Goal: Transaction & Acquisition: Purchase product/service

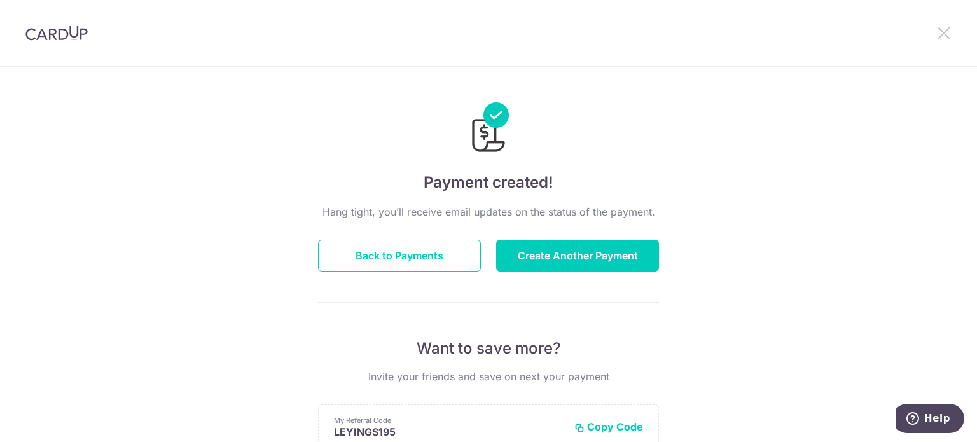
click at [947, 25] on icon at bounding box center [944, 33] width 15 height 16
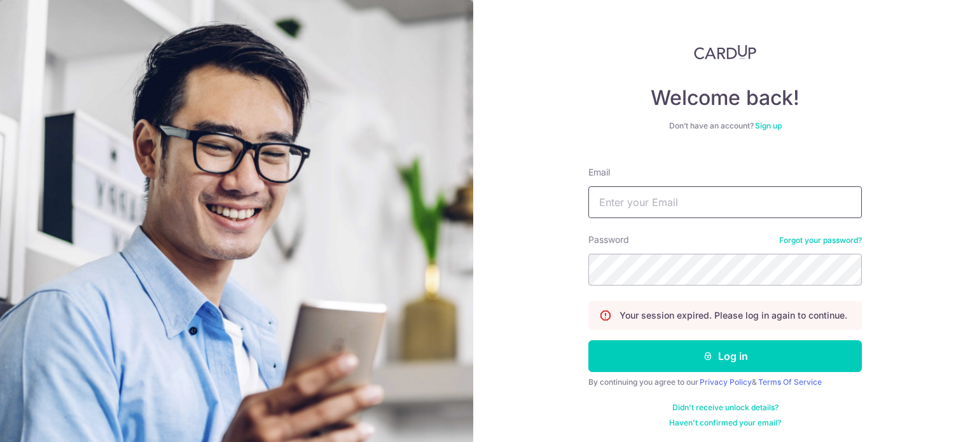
click at [677, 202] on input "Email" at bounding box center [726, 202] width 274 height 32
type input "admin@kinvet.sg"
click at [628, 287] on form "Email admin@kinvet.sg Password Forgot your password? Your session expired. Plea…" at bounding box center [726, 293] width 274 height 272
click at [545, 276] on div "Welcome back! Don’t have an account? Sign up Email admin@kinvet.sg Password For…" at bounding box center [725, 221] width 504 height 442
click at [589, 340] on button "Log in" at bounding box center [726, 356] width 274 height 32
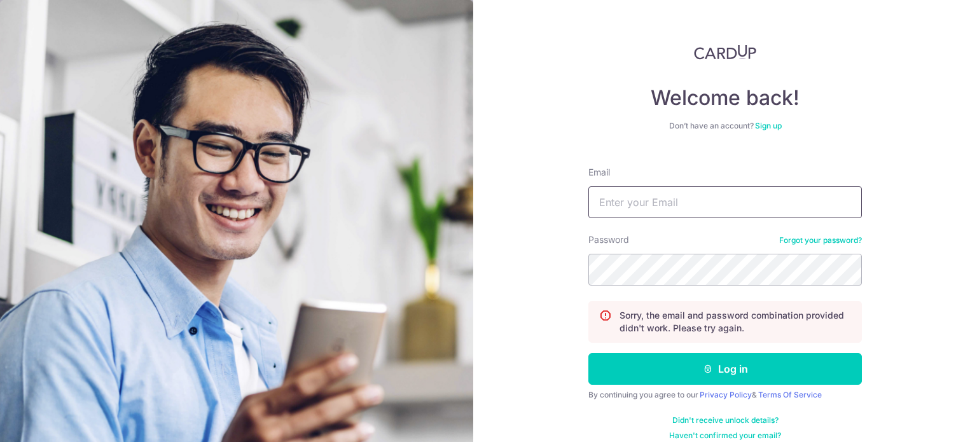
drag, startPoint x: 741, startPoint y: 199, endPoint x: 750, endPoint y: 209, distance: 14.0
click at [741, 198] on input "Email" at bounding box center [726, 202] width 274 height 32
type input "[EMAIL_ADDRESS][DOMAIN_NAME]"
click at [589, 353] on button "Log in" at bounding box center [726, 369] width 274 height 32
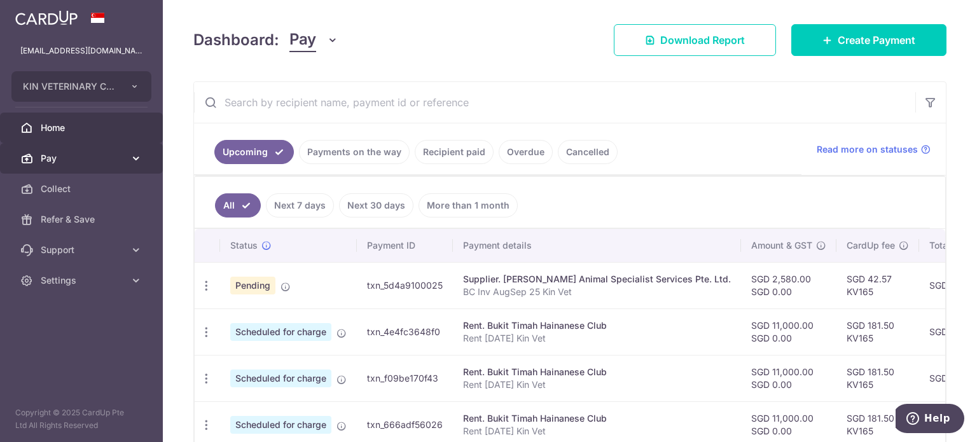
scroll to position [143, 0]
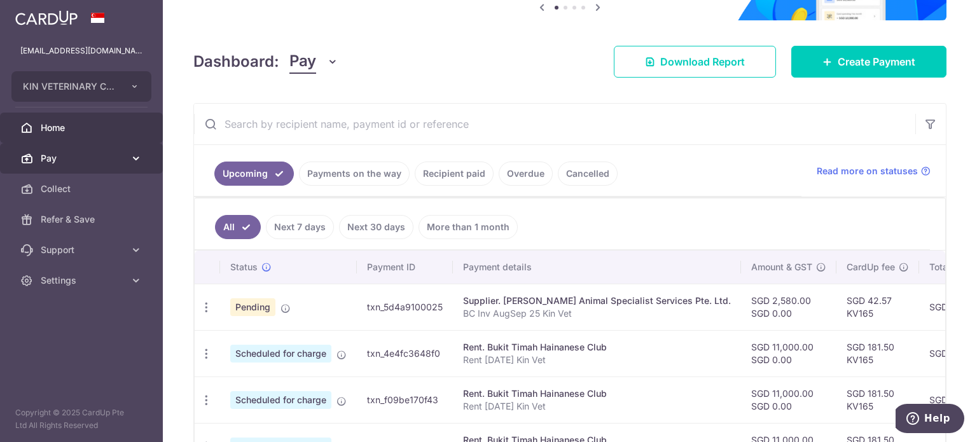
click at [69, 162] on span "Pay" at bounding box center [83, 158] width 84 height 13
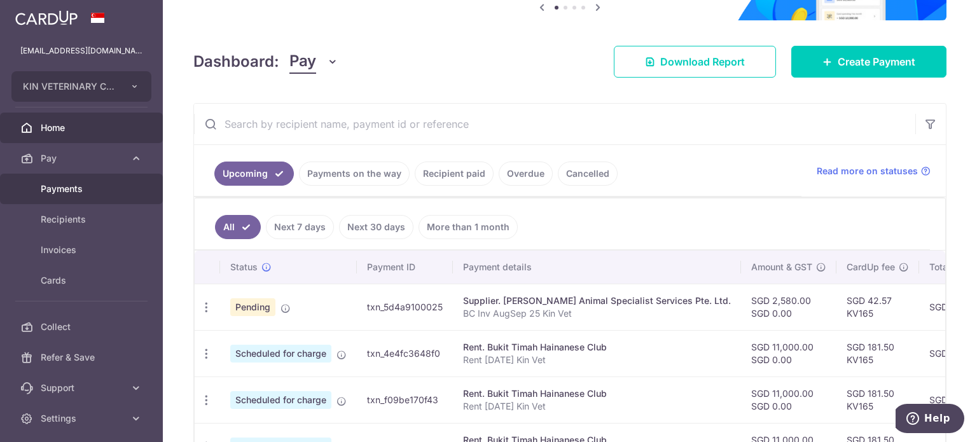
click at [74, 186] on span "Payments" at bounding box center [83, 189] width 84 height 13
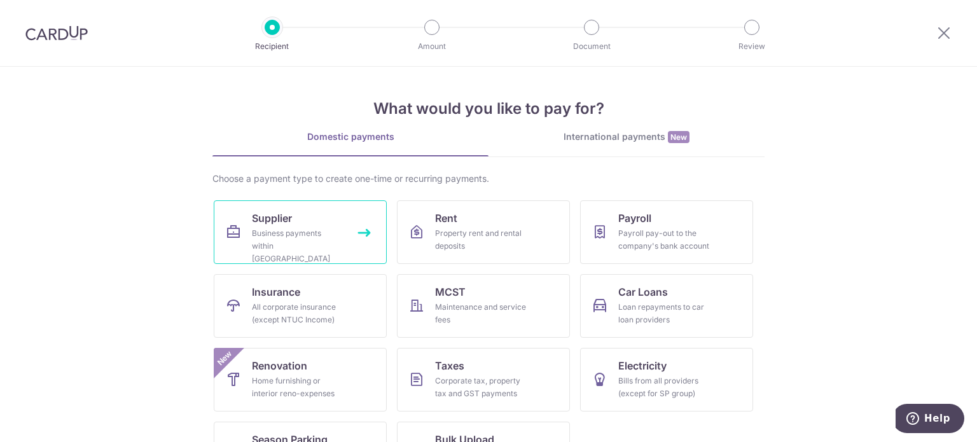
click at [321, 228] on div "Business payments within Singapore" at bounding box center [298, 246] width 92 height 38
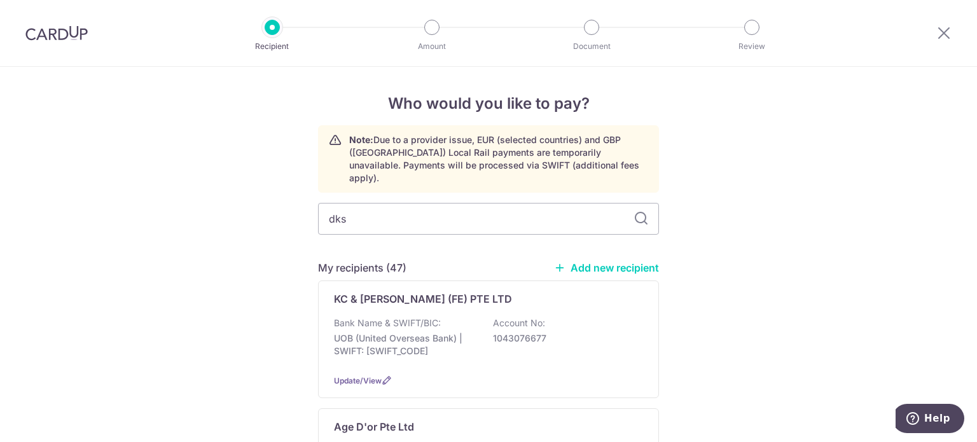
type input "dksh"
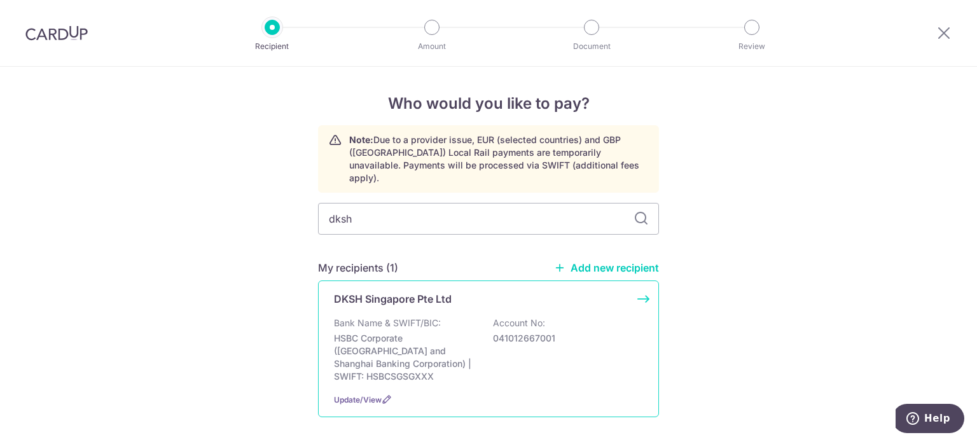
click at [430, 332] on p "HSBC Corporate (Hongkong and Shanghai Banking Corporation) | SWIFT: HSBCSGSGXXX" at bounding box center [405, 357] width 143 height 51
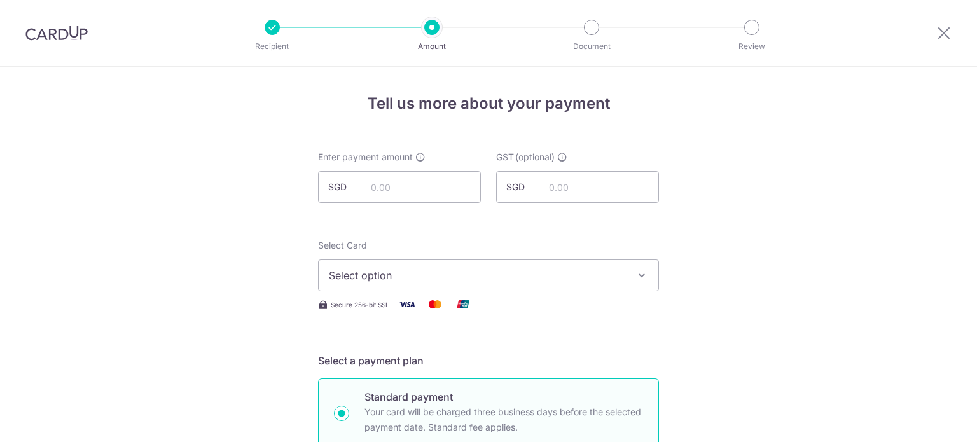
click at [442, 167] on div "Enter payment amount SGD" at bounding box center [399, 177] width 163 height 52
click at [433, 180] on input "text" at bounding box center [399, 187] width 163 height 32
type input "26,241.48"
click at [433, 287] on button "Select option" at bounding box center [488, 276] width 341 height 32
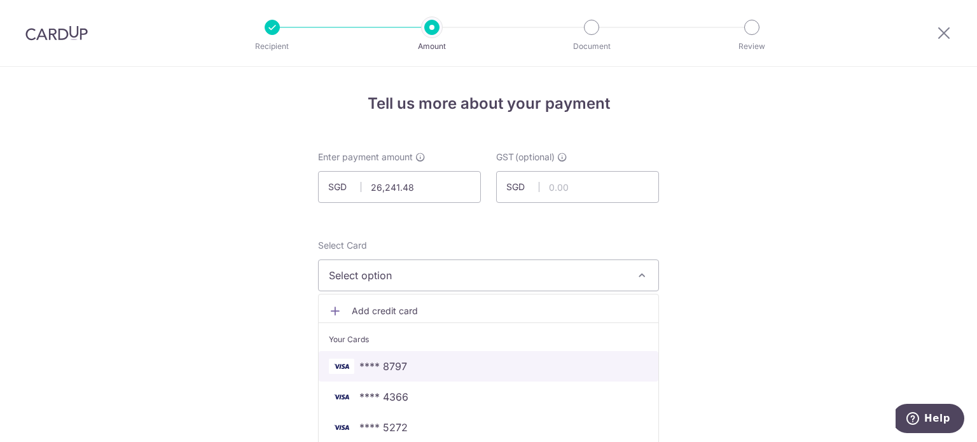
drag, startPoint x: 417, startPoint y: 368, endPoint x: 471, endPoint y: 346, distance: 57.7
click at [417, 368] on span "**** 8797" at bounding box center [488, 366] width 319 height 15
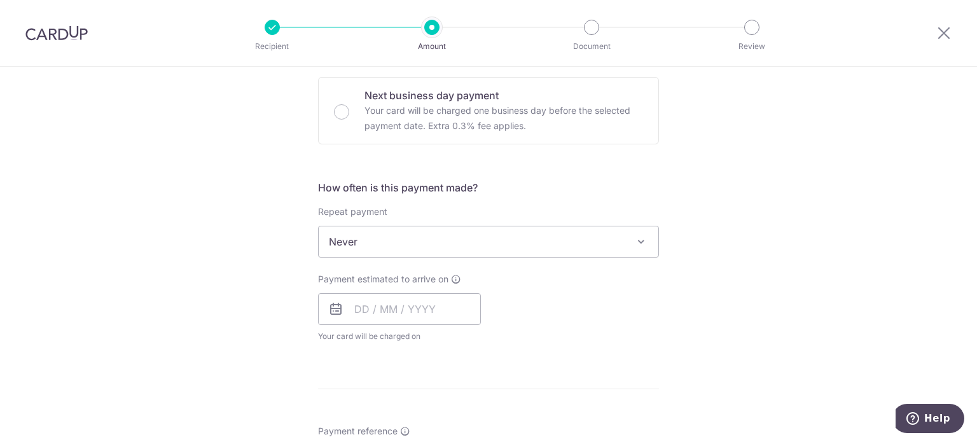
scroll to position [382, 0]
click at [443, 315] on input "text" at bounding box center [399, 307] width 163 height 32
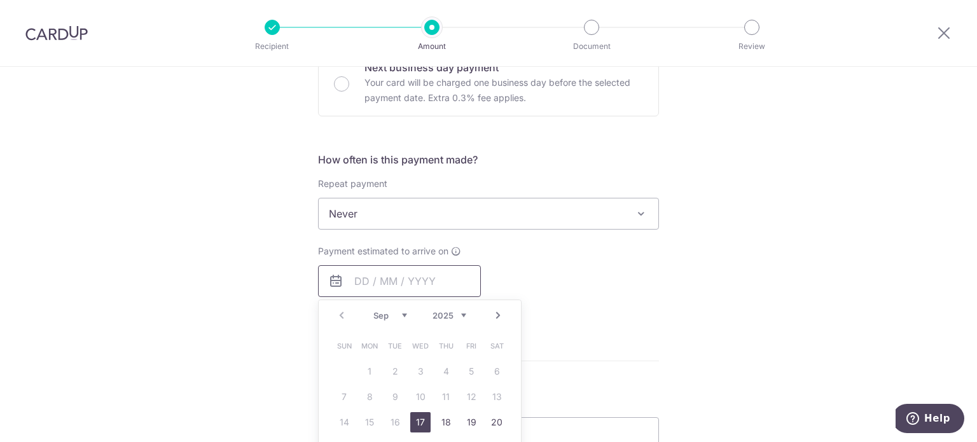
scroll to position [445, 0]
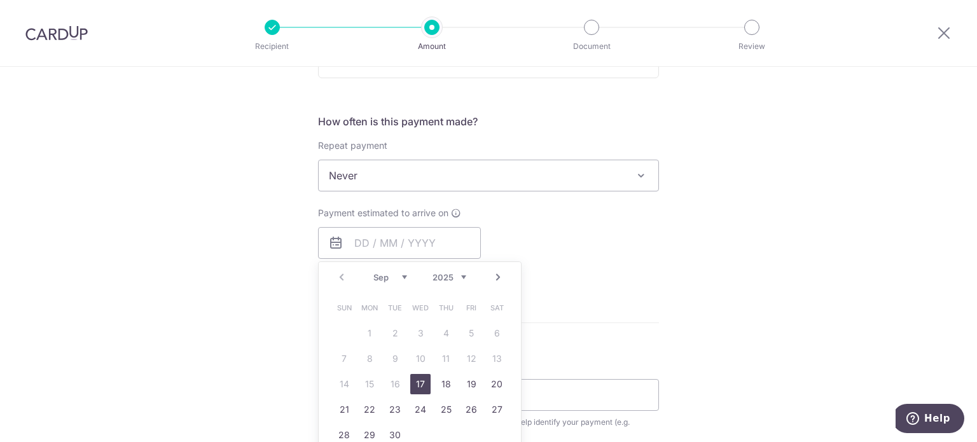
click at [413, 382] on link "17" at bounding box center [420, 384] width 20 height 20
type input "[DATE]"
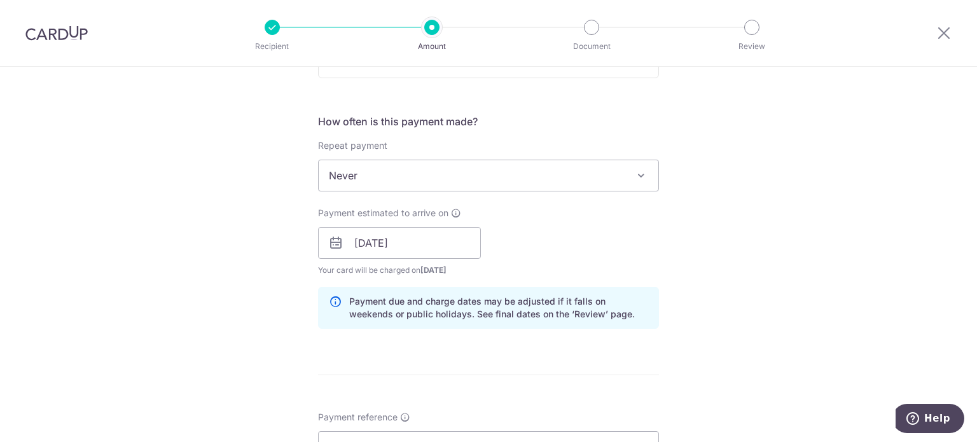
click at [715, 284] on div "Tell us more about your payment Enter payment amount SGD 26,241.48 26241.48 GST…" at bounding box center [488, 265] width 977 height 1289
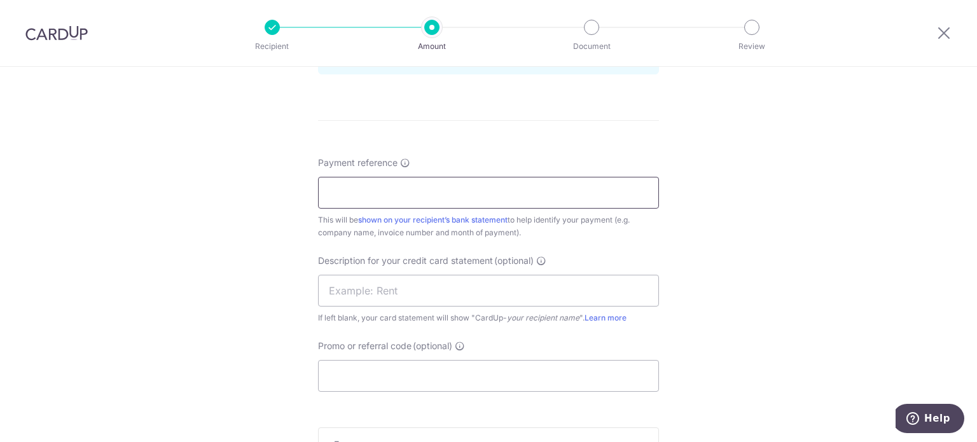
click at [473, 181] on input "Payment reference" at bounding box center [488, 193] width 341 height 32
click at [386, 189] on input "DKSH SOA Jun 25 Kin Vet" at bounding box center [488, 193] width 341 height 32
drag, startPoint x: 466, startPoint y: 192, endPoint x: 277, endPoint y: 190, distance: 189.6
click at [277, 190] on div "Tell us more about your payment Enter payment amount SGD 26,241.48 26241.48 GST…" at bounding box center [488, 11] width 977 height 1289
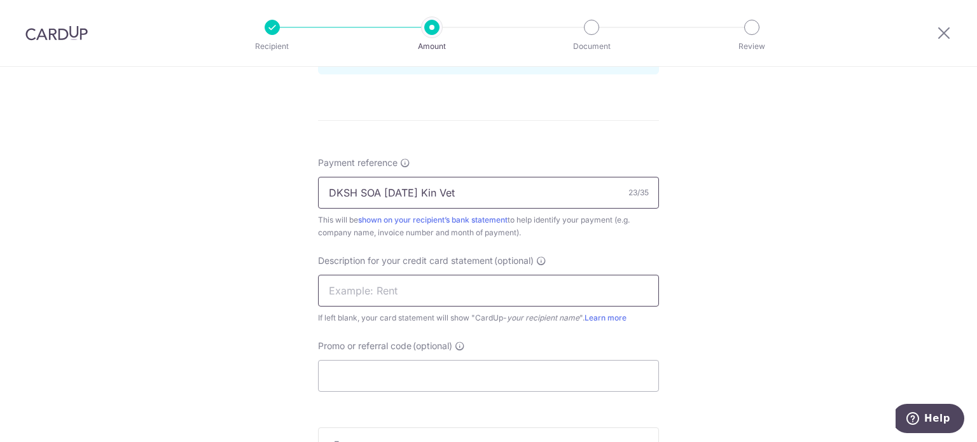
type input "DKSH SOA Aug 25 Kin Vet"
click at [448, 290] on input "text" at bounding box center [488, 291] width 341 height 32
paste input "DKSH SOA Aug 25"
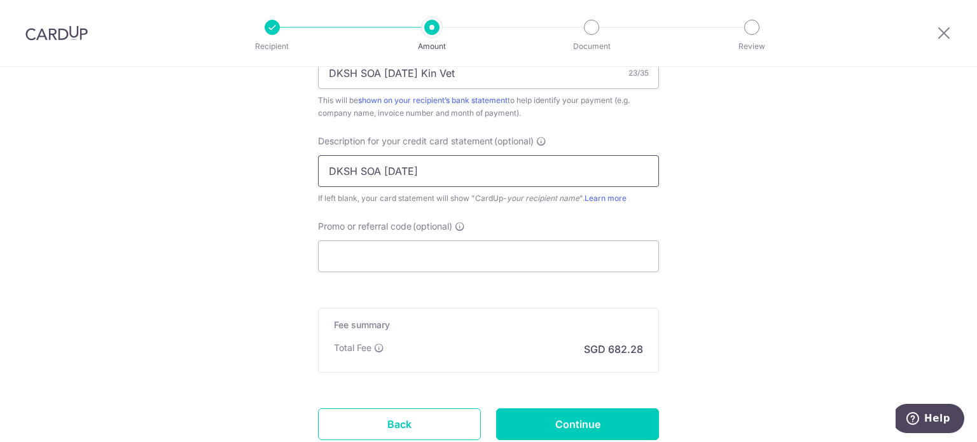
scroll to position [827, 0]
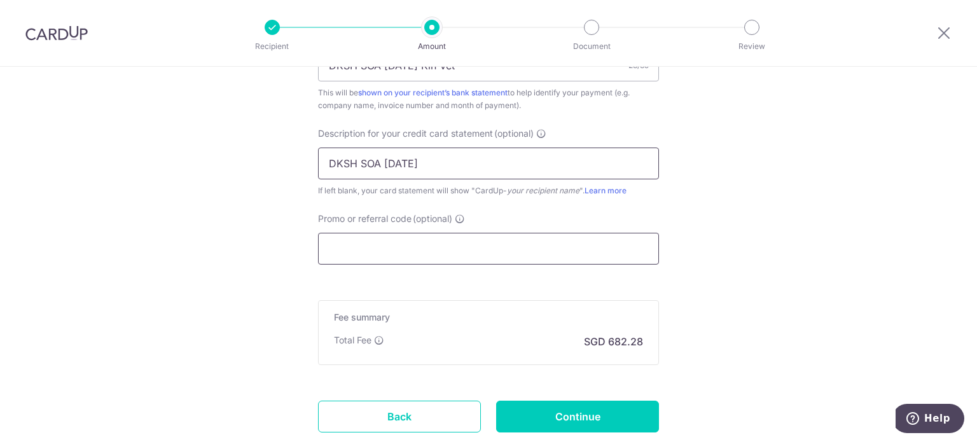
type input "DKSH SOA Aug 25"
click at [407, 249] on input "Promo or referral code (optional)" at bounding box center [488, 249] width 341 height 32
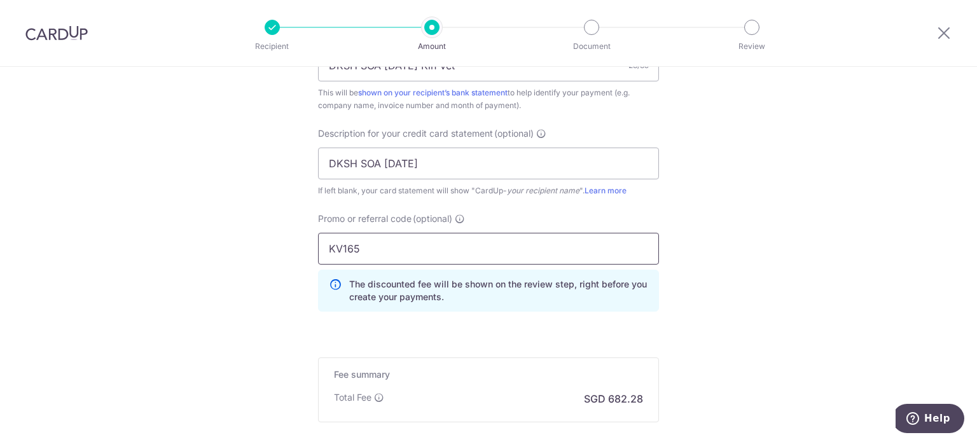
type input "KV165"
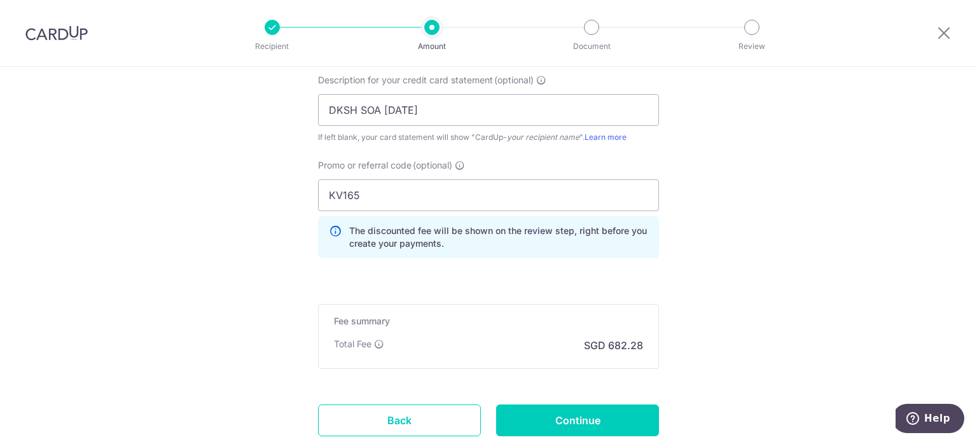
scroll to position [891, 0]
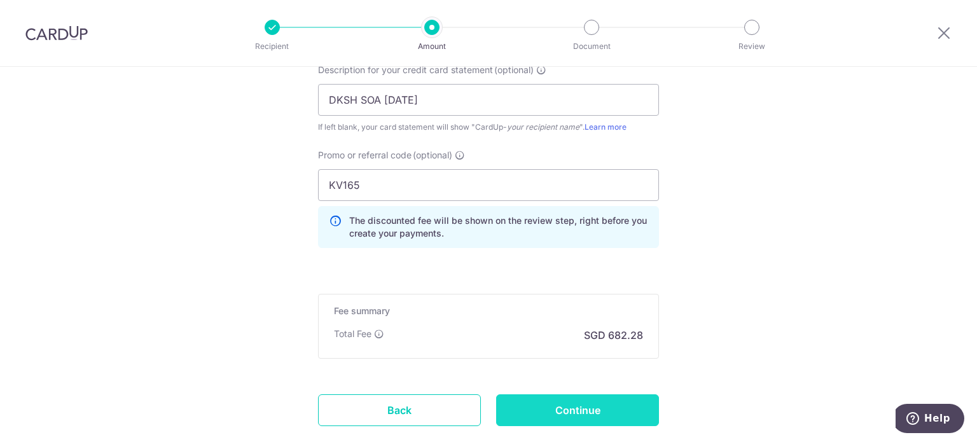
click at [568, 402] on input "Continue" at bounding box center [577, 411] width 163 height 32
type input "Create Schedule"
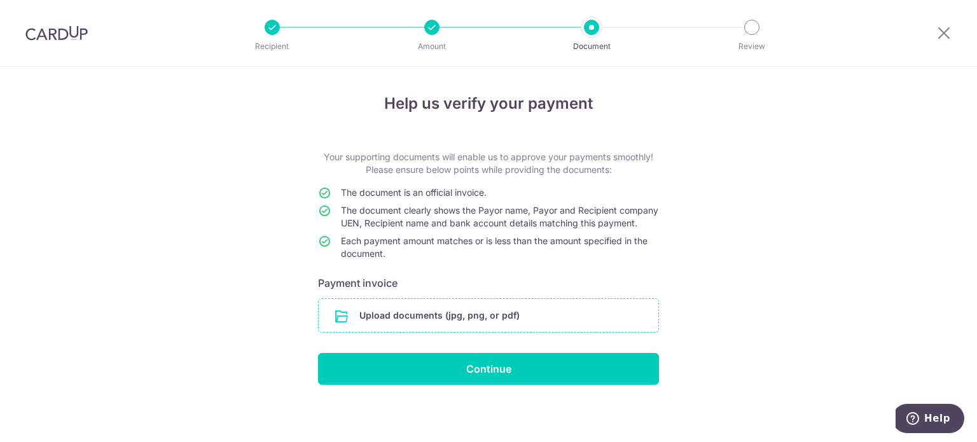
click at [411, 323] on input "file" at bounding box center [489, 315] width 340 height 33
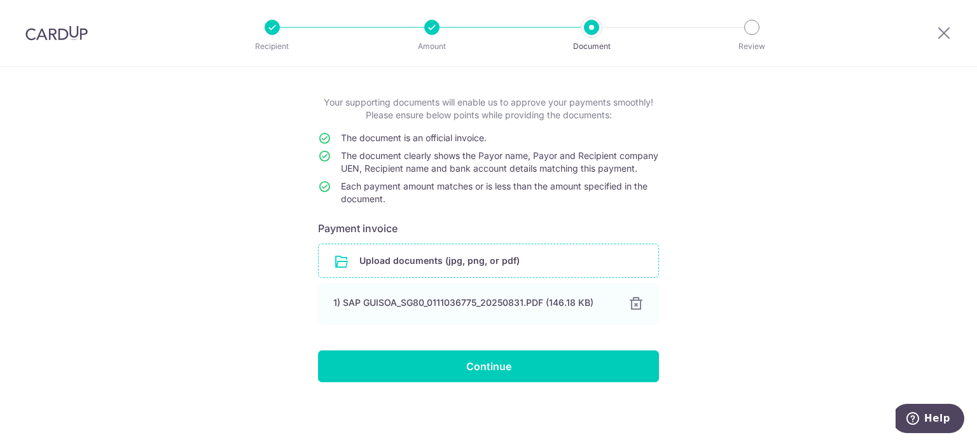
scroll to position [66, 0]
drag, startPoint x: 498, startPoint y: 361, endPoint x: 538, endPoint y: 344, distance: 43.4
click at [499, 361] on input "Continue" at bounding box center [488, 367] width 341 height 32
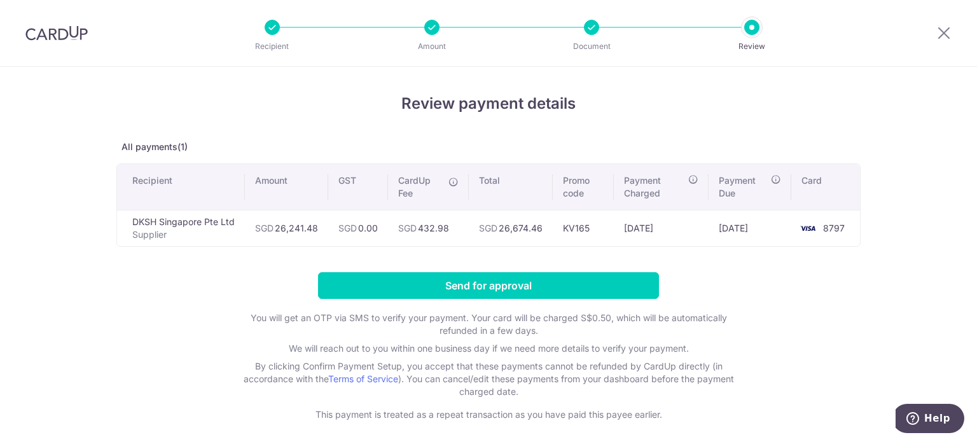
click at [900, 258] on div "Review payment details All payments(1) Recipient Amount GST CardUp Fee Total Pr…" at bounding box center [488, 282] width 977 height 430
click at [890, 270] on div "Review payment details All payments(1) Recipient Amount GST CardUp Fee Total Pr…" at bounding box center [488, 282] width 977 height 430
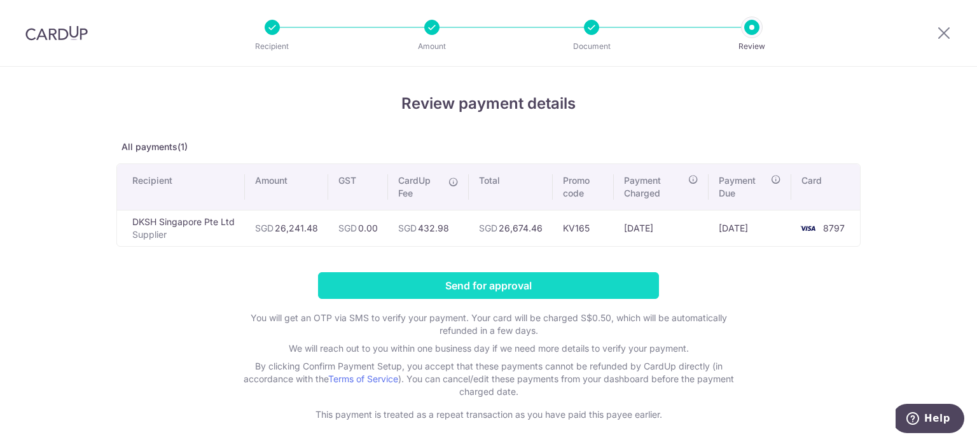
click at [557, 279] on input "Send for approval" at bounding box center [488, 285] width 341 height 27
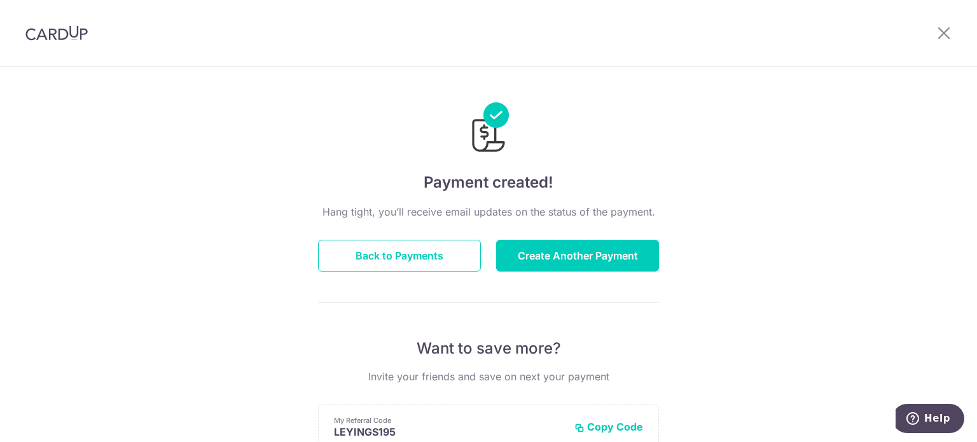
drag, startPoint x: 921, startPoint y: 387, endPoint x: 923, endPoint y: 394, distance: 7.1
click at [921, 386] on div "Payment created! Hang tight, you’ll receive email updates on the status of the …" at bounding box center [488, 407] width 977 height 680
click at [532, 251] on button "Create Another Payment" at bounding box center [577, 256] width 163 height 32
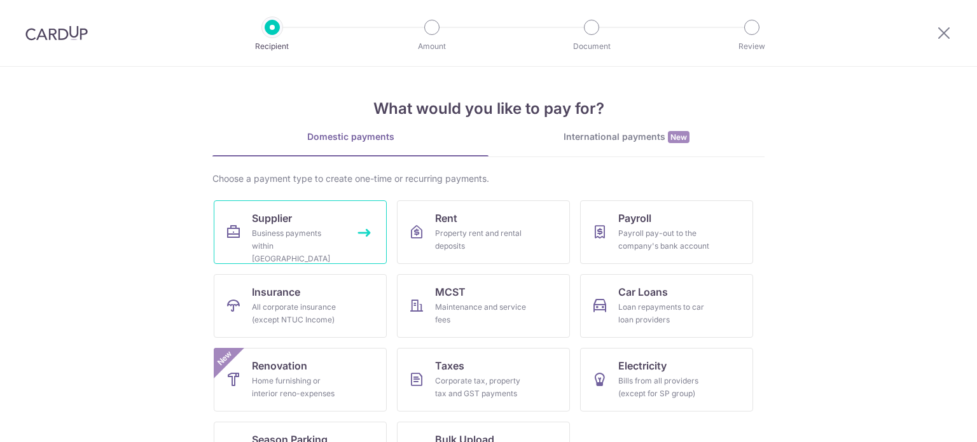
click at [308, 228] on div "Business payments within Singapore" at bounding box center [298, 246] width 92 height 38
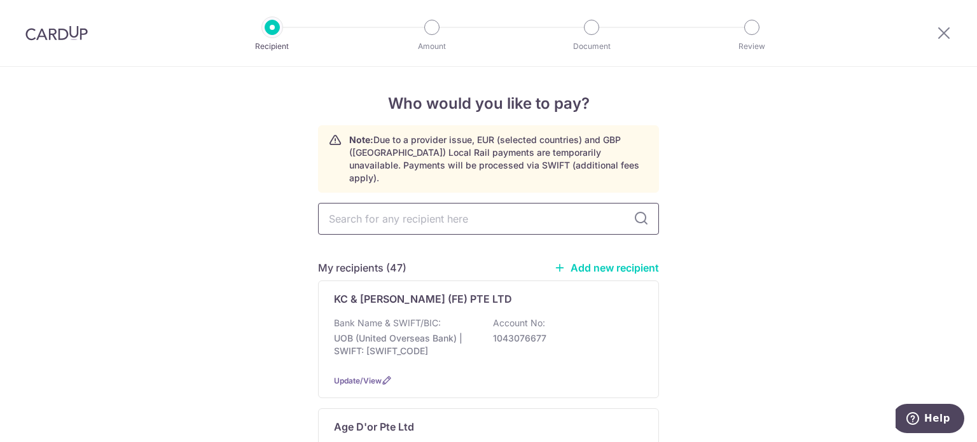
click at [477, 209] on input "text" at bounding box center [488, 219] width 341 height 32
type input "green"
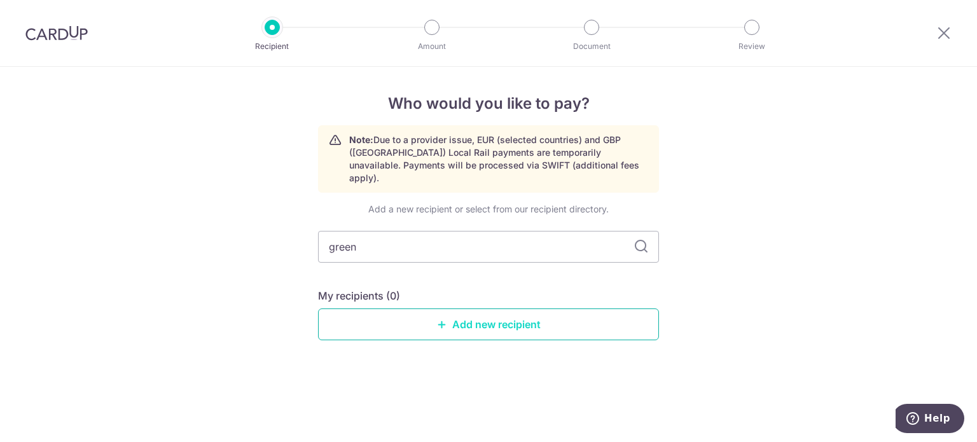
click at [524, 310] on link "Add new recipient" at bounding box center [488, 325] width 341 height 32
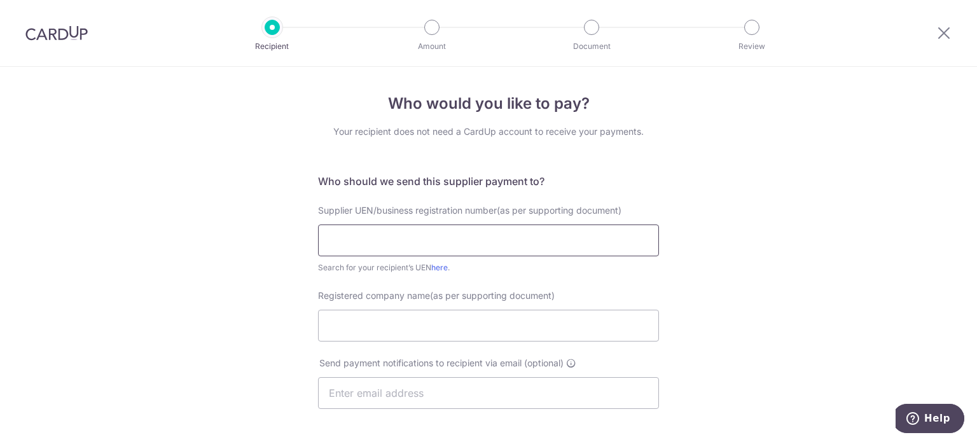
click at [481, 244] on input "text" at bounding box center [488, 241] width 341 height 32
paste input "200819542W"
type input "200819542W"
click at [687, 221] on div "Who would you like to pay? Your recipient does not need a CardUp account to rec…" at bounding box center [488, 419] width 977 height 704
click at [506, 339] on input "Registered company name(as per supporting document)" at bounding box center [488, 326] width 341 height 32
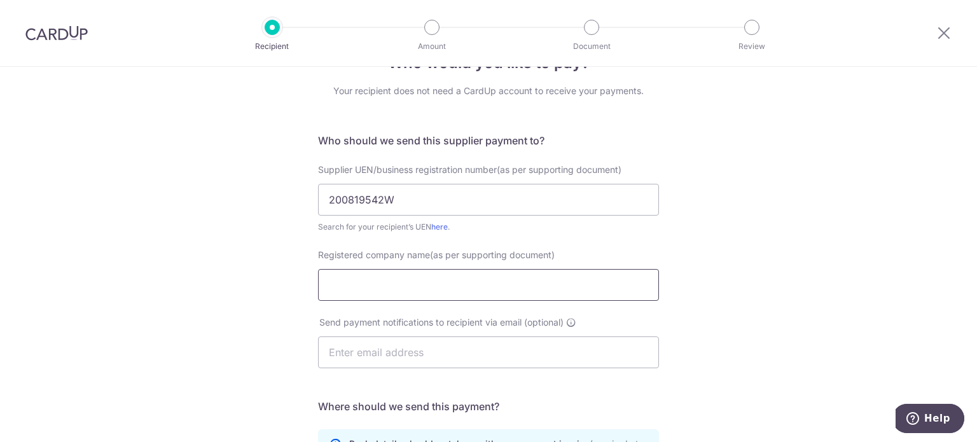
scroll to position [64, 0]
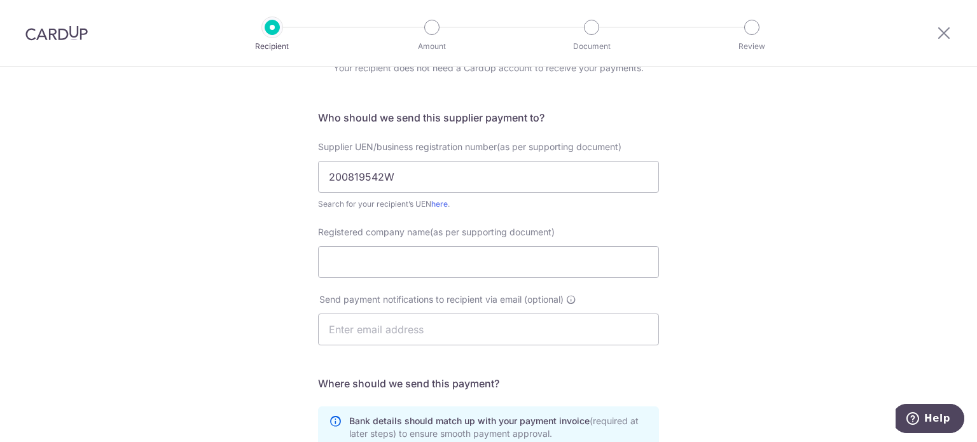
click at [858, 218] on div "Who would you like to pay? Your recipient does not need a CardUp account to rec…" at bounding box center [488, 355] width 977 height 704
click at [536, 260] on input "Registered company name(as per supporting document)" at bounding box center [488, 262] width 341 height 32
type input "Green Tag Private Limited"
click at [529, 337] on input "text" at bounding box center [488, 330] width 341 height 32
type input "mikesoh3100@gmail.com"
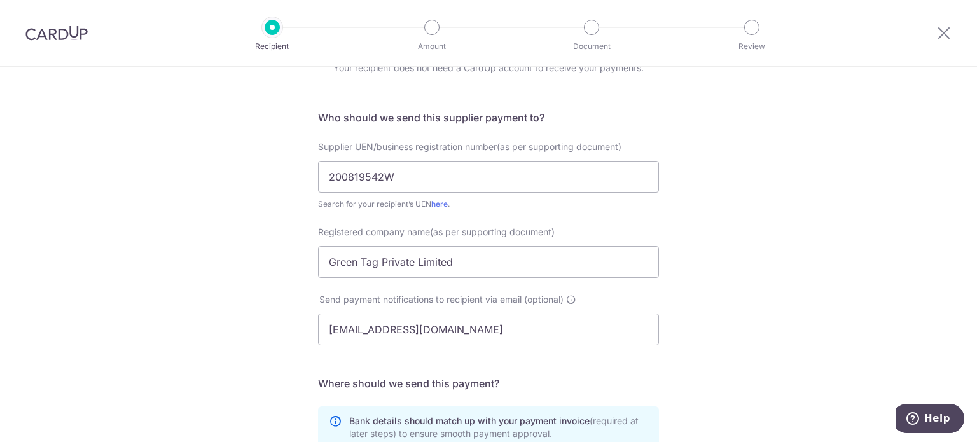
click at [736, 256] on div "Who would you like to pay? Your recipient does not need a CardUp account to rec…" at bounding box center [488, 355] width 977 height 704
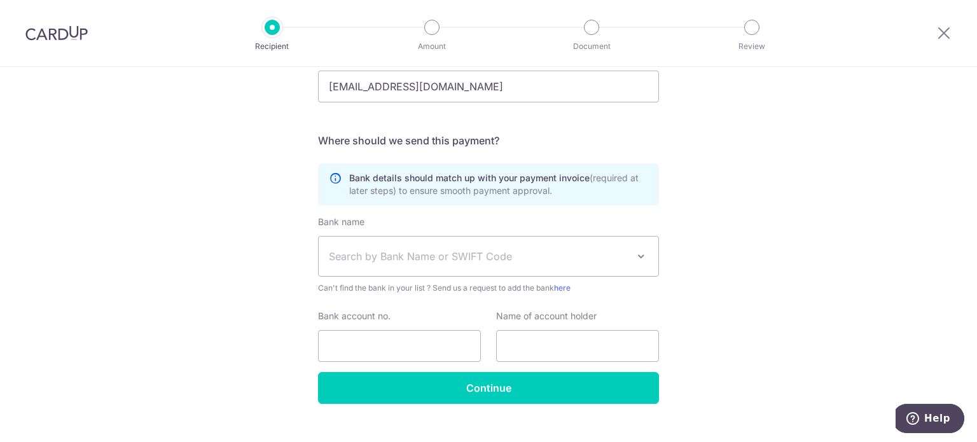
scroll to position [318, 0]
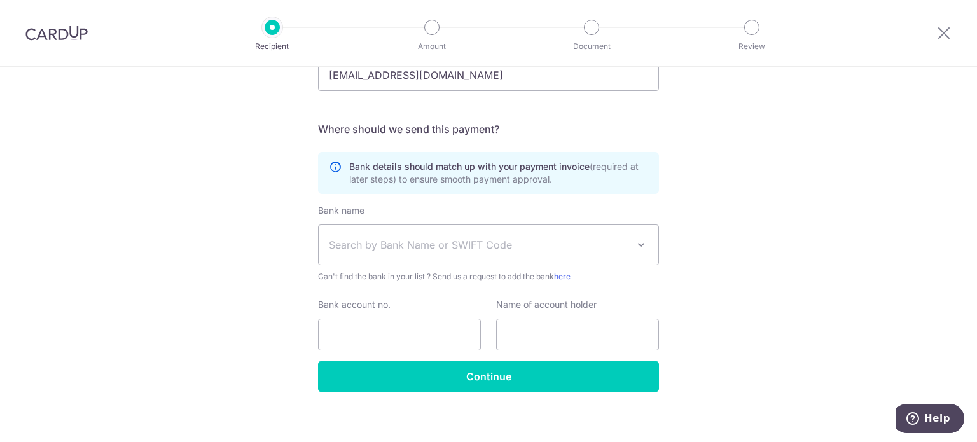
click at [484, 251] on span "Search by Bank Name or SWIFT Code" at bounding box center [478, 244] width 299 height 15
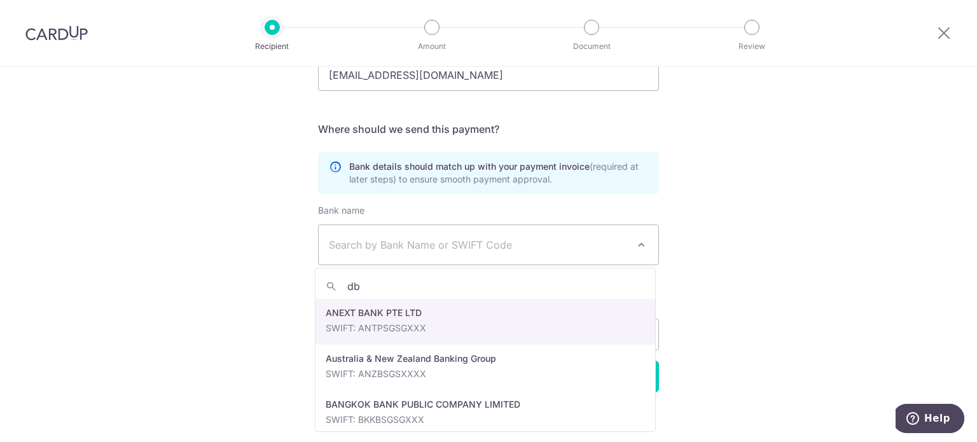
type input "dbs"
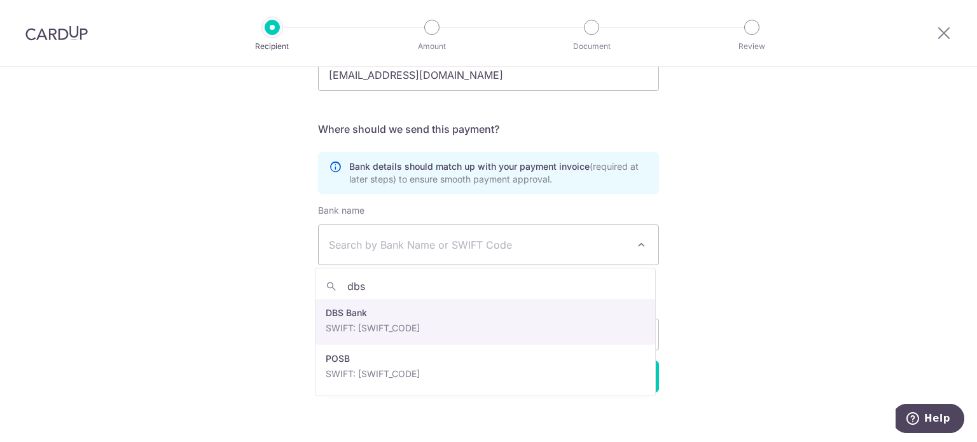
click at [424, 314] on div "Bank account no." at bounding box center [399, 324] width 163 height 52
select select "6"
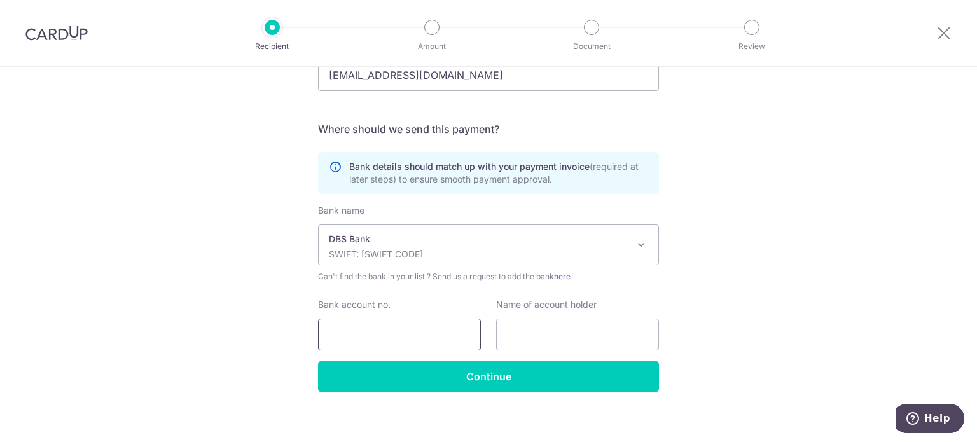
click at [402, 335] on input "Bank account no." at bounding box center [399, 335] width 163 height 32
type input "0039528485"
click at [548, 332] on input "text" at bounding box center [577, 335] width 163 height 32
type input "Green Tag Private Limited"
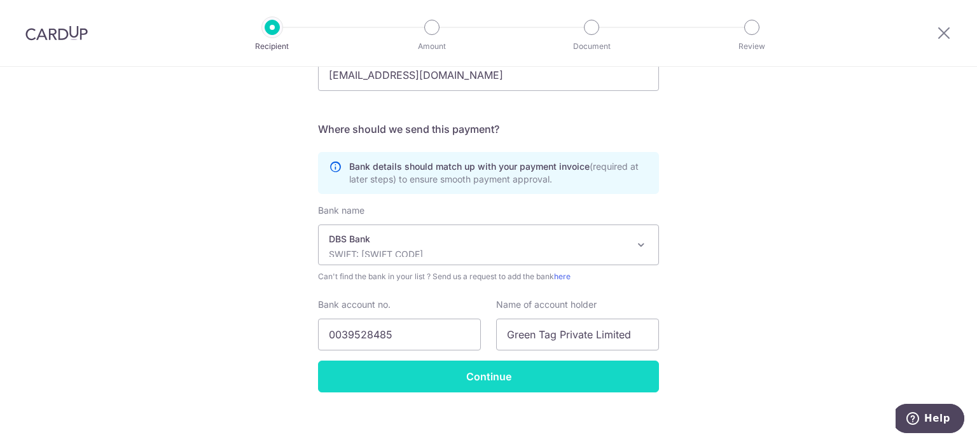
click at [546, 374] on input "Continue" at bounding box center [488, 377] width 341 height 32
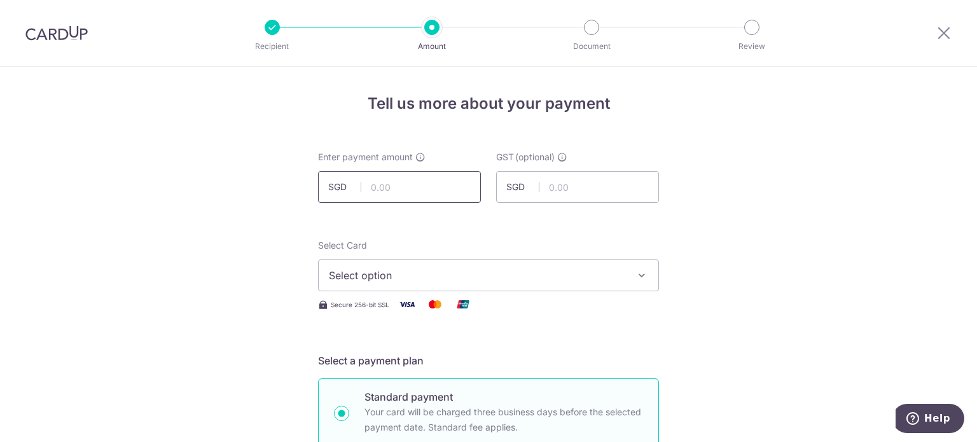
click at [397, 185] on input "text" at bounding box center [399, 187] width 163 height 32
click at [944, 31] on icon at bounding box center [944, 33] width 15 height 16
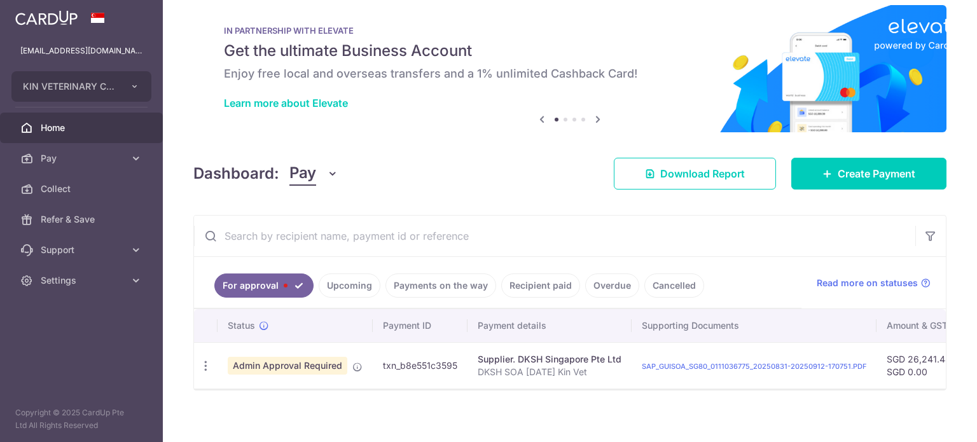
scroll to position [28, 0]
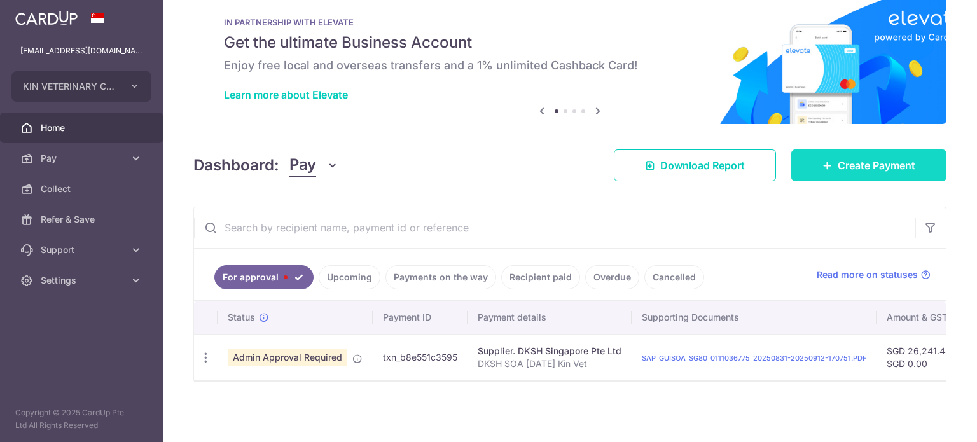
click at [851, 160] on span "Create Payment" at bounding box center [877, 165] width 78 height 15
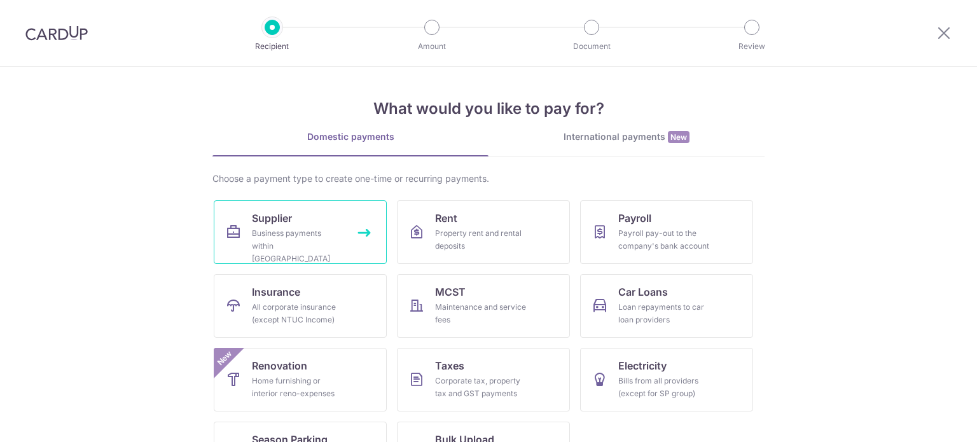
click at [303, 220] on link "Supplier Business payments within Singapore" at bounding box center [300, 232] width 173 height 64
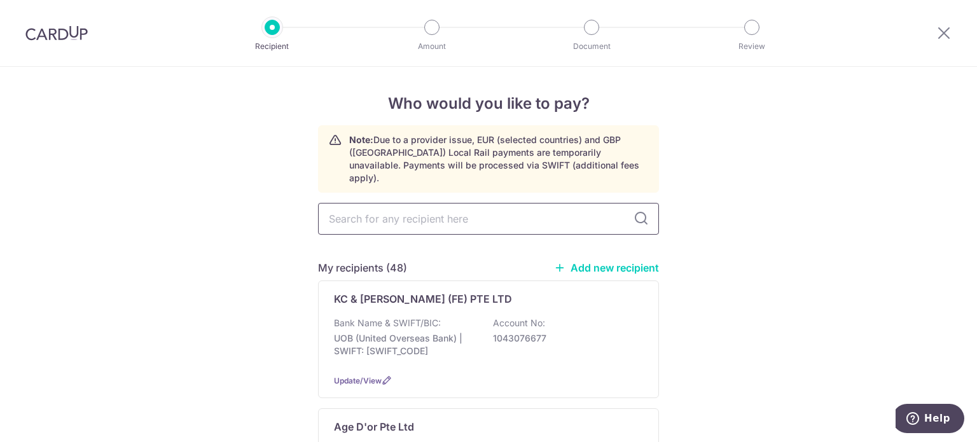
click at [373, 207] on input "text" at bounding box center [488, 219] width 341 height 32
type input "rosso"
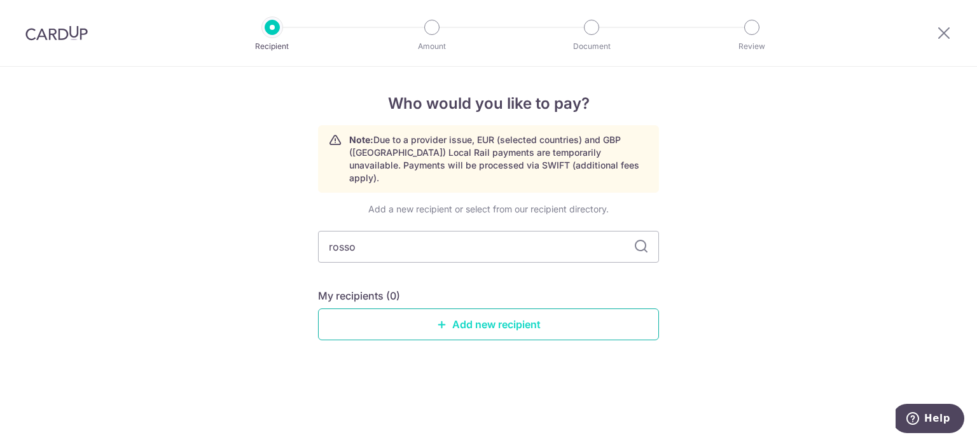
click at [501, 309] on link "Add new recipient" at bounding box center [488, 325] width 341 height 32
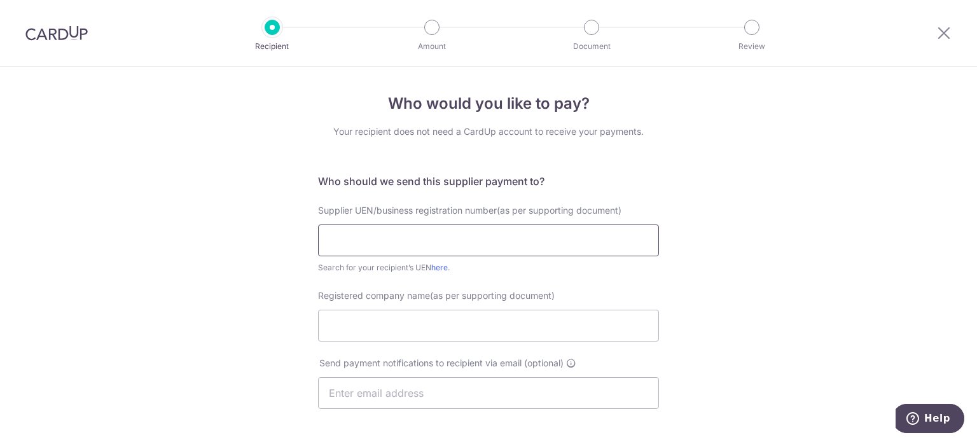
click at [499, 244] on input "text" at bounding box center [488, 241] width 341 height 32
type input "53364076L"
click at [435, 327] on input "Registered company name(as per supporting document)" at bounding box center [488, 326] width 341 height 32
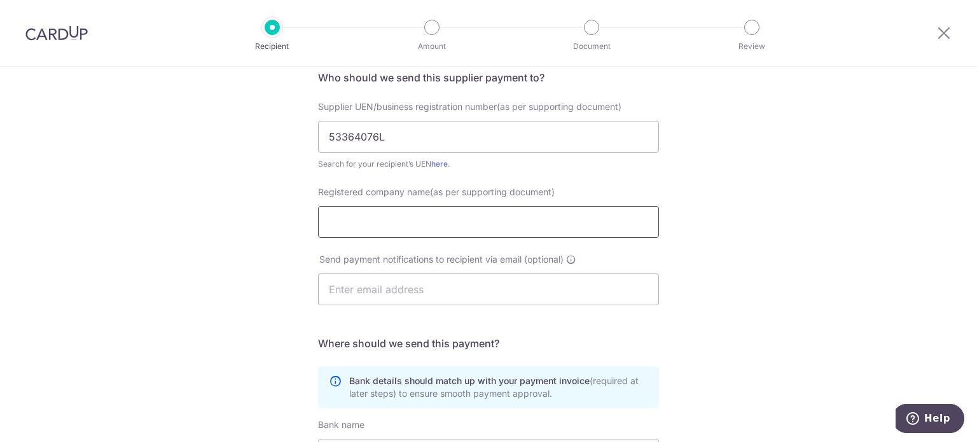
scroll to position [127, 0]
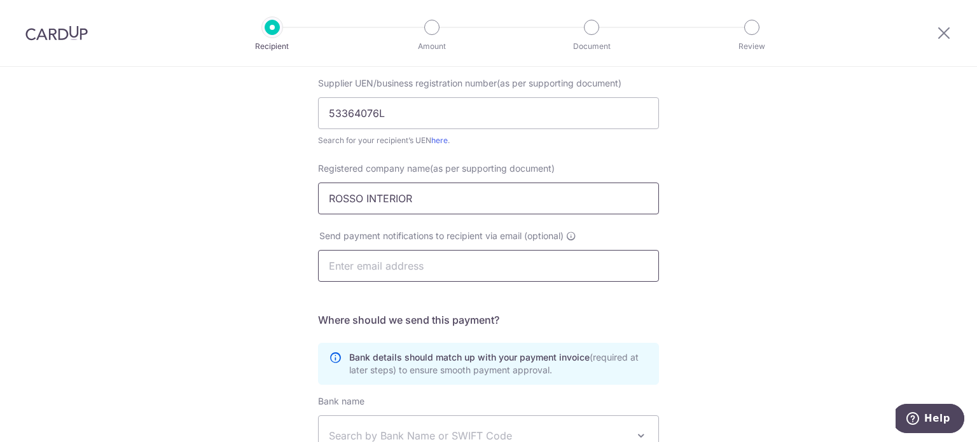
type input "ROSSO INTERIOR"
drag, startPoint x: 534, startPoint y: 274, endPoint x: 575, endPoint y: 263, distance: 42.1
click at [534, 274] on input "text" at bounding box center [488, 266] width 341 height 32
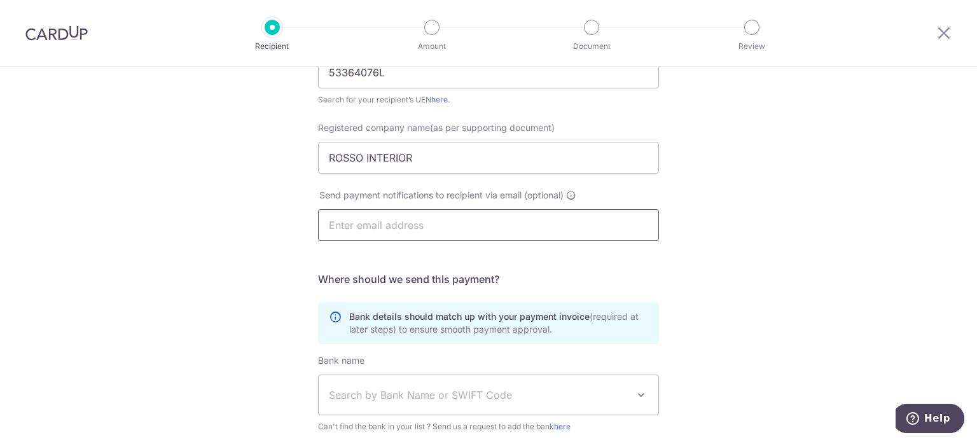
scroll to position [191, 0]
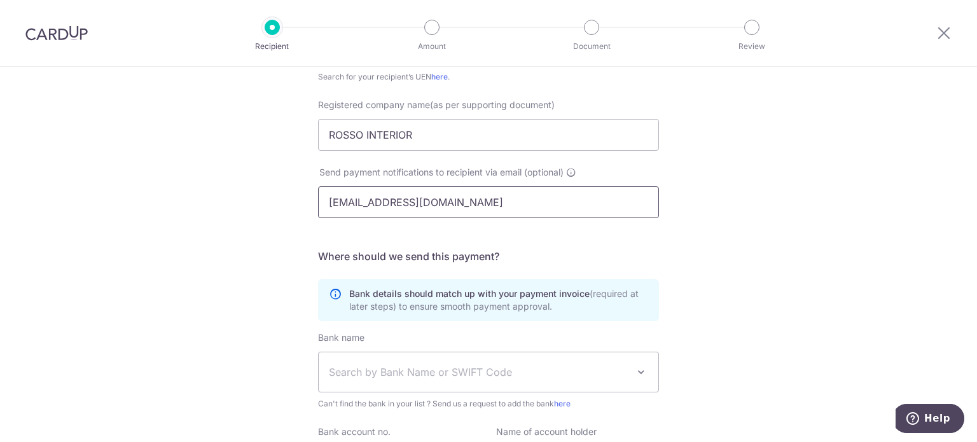
type input "rossodesign.akx@gmail.com"
click at [706, 226] on div "Who would you like to pay? Your recipient does not need a CardUp account to rec…" at bounding box center [488, 228] width 977 height 704
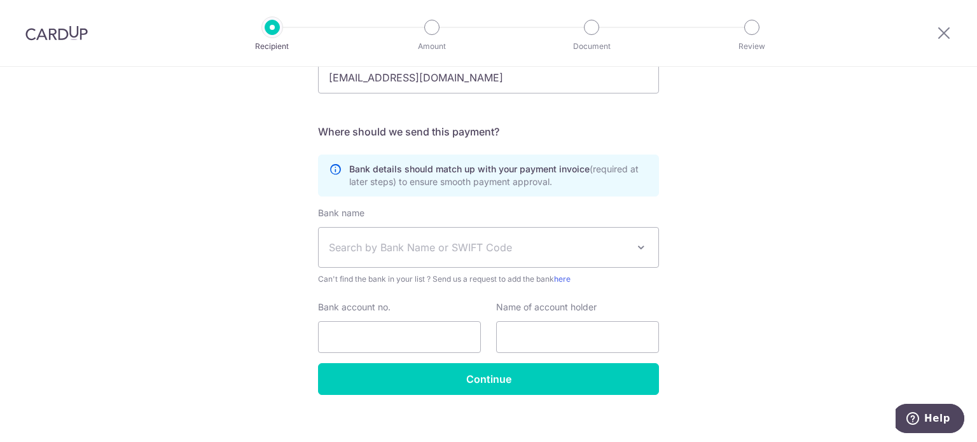
scroll to position [328, 0]
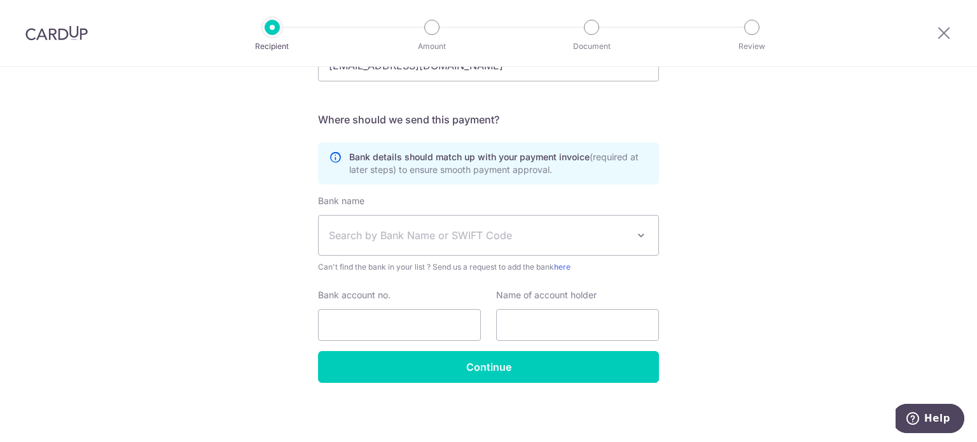
click at [476, 232] on span "Search by Bank Name or SWIFT Code" at bounding box center [478, 235] width 299 height 15
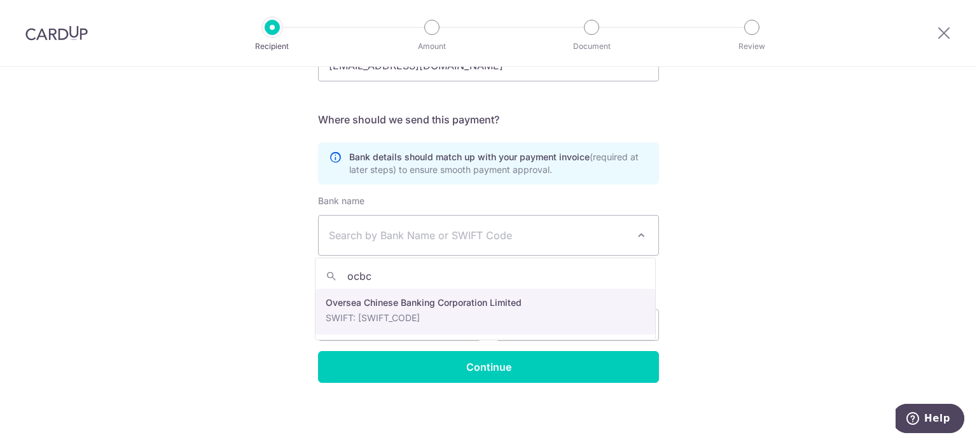
type input "ocbc"
select select "12"
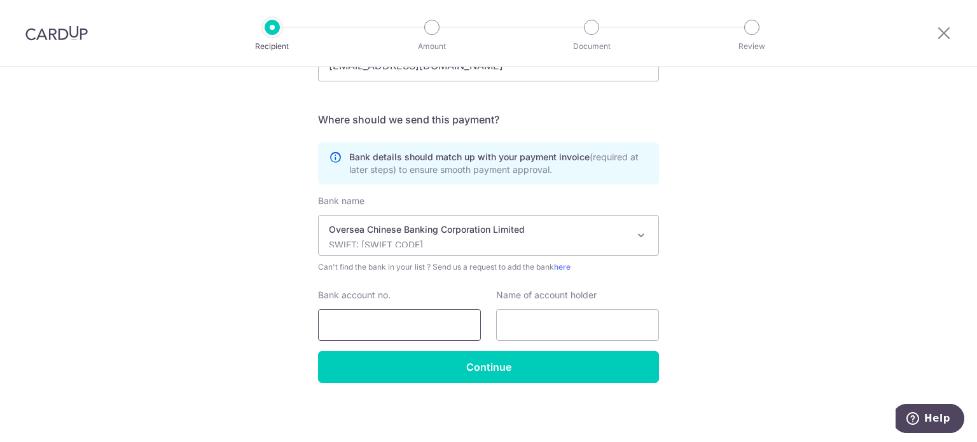
click at [459, 323] on input "Bank account no." at bounding box center [399, 325] width 163 height 32
click at [437, 328] on input "Bank account no." at bounding box center [399, 325] width 163 height 32
click at [339, 329] on input "582422010001" at bounding box center [399, 325] width 163 height 32
type input "582422010001"
click at [554, 321] on input "text" at bounding box center [577, 325] width 163 height 32
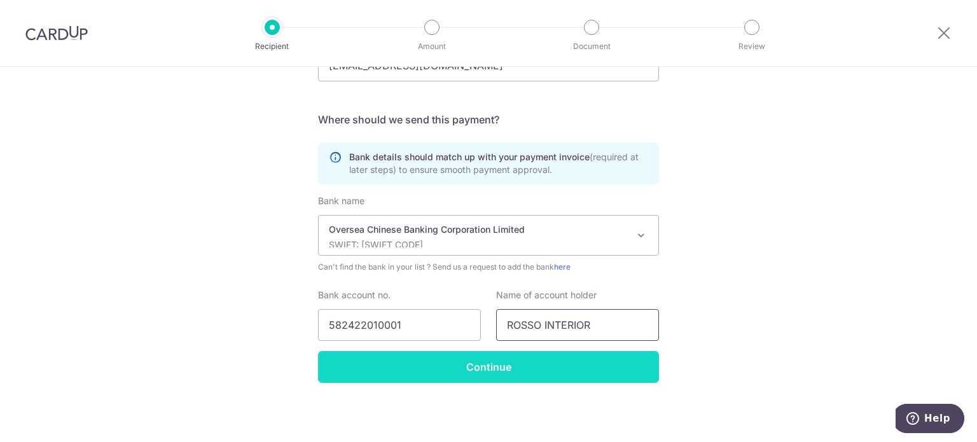
type input "ROSSO INTERIOR"
click at [535, 370] on input "Continue" at bounding box center [488, 367] width 341 height 32
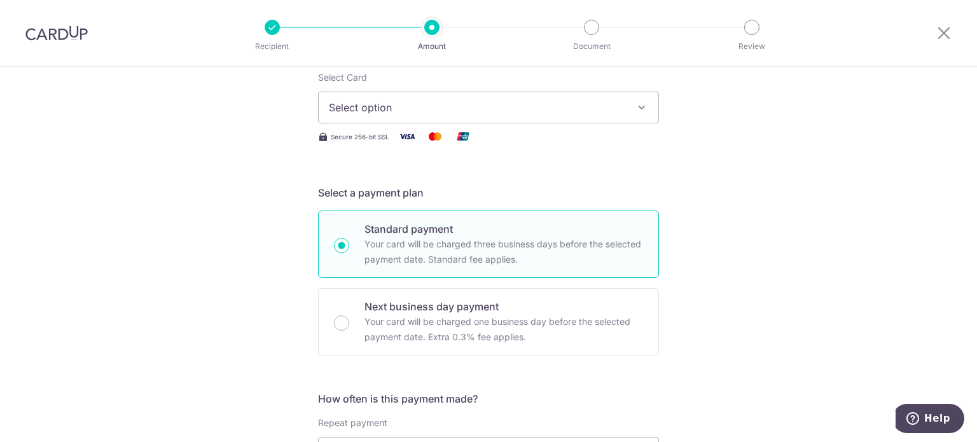
scroll to position [255, 0]
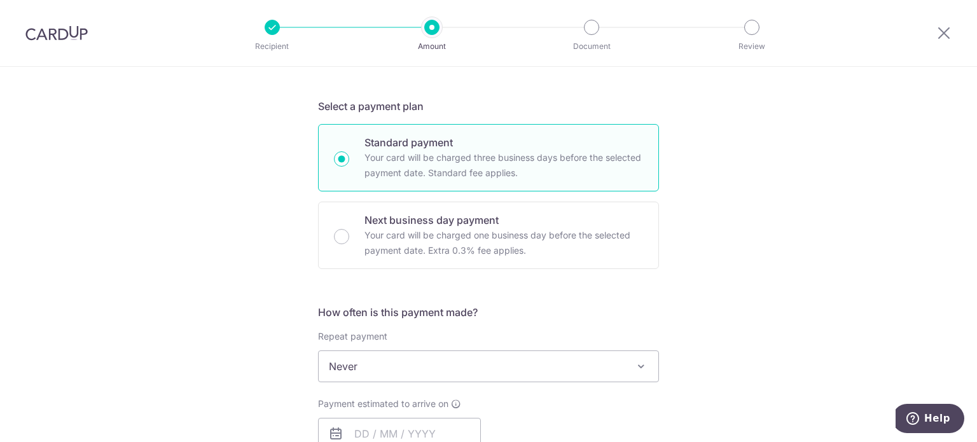
click at [952, 35] on div at bounding box center [944, 33] width 66 height 66
click at [949, 37] on icon at bounding box center [944, 33] width 15 height 16
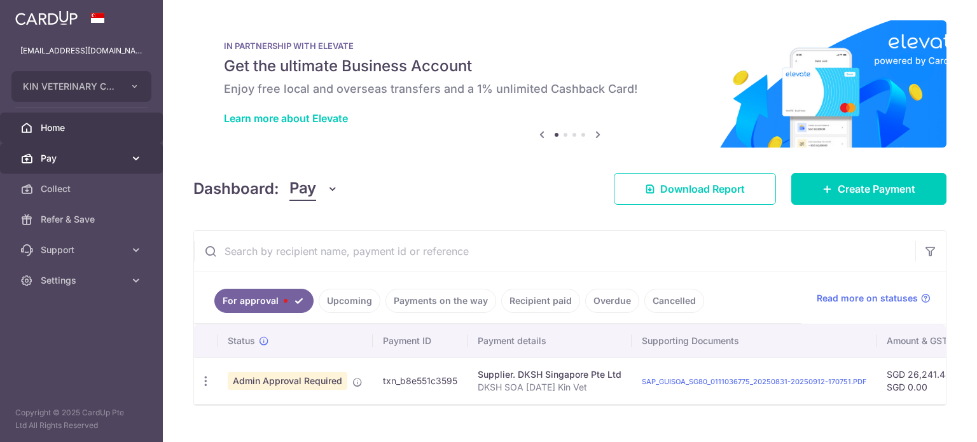
click at [65, 159] on span "Pay" at bounding box center [83, 158] width 84 height 13
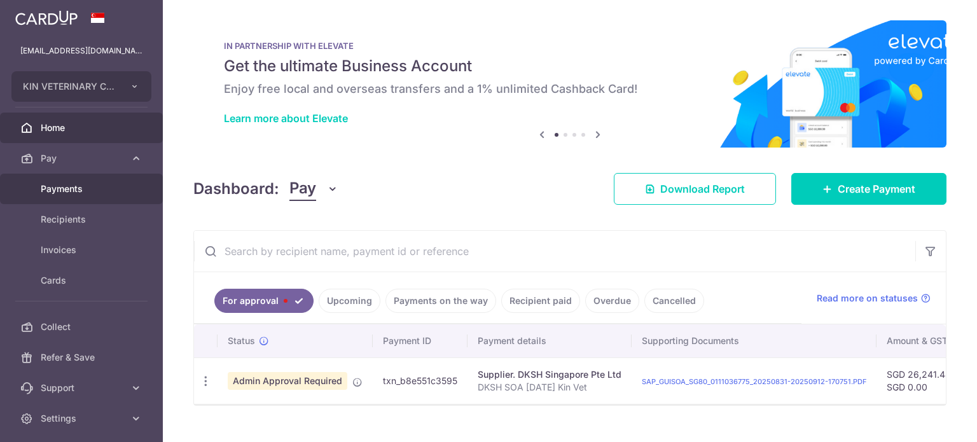
click at [69, 183] on span "Payments" at bounding box center [83, 189] width 84 height 13
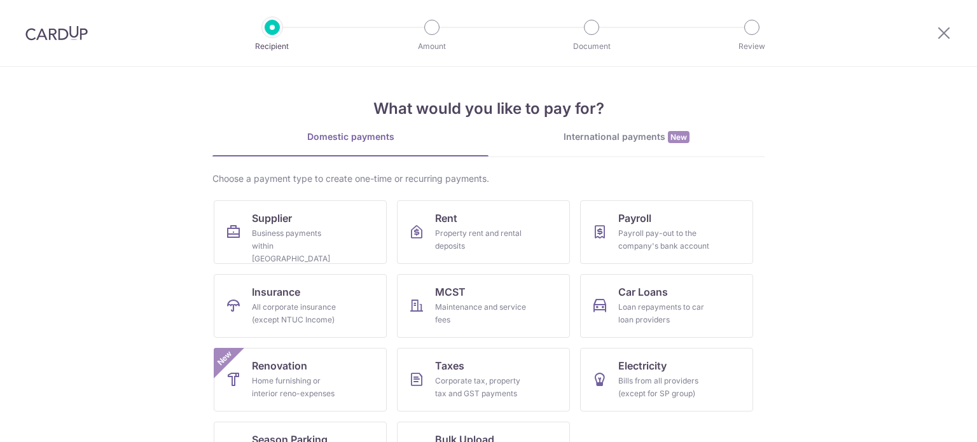
click at [319, 235] on div "Business payments within [GEOGRAPHIC_DATA]" at bounding box center [298, 246] width 92 height 38
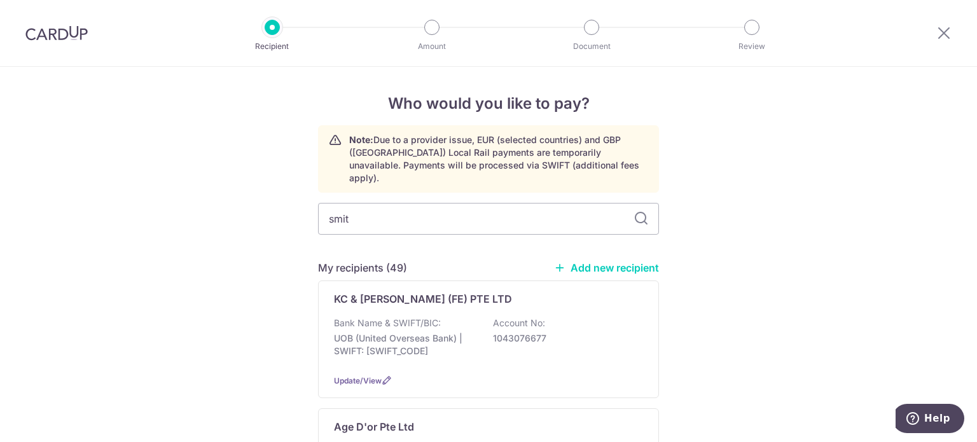
type input "smite"
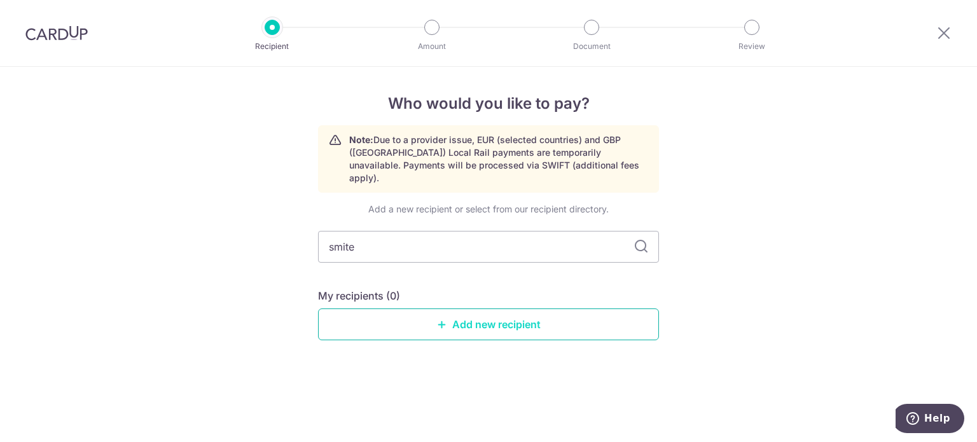
click at [503, 323] on link "Add new recipient" at bounding box center [488, 325] width 341 height 32
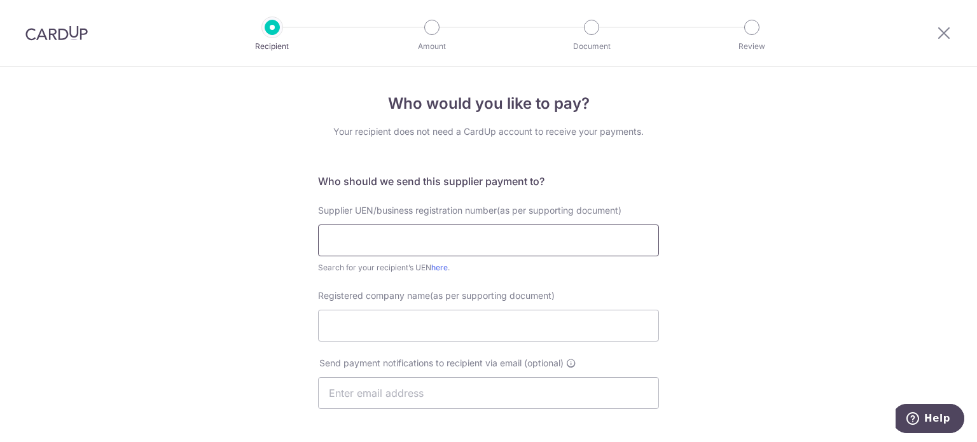
click at [421, 228] on input "text" at bounding box center [488, 241] width 341 height 32
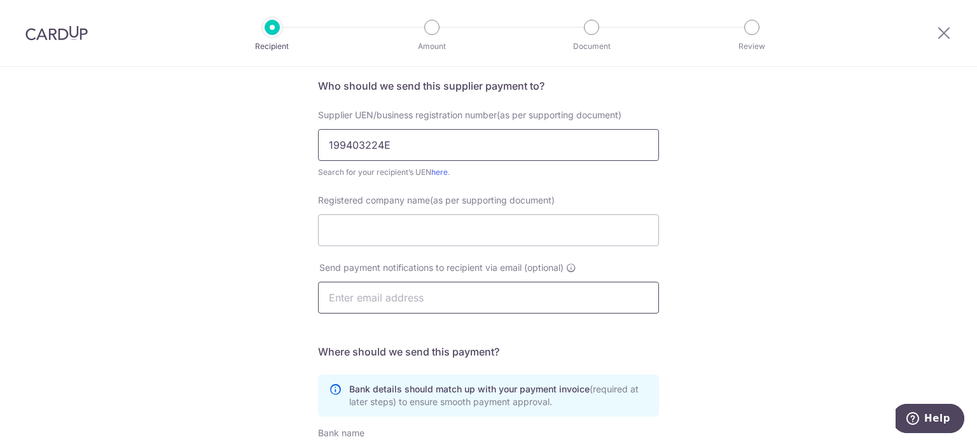
scroll to position [127, 0]
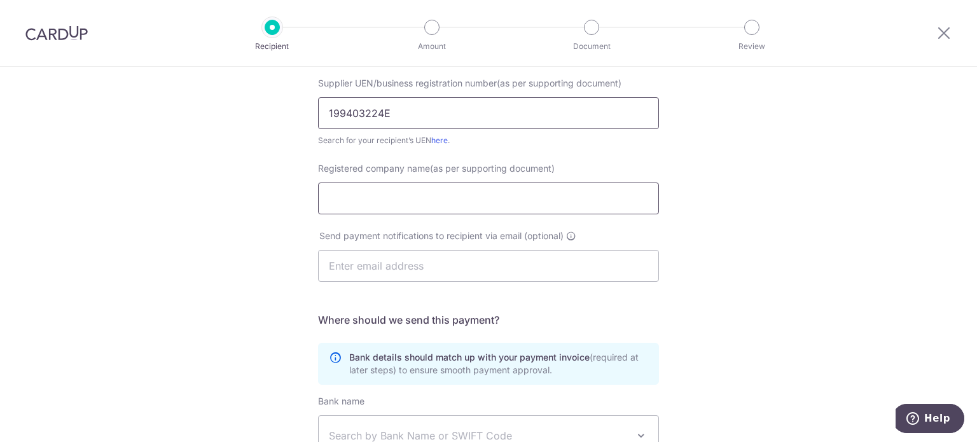
type input "199403224E"
click at [492, 197] on input "Registered company name(as per supporting document)" at bounding box center [488, 199] width 341 height 32
type input "SMITECH ([GEOGRAPHIC_DATA]) PTE LTD"
click at [475, 271] on input "text" at bounding box center [488, 266] width 341 height 32
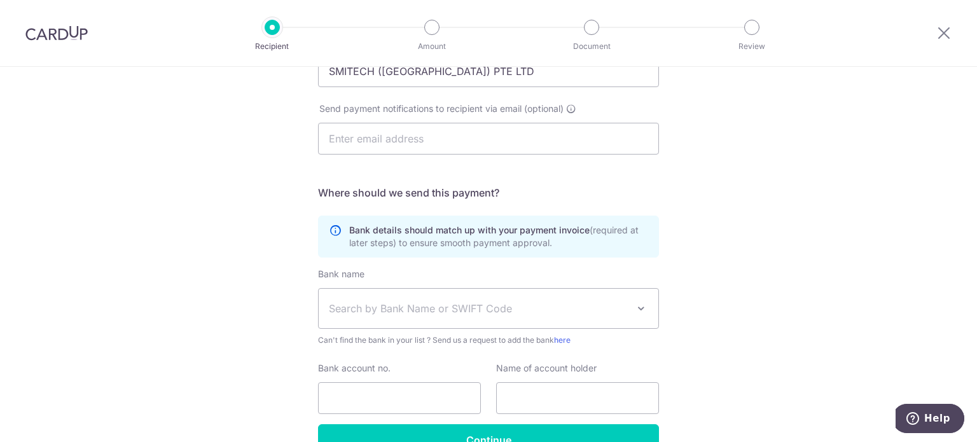
click at [356, 298] on span "Search by Bank Name or SWIFT Code" at bounding box center [489, 308] width 340 height 39
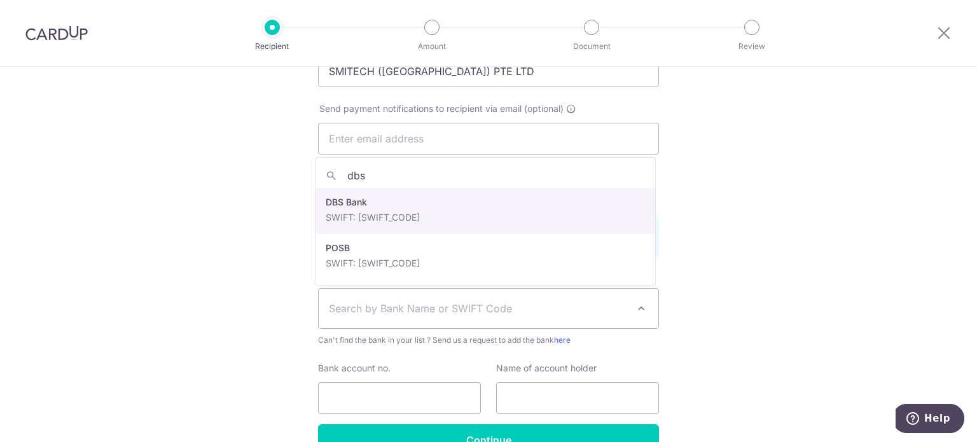
type input "dbs"
select select "6"
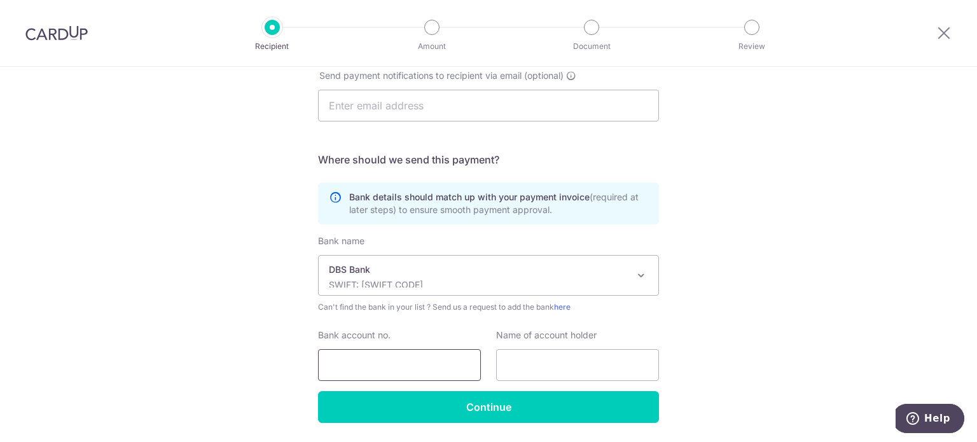
scroll to position [318, 0]
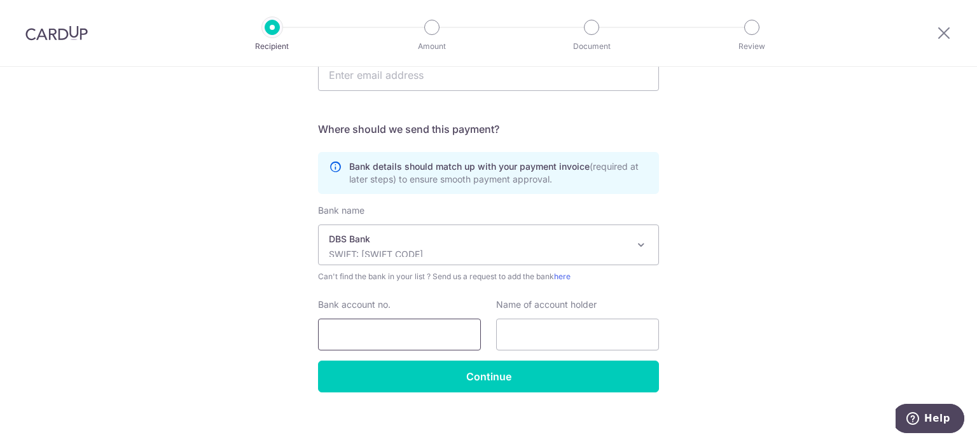
click at [344, 340] on input "Bank account no." at bounding box center [399, 335] width 163 height 32
type input "0280086300"
click at [562, 329] on input "text" at bounding box center [577, 335] width 163 height 32
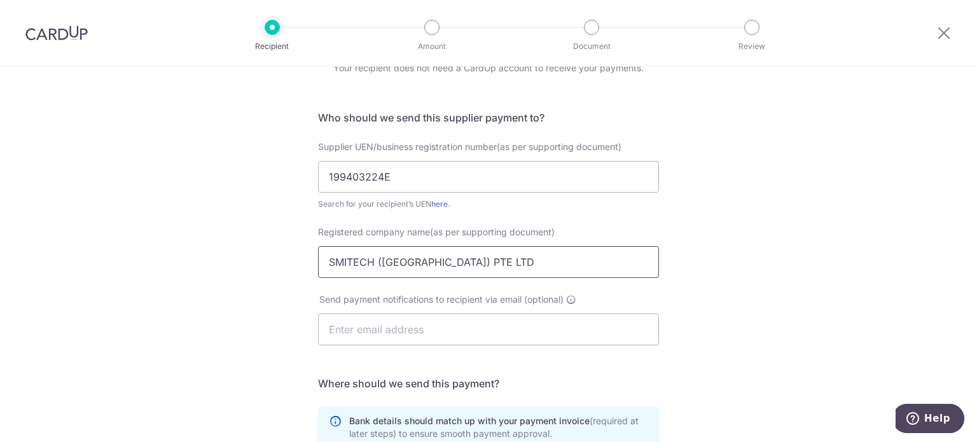
drag, startPoint x: 486, startPoint y: 256, endPoint x: 295, endPoint y: 263, distance: 191.7
click at [295, 263] on div "Who would you like to pay? Your recipient does not need a CardUp account to rec…" at bounding box center [488, 355] width 977 height 704
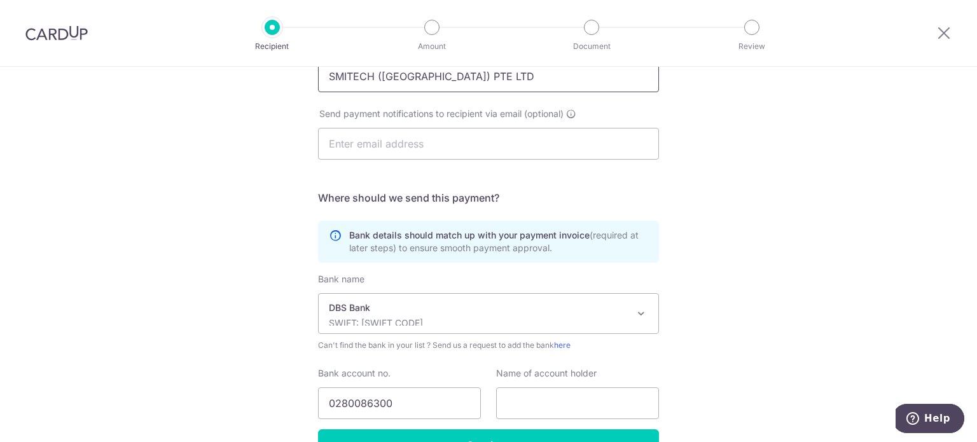
scroll to position [255, 0]
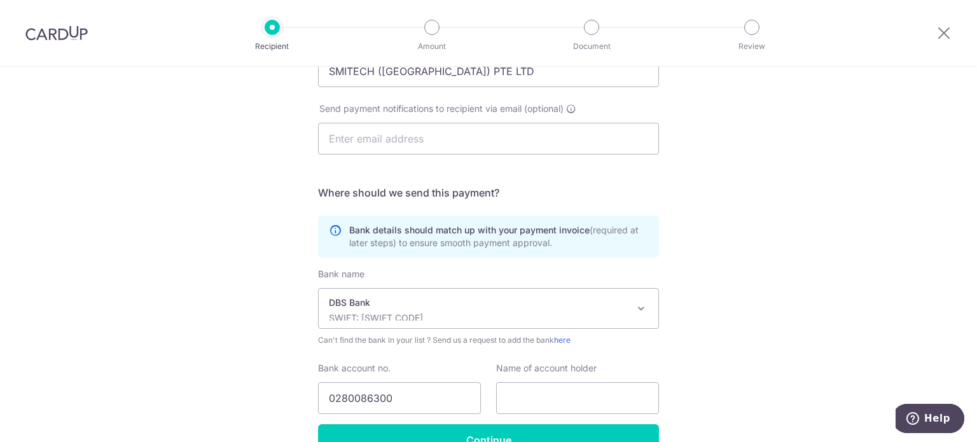
click at [547, 381] on div "Name of account holder" at bounding box center [577, 388] width 163 height 52
click at [548, 382] on input "text" at bounding box center [577, 398] width 163 height 32
paste input "SMITECH ([GEOGRAPHIC_DATA]) PTE LTD"
type input "SMITECH ([GEOGRAPHIC_DATA]) PTE LTD"
click at [818, 312] on div "Who would you like to pay? Your recipient does not need a CardUp account to rec…" at bounding box center [488, 164] width 977 height 704
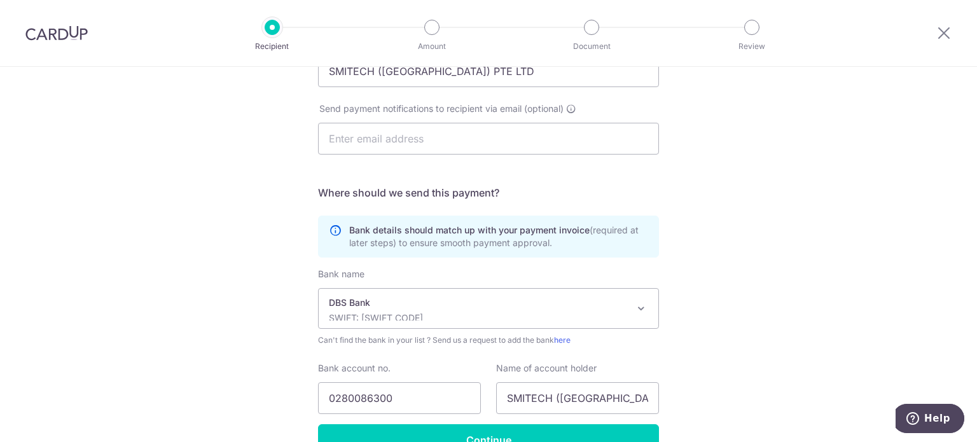
scroll to position [328, 0]
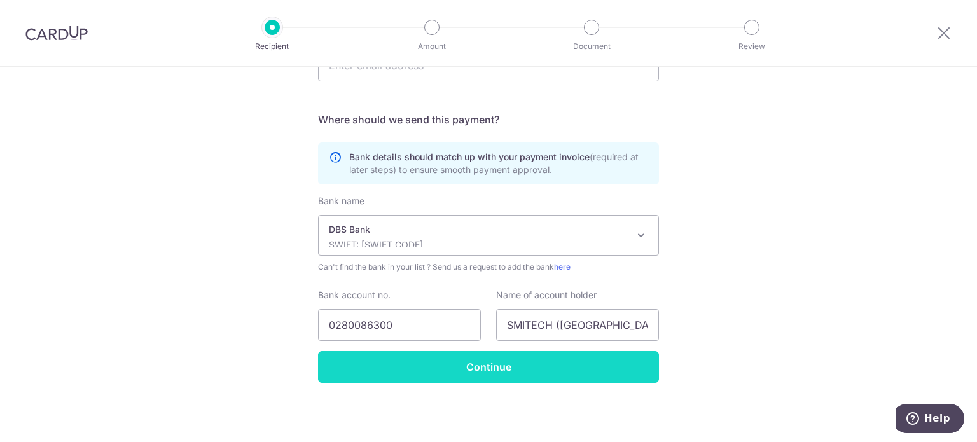
click at [535, 366] on input "Continue" at bounding box center [488, 367] width 341 height 32
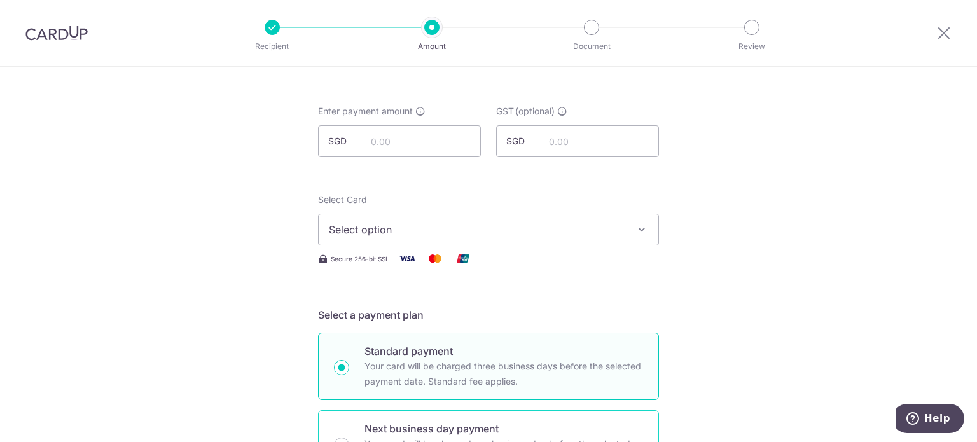
scroll to position [64, 0]
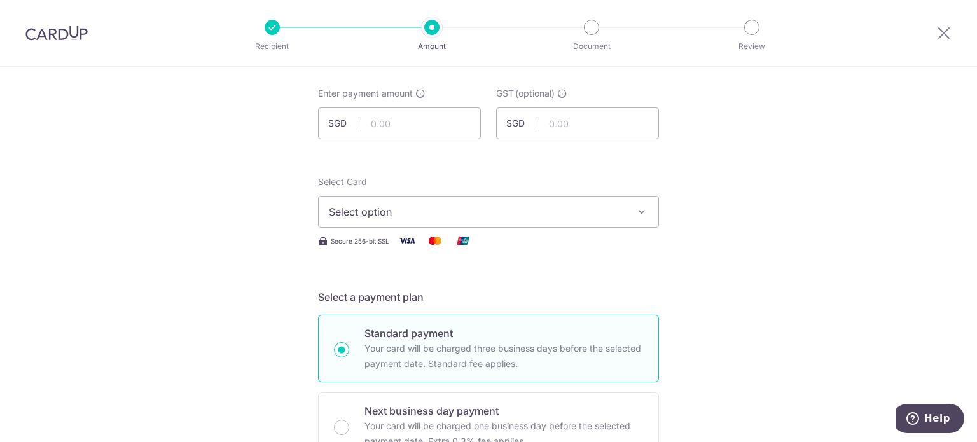
click at [926, 35] on div at bounding box center [944, 33] width 66 height 66
click at [949, 38] on icon at bounding box center [944, 33] width 15 height 16
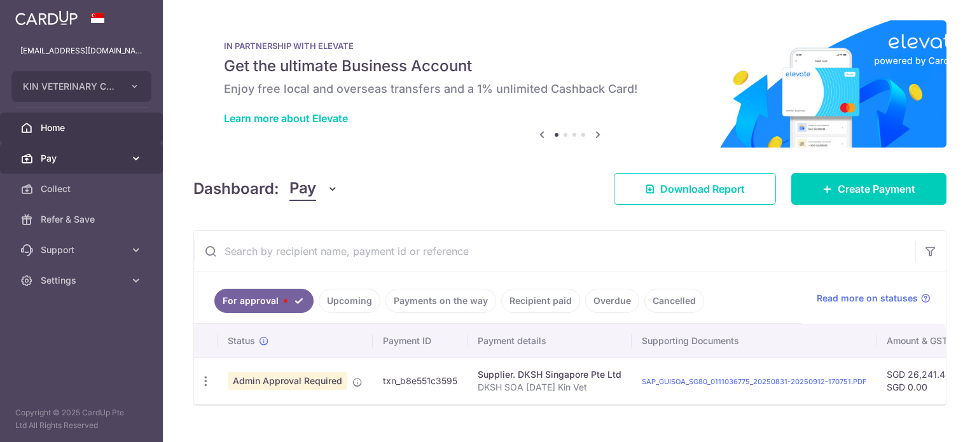
click at [56, 157] on span "Pay" at bounding box center [83, 158] width 84 height 13
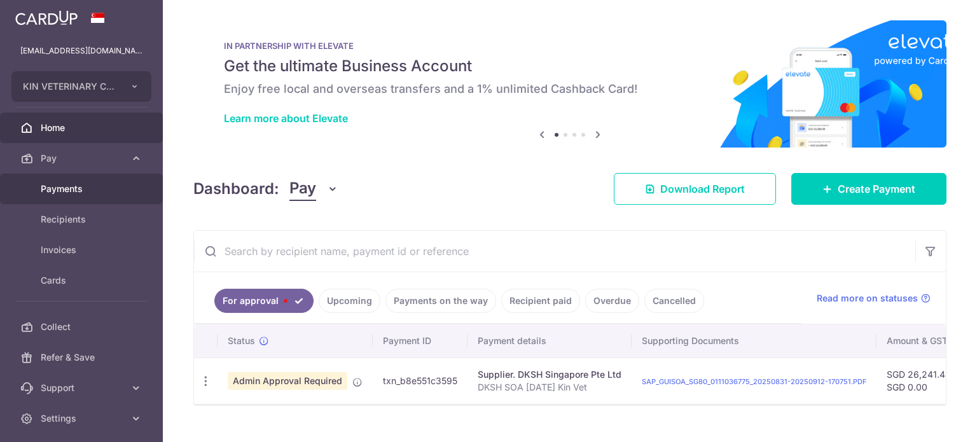
click at [94, 195] on span "Payments" at bounding box center [83, 189] width 84 height 13
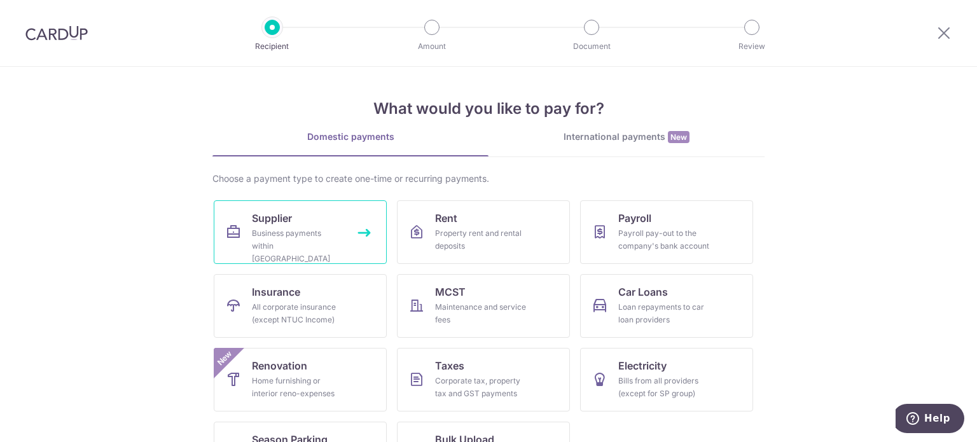
drag, startPoint x: 304, startPoint y: 229, endPoint x: 313, endPoint y: 229, distance: 9.5
click at [304, 228] on div "Business payments within Singapore" at bounding box center [298, 246] width 92 height 38
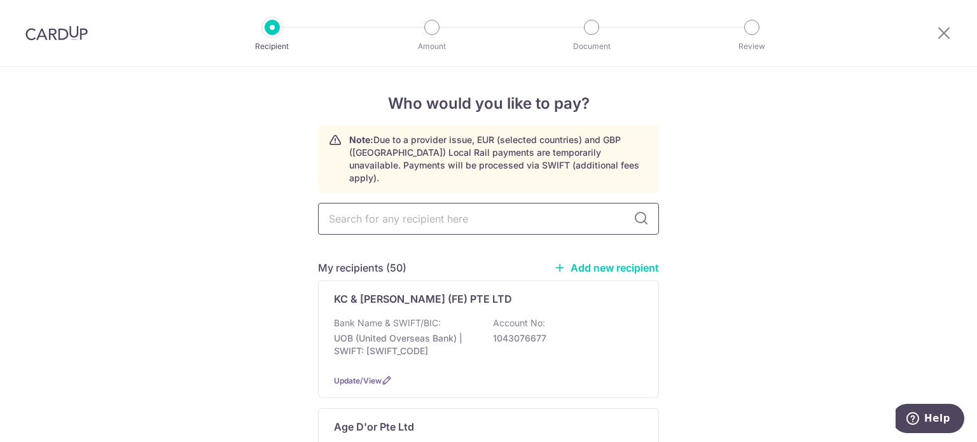
click at [485, 208] on input "text" at bounding box center [488, 219] width 341 height 32
type input "mobile"
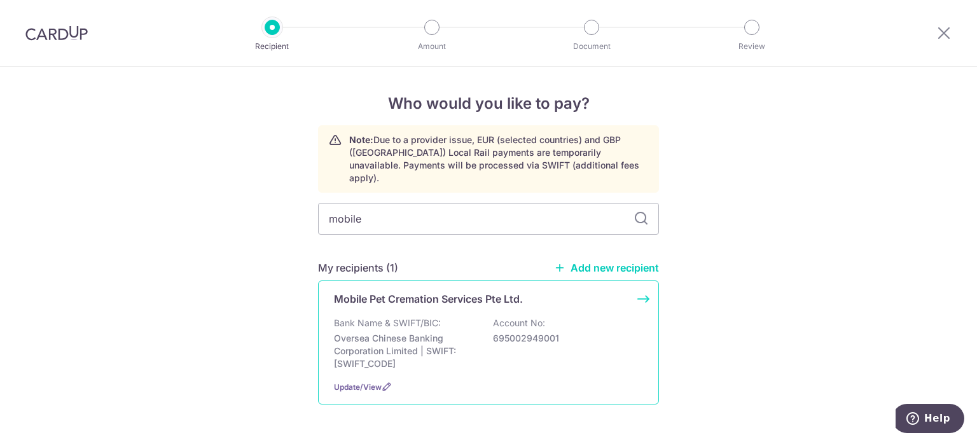
click at [453, 317] on div "Bank Name & SWIFT/BIC: Oversea Chinese Banking Corporation Limited | SWIFT: [SW…" at bounding box center [488, 343] width 309 height 53
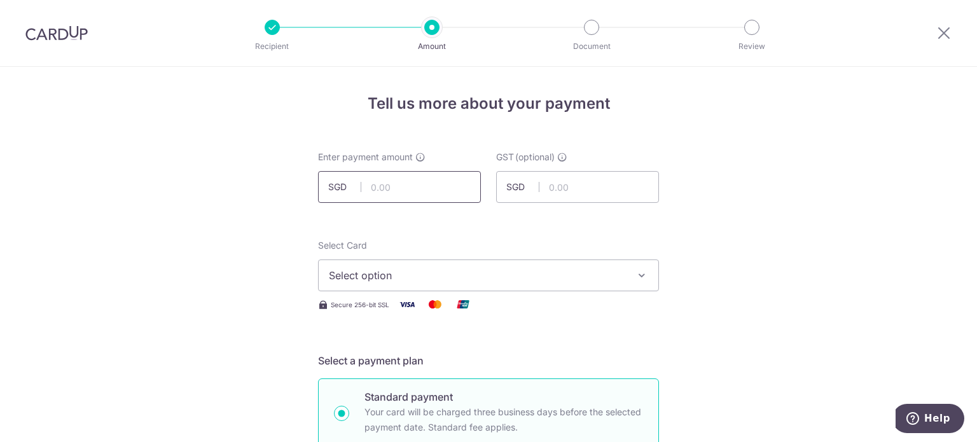
drag, startPoint x: 384, startPoint y: 183, endPoint x: 381, endPoint y: 175, distance: 8.5
click at [384, 183] on input "text" at bounding box center [399, 187] width 163 height 32
drag, startPoint x: 218, startPoint y: 193, endPoint x: 178, endPoint y: 176, distance: 43.6
type input "728.12"
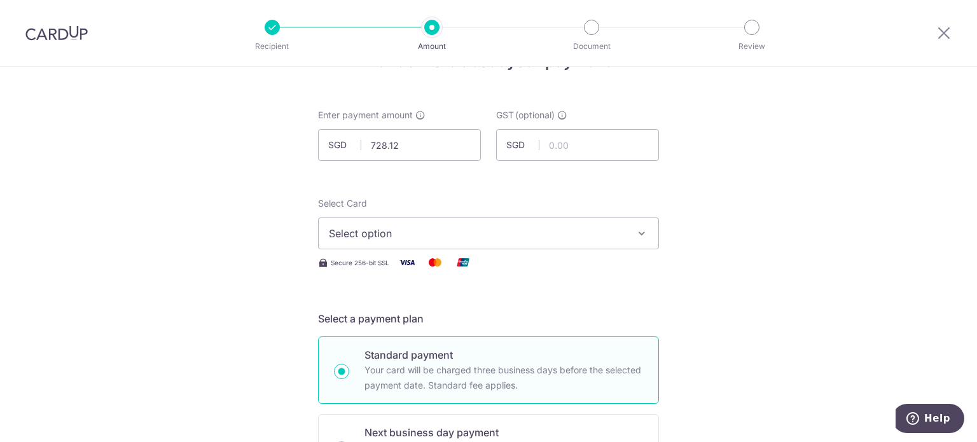
scroll to position [64, 0]
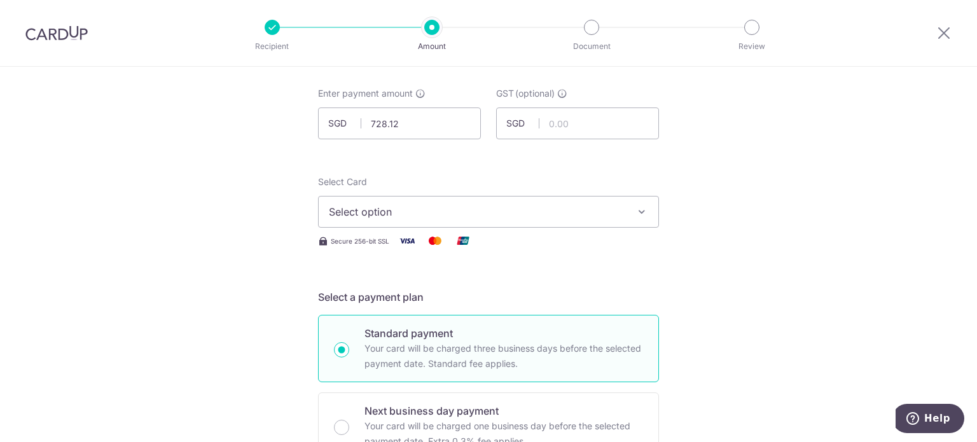
click at [455, 214] on span "Select option" at bounding box center [477, 211] width 297 height 15
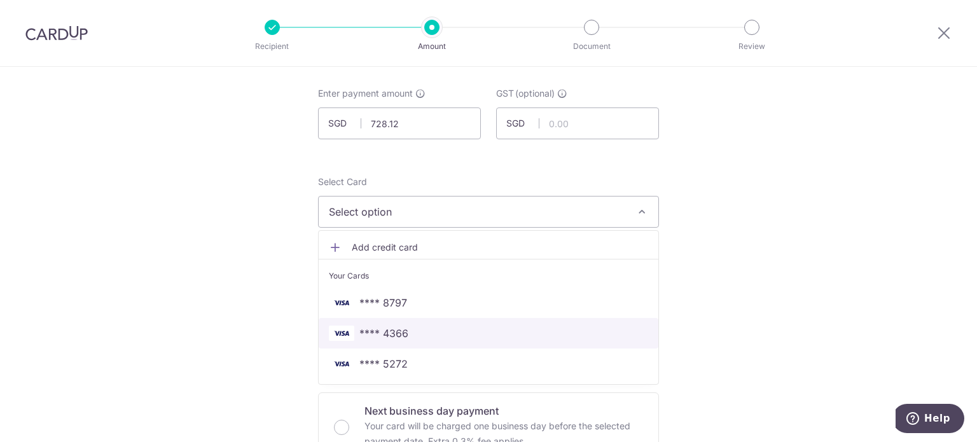
drag, startPoint x: 412, startPoint y: 333, endPoint x: 624, endPoint y: 277, distance: 218.4
click at [412, 333] on span "**** 4366" at bounding box center [488, 333] width 319 height 15
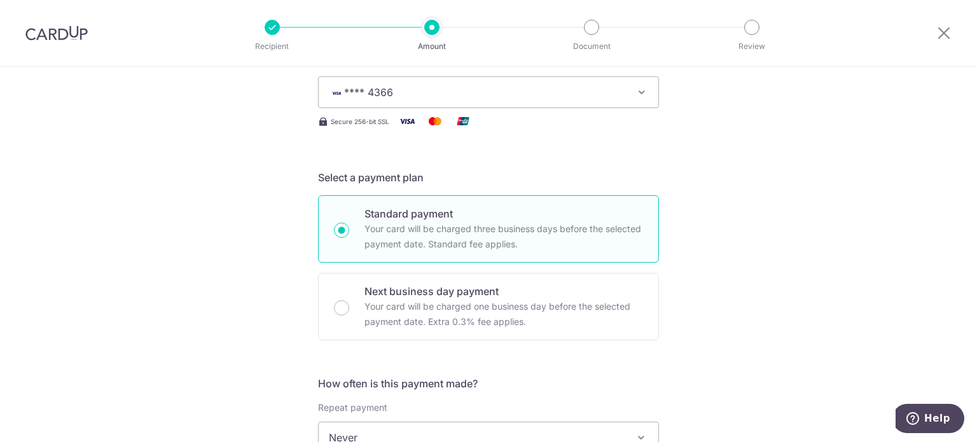
scroll to position [382, 0]
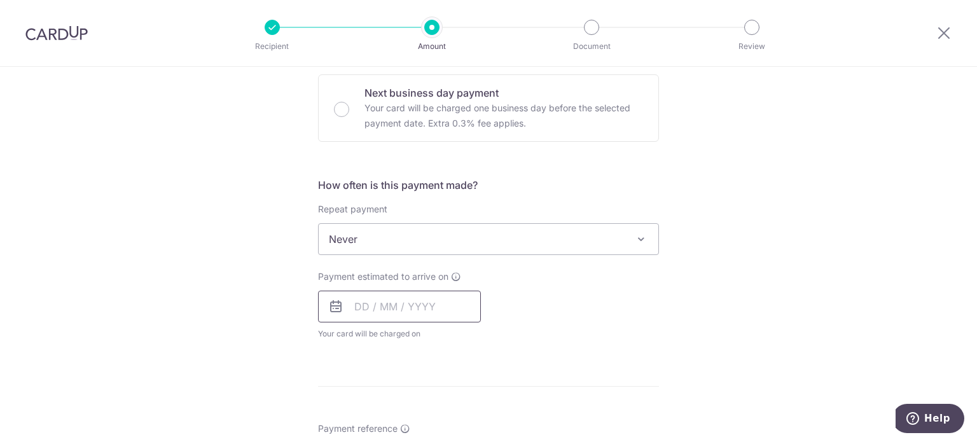
click at [361, 309] on input "text" at bounding box center [399, 307] width 163 height 32
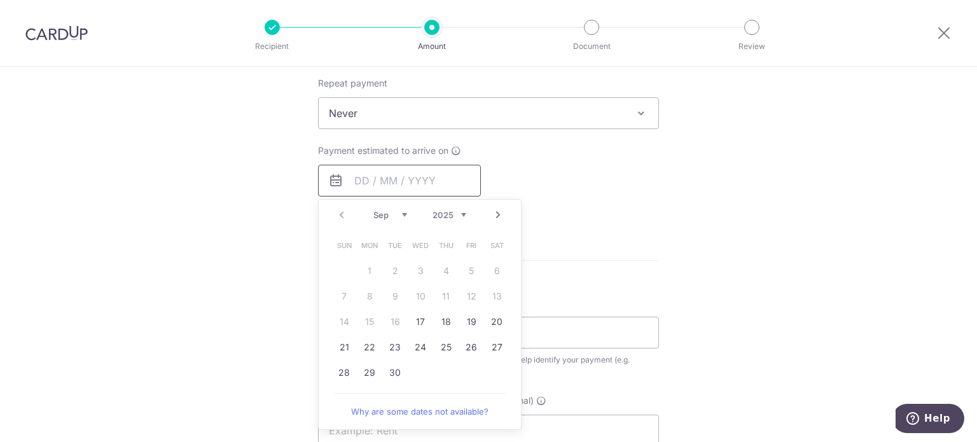
scroll to position [509, 0]
click at [415, 319] on link "17" at bounding box center [420, 321] width 20 height 20
type input "[DATE]"
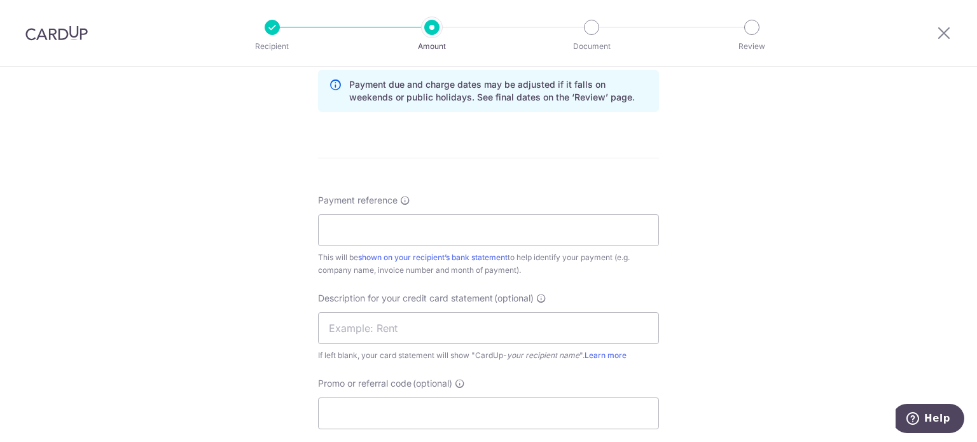
scroll to position [700, 0]
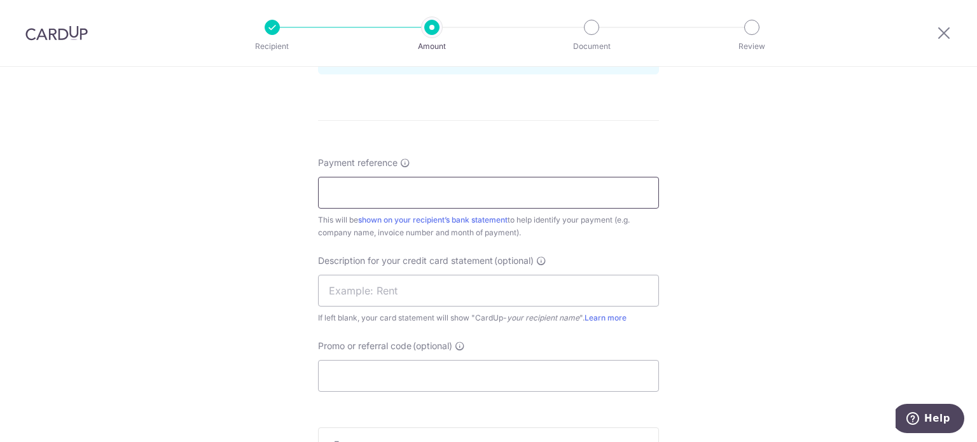
click at [445, 183] on input "Payment reference" at bounding box center [488, 193] width 341 height 32
click at [384, 191] on input "MobP Inv Jul 25 Kin Vet" at bounding box center [488, 193] width 341 height 32
drag, startPoint x: 494, startPoint y: 194, endPoint x: 210, endPoint y: 199, distance: 283.8
click at [210, 199] on div "Tell us more about your payment Enter payment amount SGD 728.12 728.12 GST (opt…" at bounding box center [488, 11] width 977 height 1289
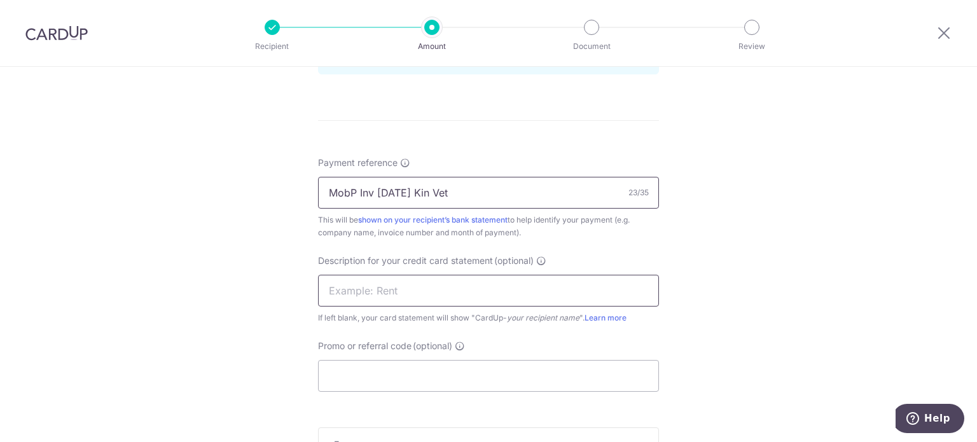
type input "MobP Inv Aug 25 Kin Vet"
click at [382, 304] on input "text" at bounding box center [488, 291] width 341 height 32
paste input "MobP Inv Aug 25"
type input "MobP Inv Aug 25"
drag, startPoint x: 370, startPoint y: 371, endPoint x: 386, endPoint y: 368, distance: 16.1
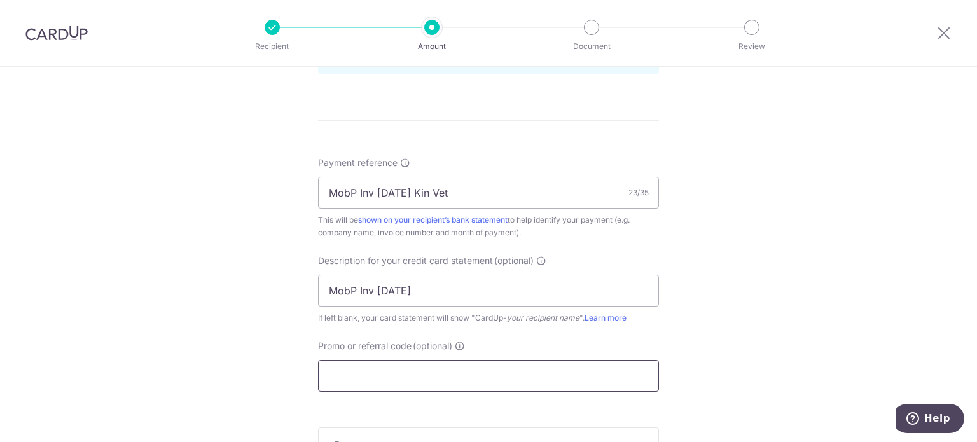
click at [371, 372] on input "Promo or referral code (optional)" at bounding box center [488, 376] width 341 height 32
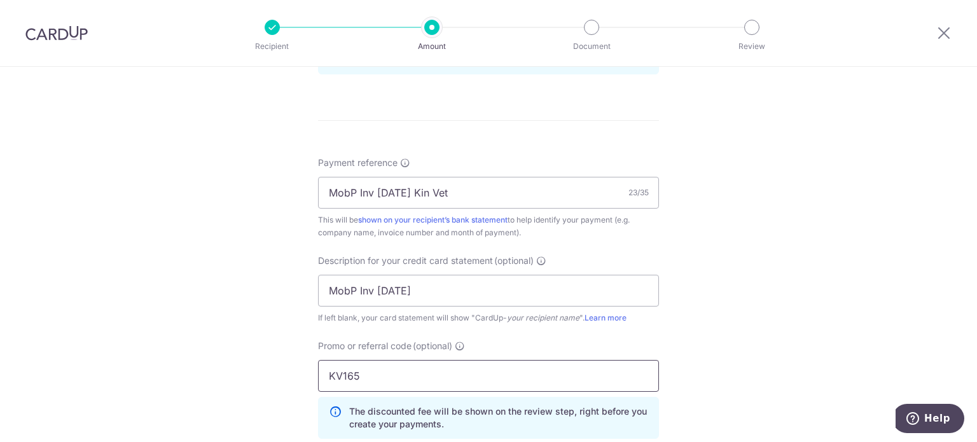
type input "KV165"
click at [818, 271] on div "Tell us more about your payment Enter payment amount SGD 728.12 728.12 GST (opt…" at bounding box center [488, 40] width 977 height 1346
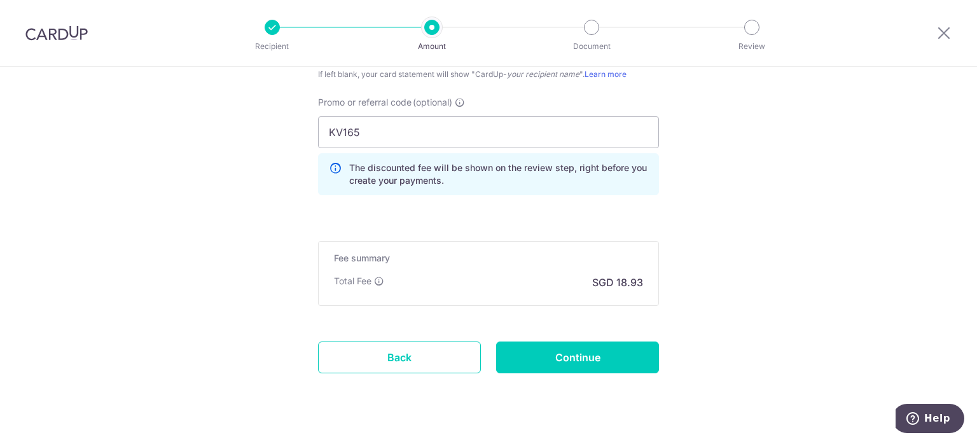
scroll to position [968, 0]
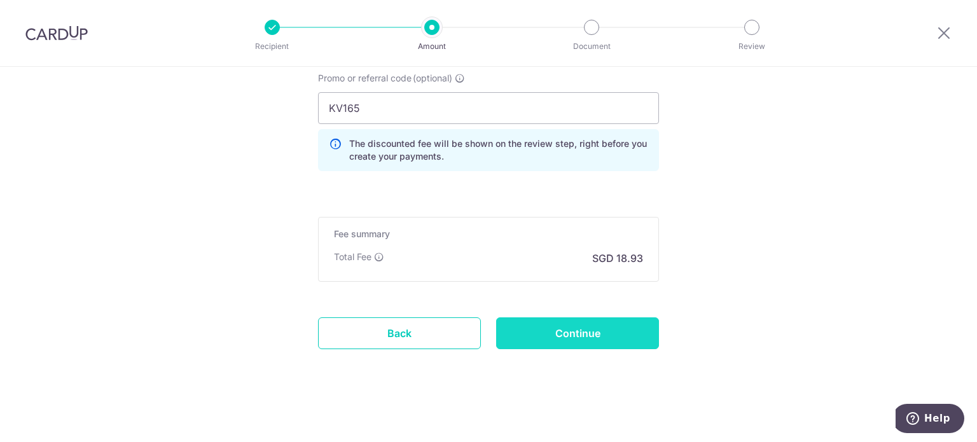
click at [578, 333] on input "Continue" at bounding box center [577, 334] width 163 height 32
type input "Create Schedule"
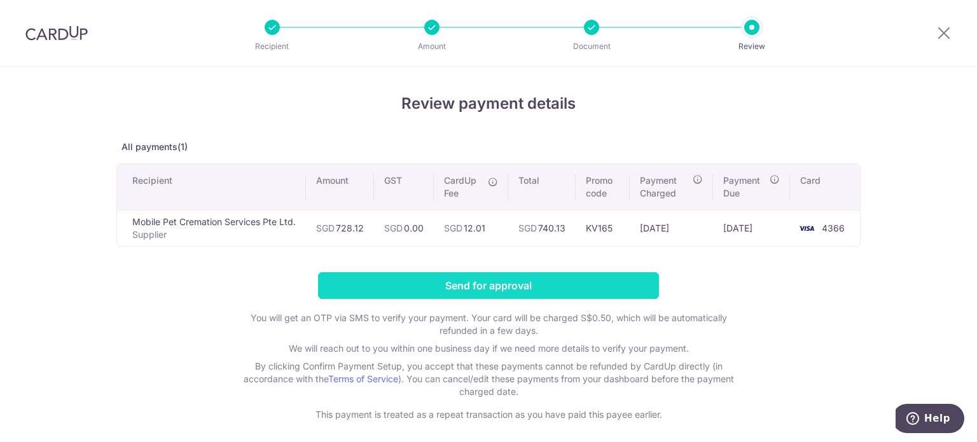
click at [530, 284] on input "Send for approval" at bounding box center [488, 285] width 341 height 27
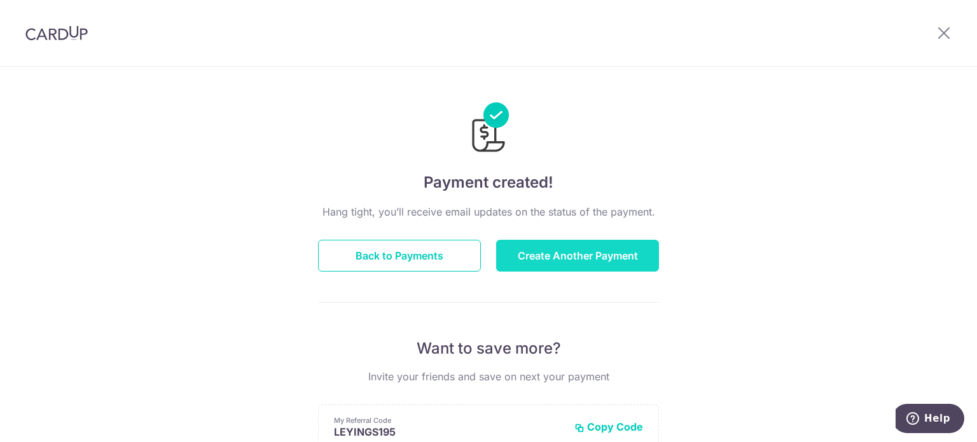
click at [573, 255] on button "Create Another Payment" at bounding box center [577, 256] width 163 height 32
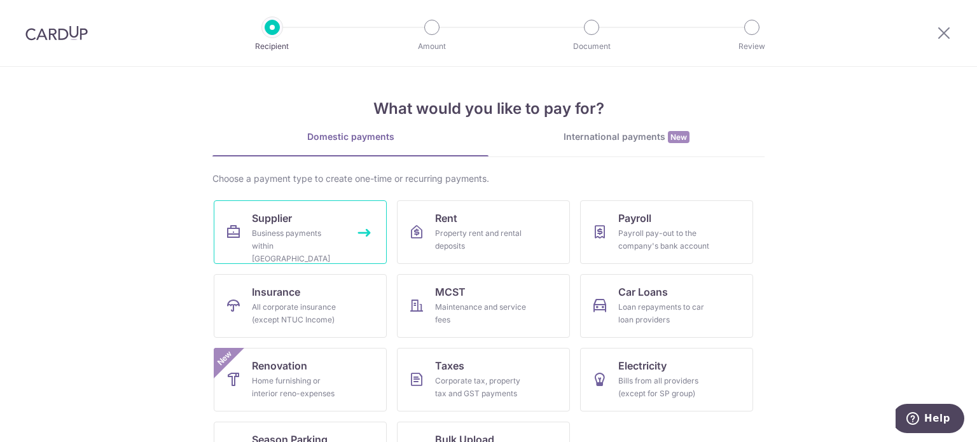
click at [326, 225] on link "Supplier Business payments within Singapore" at bounding box center [300, 232] width 173 height 64
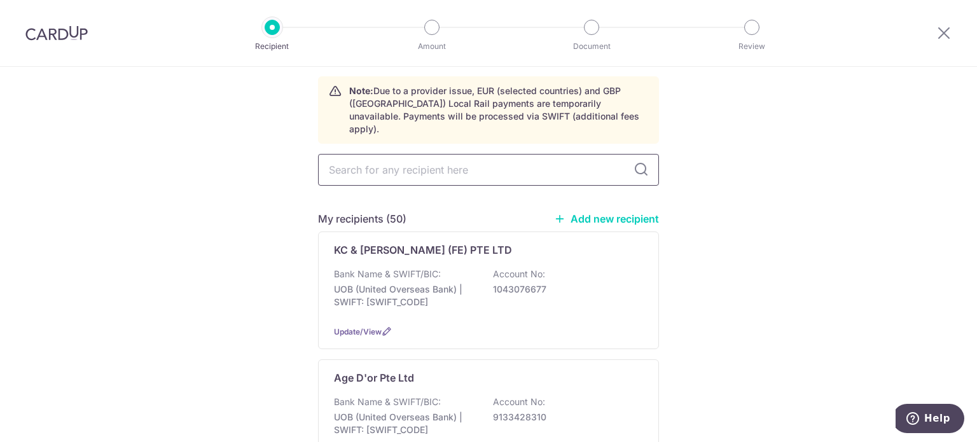
scroll to position [64, 0]
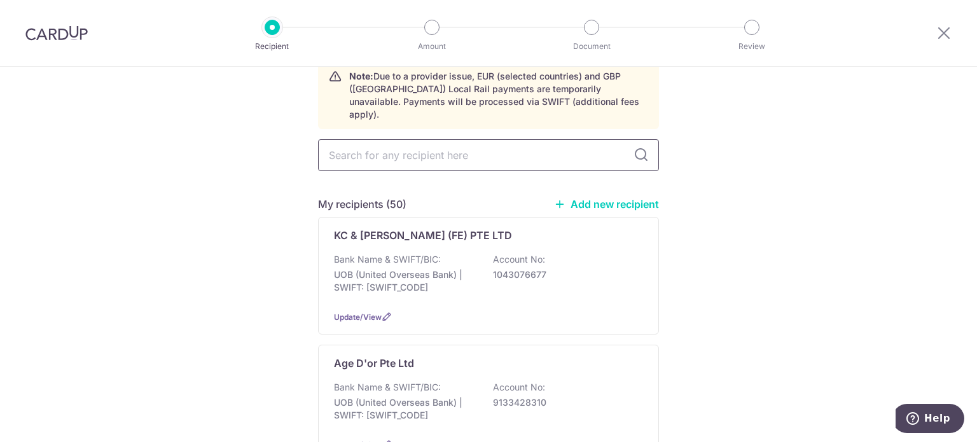
click at [423, 139] on input "text" at bounding box center [488, 155] width 341 height 32
type input "amber"
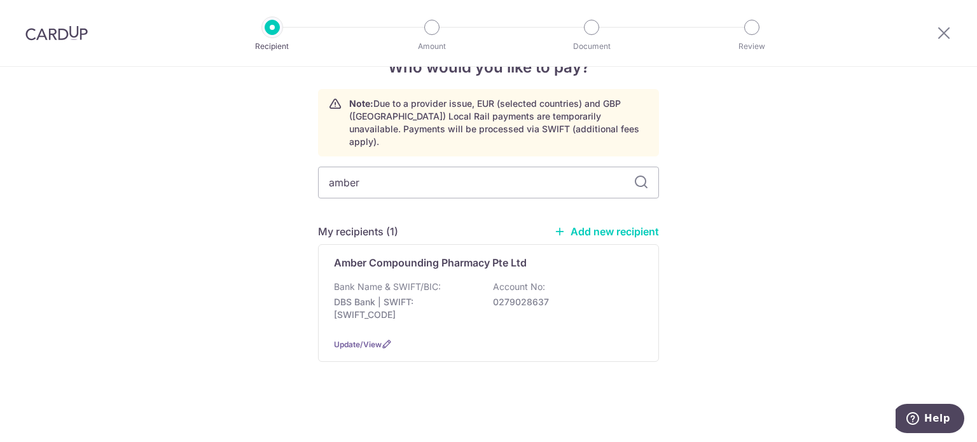
scroll to position [23, 0]
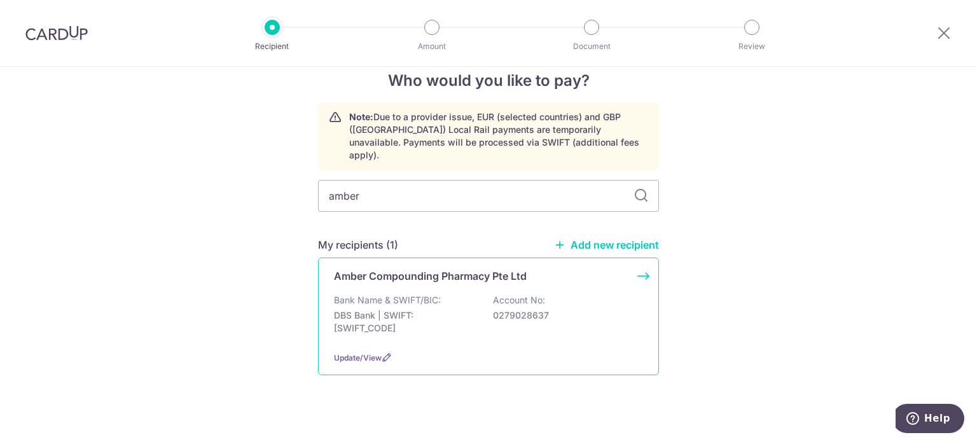
click at [436, 279] on div "Amber Compounding Pharmacy Pte Ltd Bank Name & SWIFT/BIC: DBS Bank | SWIFT: [SW…" at bounding box center [488, 317] width 341 height 118
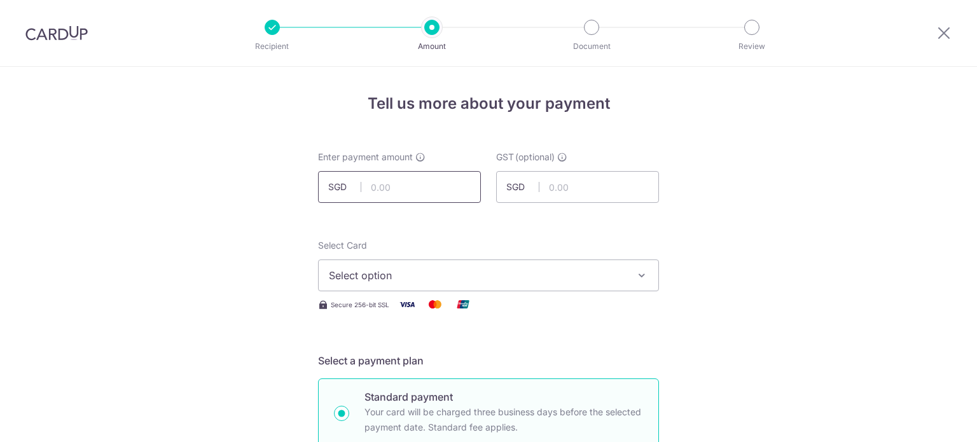
click at [427, 193] on input "text" at bounding box center [399, 187] width 163 height 32
type input "4,218.45"
drag, startPoint x: 424, startPoint y: 179, endPoint x: 412, endPoint y: 185, distance: 13.7
click at [417, 181] on input "4,218.45" at bounding box center [399, 187] width 163 height 32
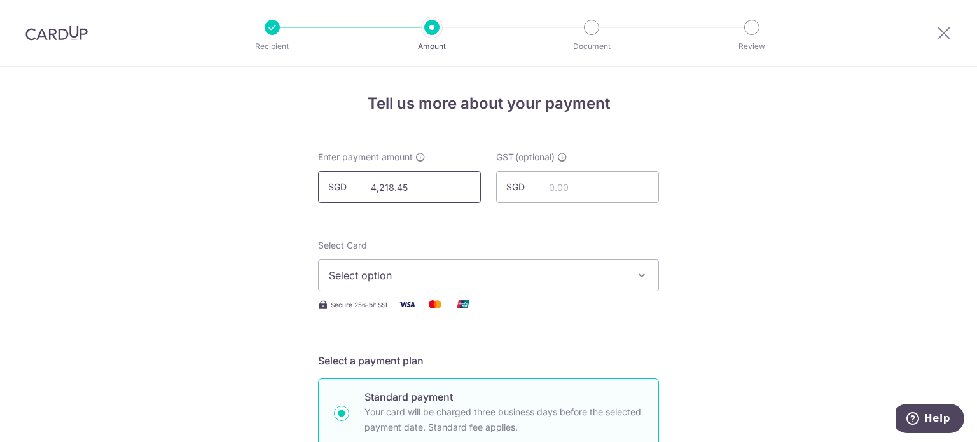
drag, startPoint x: 316, startPoint y: 181, endPoint x: 286, endPoint y: 172, distance: 31.6
click at [409, 197] on input "text" at bounding box center [399, 187] width 163 height 32
drag, startPoint x: 427, startPoint y: 188, endPoint x: 274, endPoint y: 186, distance: 152.7
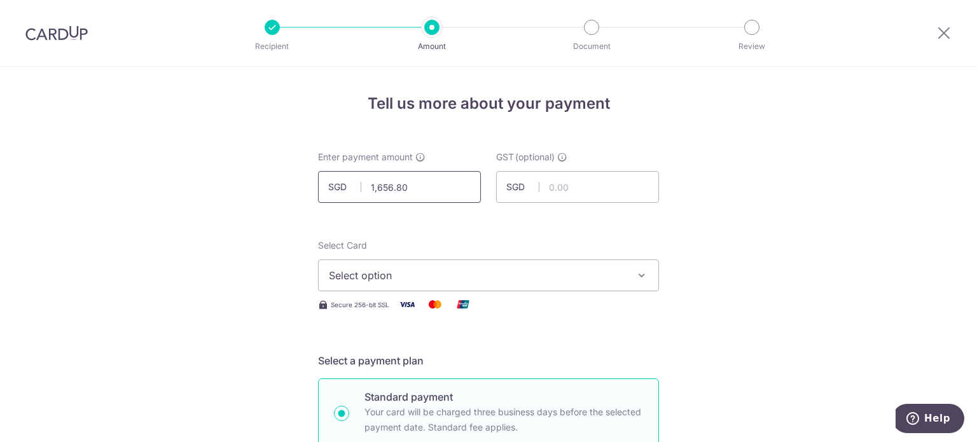
drag, startPoint x: 426, startPoint y: 185, endPoint x: 255, endPoint y: 185, distance: 171.8
type input "2,561.65"
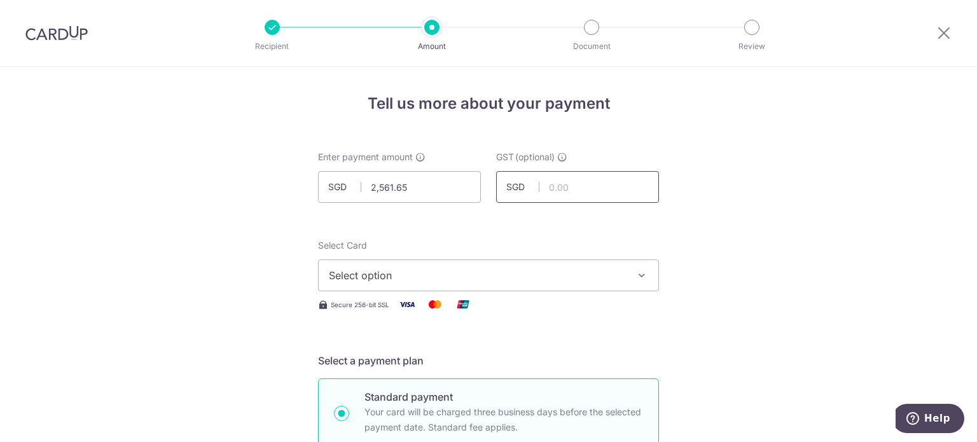
click at [557, 193] on input "text" at bounding box center [577, 187] width 163 height 32
drag, startPoint x: 421, startPoint y: 269, endPoint x: 417, endPoint y: 276, distance: 7.7
click at [421, 269] on span "Select option" at bounding box center [477, 275] width 297 height 15
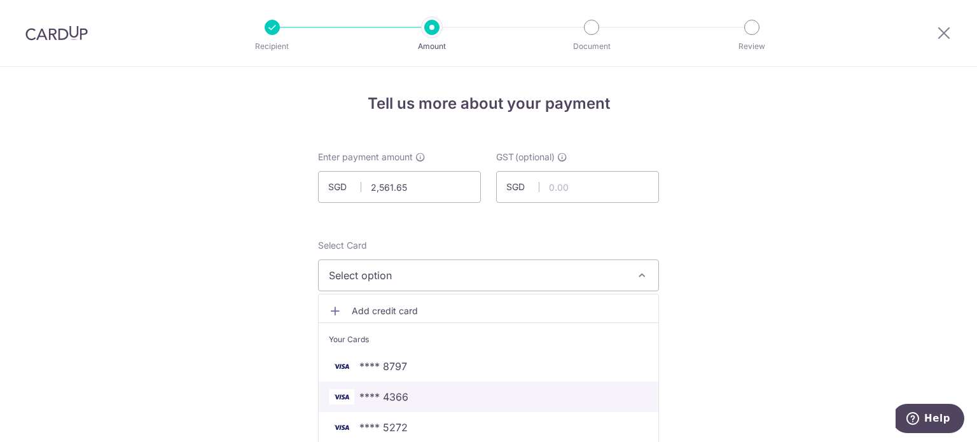
drag, startPoint x: 395, startPoint y: 391, endPoint x: 679, endPoint y: 348, distance: 287.1
click at [395, 391] on span "**** 4366" at bounding box center [384, 396] width 49 height 15
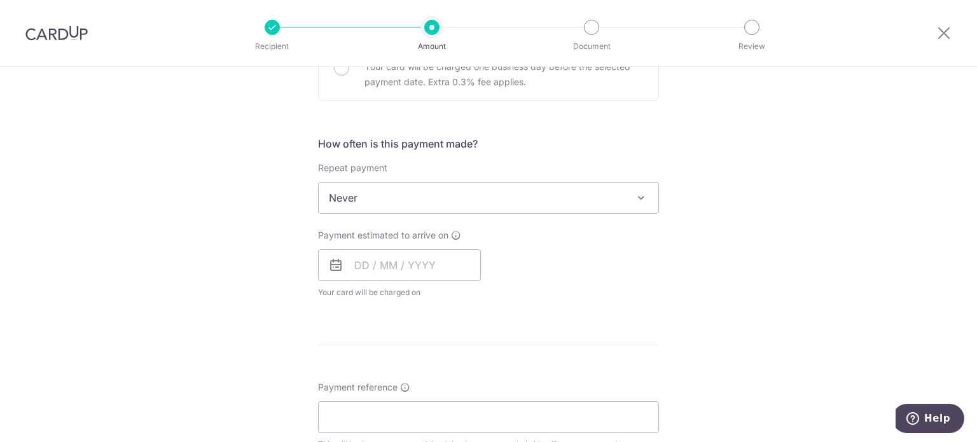
scroll to position [445, 0]
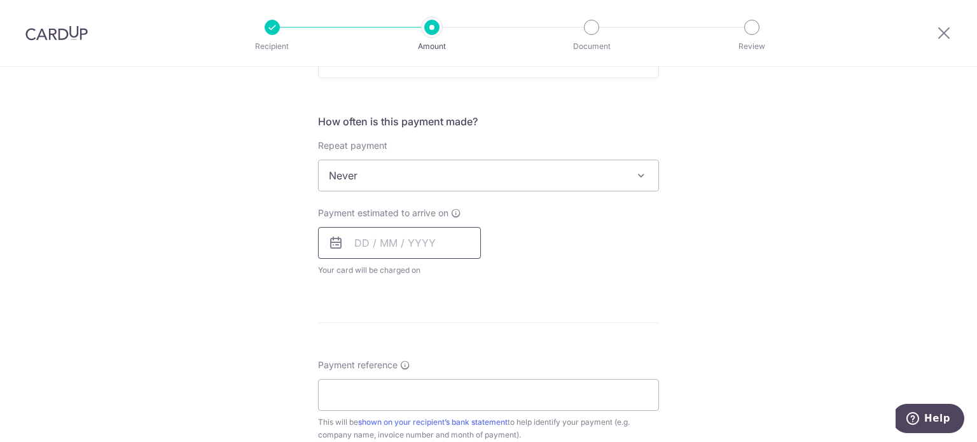
click at [402, 249] on input "text" at bounding box center [399, 243] width 163 height 32
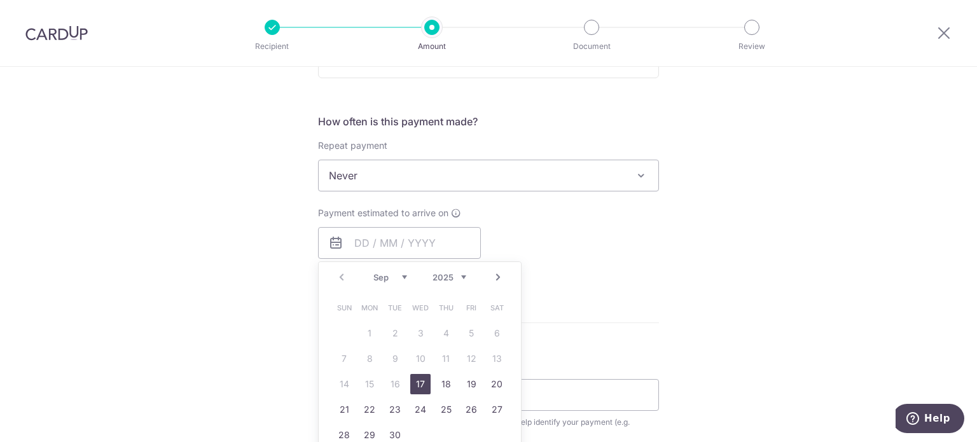
click at [420, 382] on link "17" at bounding box center [420, 384] width 20 height 20
type input "17/09/2025"
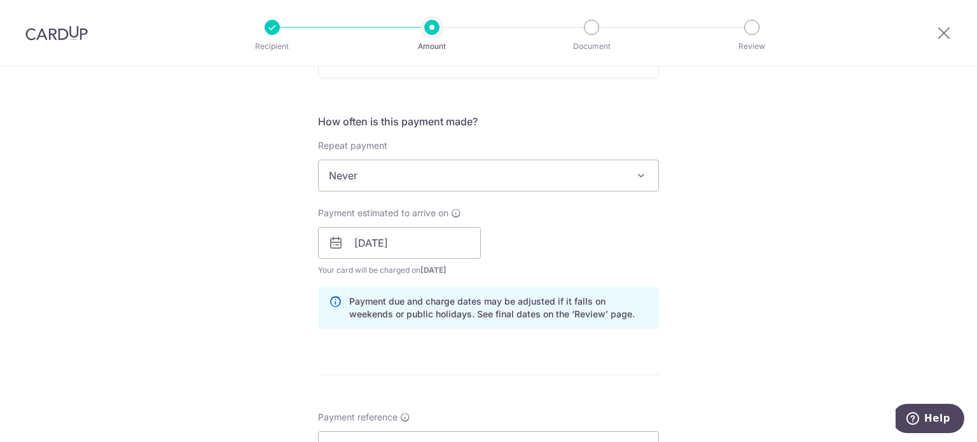
click at [737, 260] on div "Tell us more about your payment Enter payment amount SGD 2,561.65 2561.65 GST (…" at bounding box center [488, 265] width 977 height 1289
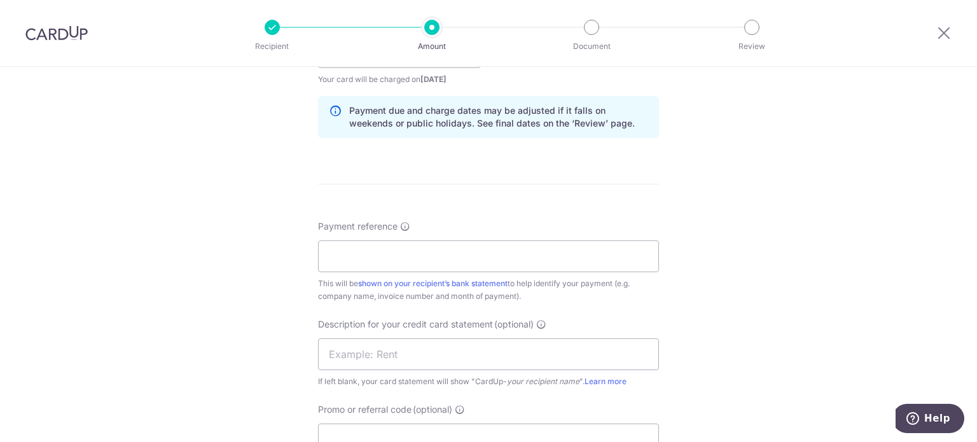
click at [415, 232] on div "Payment reference This will be shown on your recipient’s bank statement to help…" at bounding box center [488, 261] width 341 height 83
click at [426, 255] on input "Payment reference" at bounding box center [488, 257] width 341 height 32
click at [466, 258] on input "AmC SOA Jun 25 Kin Vet" at bounding box center [488, 257] width 341 height 32
click at [387, 255] on input "AmC SOA Jun 25 Kin Vet" at bounding box center [488, 257] width 341 height 32
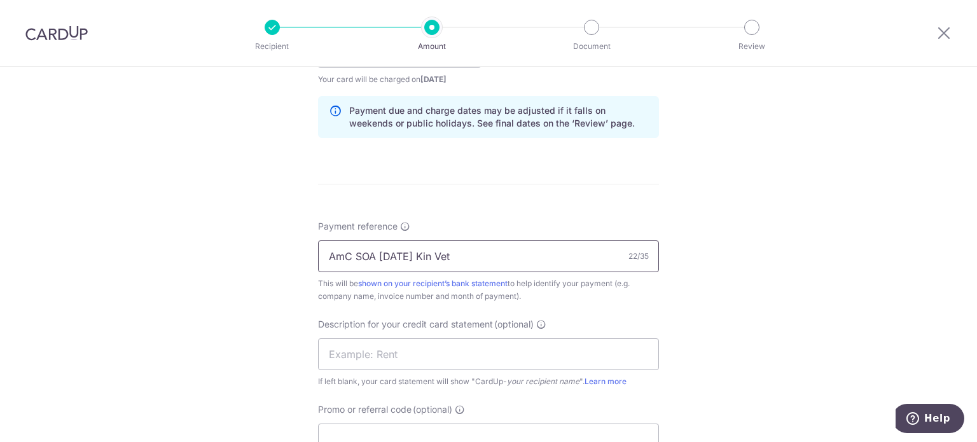
drag, startPoint x: 491, startPoint y: 253, endPoint x: 157, endPoint y: 249, distance: 334.7
click at [157, 249] on div "Tell us more about your payment Enter payment amount SGD 2,561.65 2561.65 GST (…" at bounding box center [488, 75] width 977 height 1289
type input "AmC SOA Aug 25 Kin Vet"
drag, startPoint x: 365, startPoint y: 346, endPoint x: 354, endPoint y: 355, distance: 14.4
click at [366, 346] on input "text" at bounding box center [488, 355] width 341 height 32
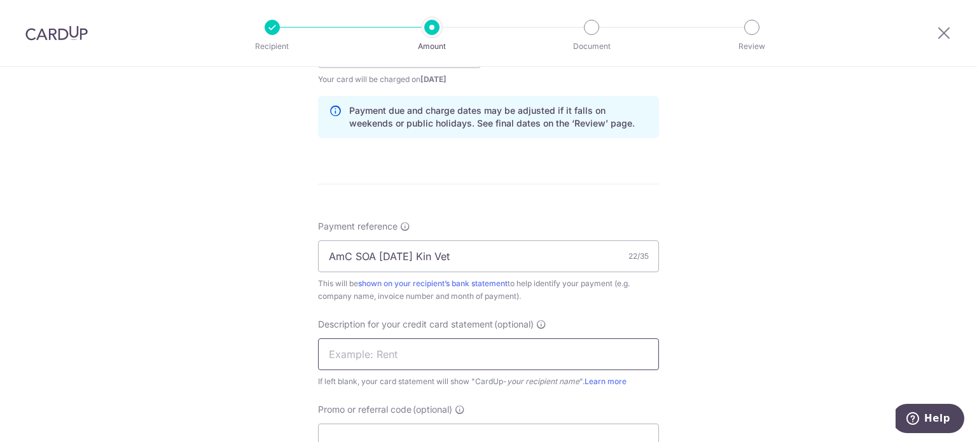
paste input "AmC SOA Aug 25"
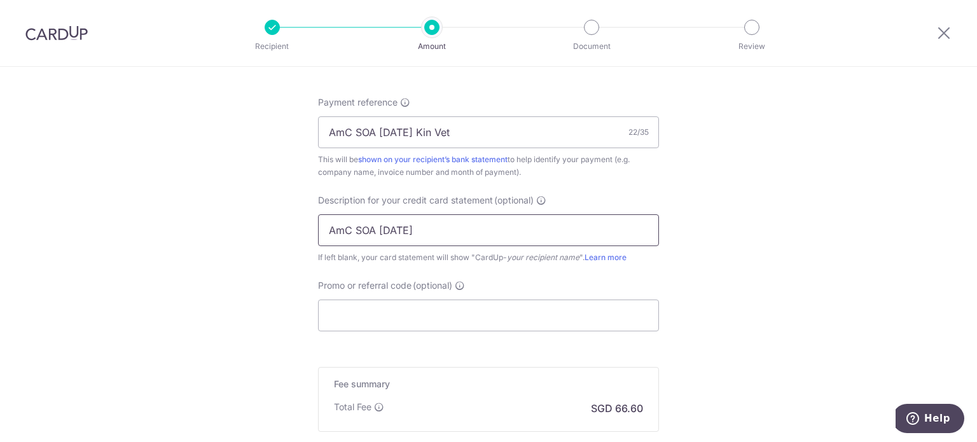
scroll to position [764, 0]
type input "AmC SOA Aug 25"
click at [414, 302] on input "Promo or referral code (optional)" at bounding box center [488, 313] width 341 height 32
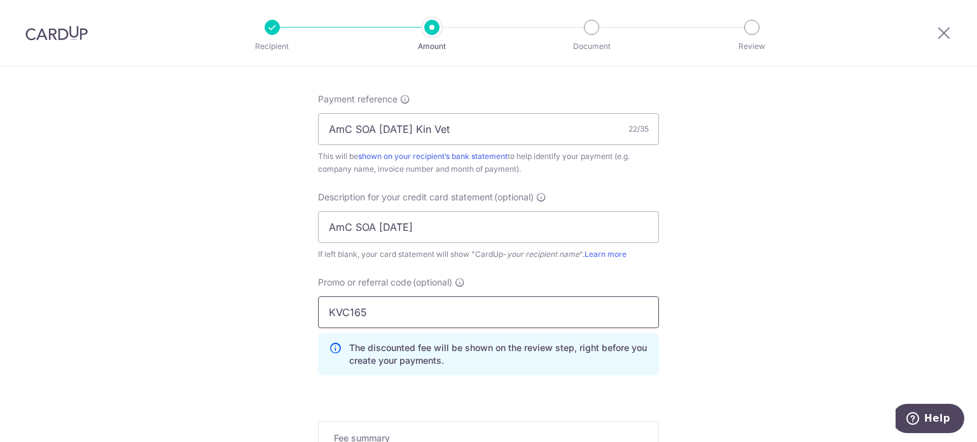
type input "KVC165"
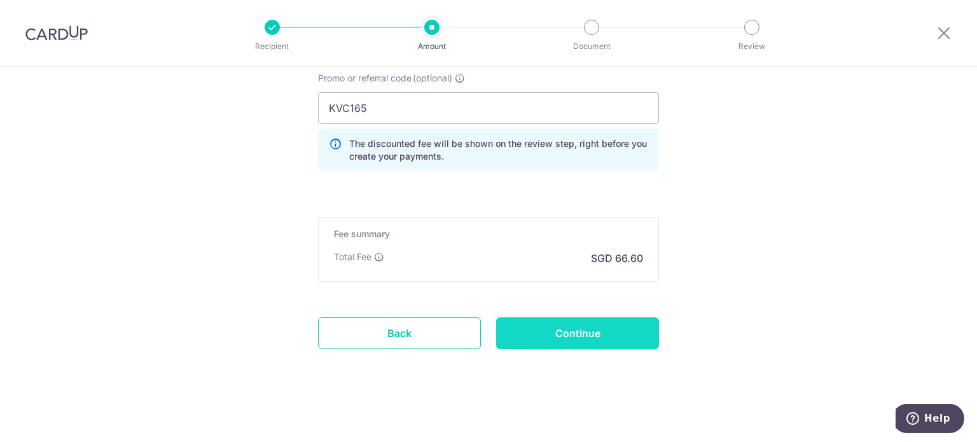
click at [550, 328] on input "Continue" at bounding box center [577, 334] width 163 height 32
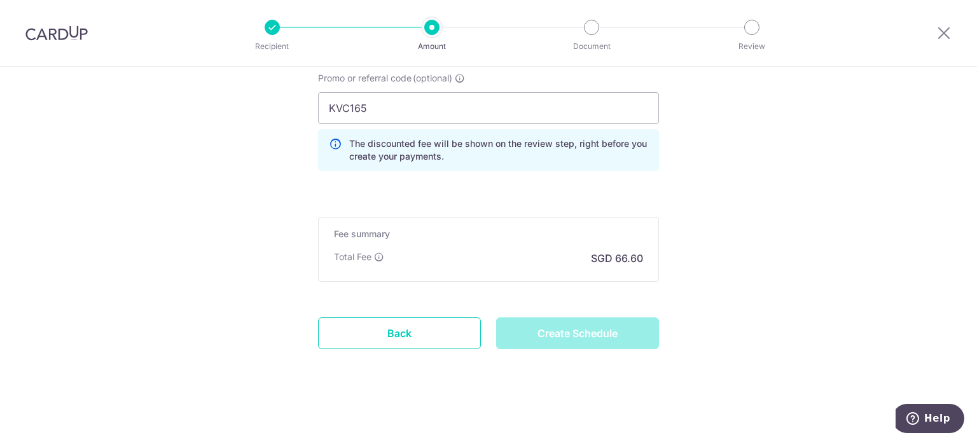
type input "Create Schedule"
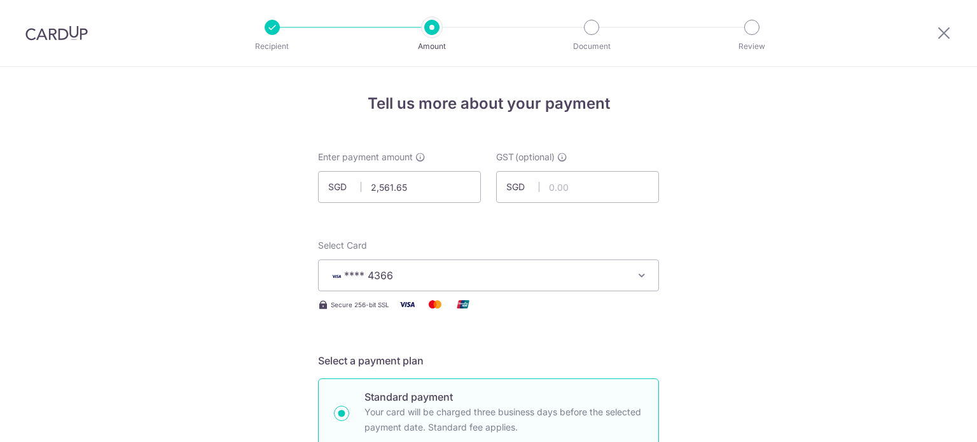
scroll to position [986, 0]
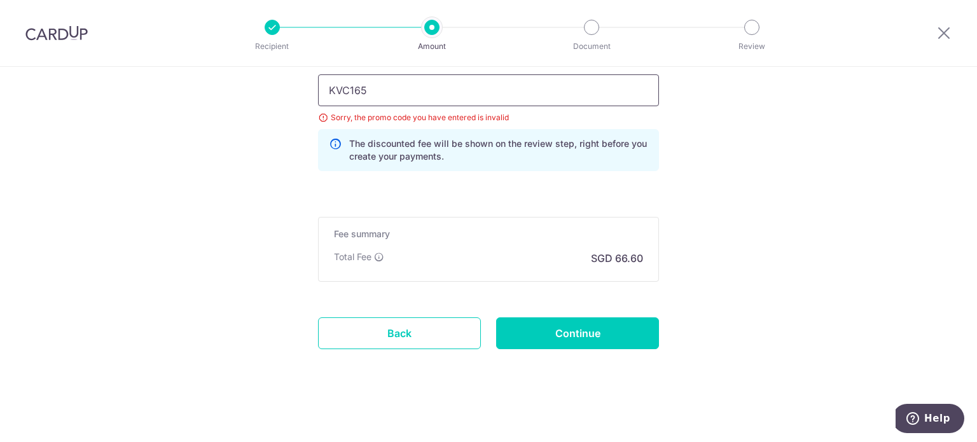
click at [346, 87] on input "KVC165" at bounding box center [488, 90] width 341 height 32
type input "KV165"
click at [599, 336] on input "Continue" at bounding box center [577, 334] width 163 height 32
type input "Update Schedule"
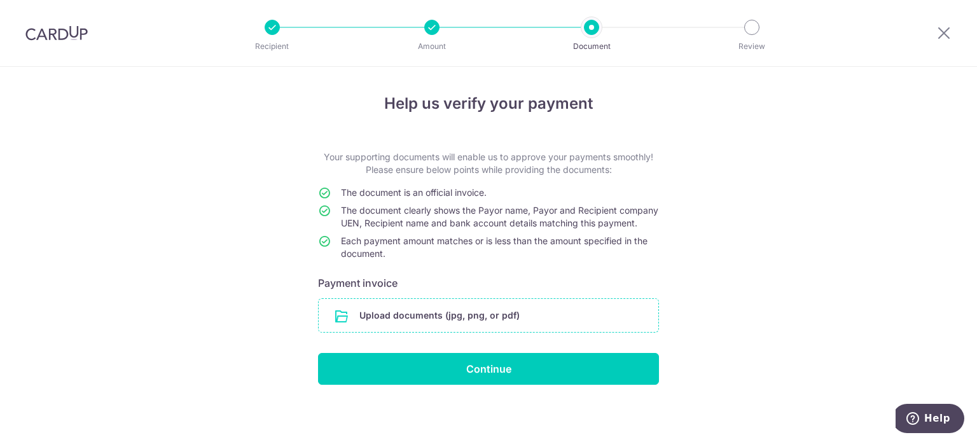
click at [434, 330] on input "file" at bounding box center [489, 315] width 340 height 33
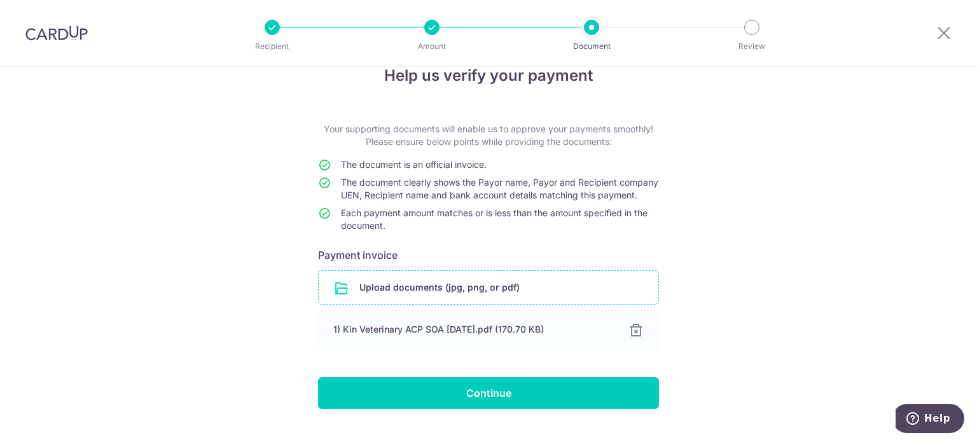
scroll to position [66, 0]
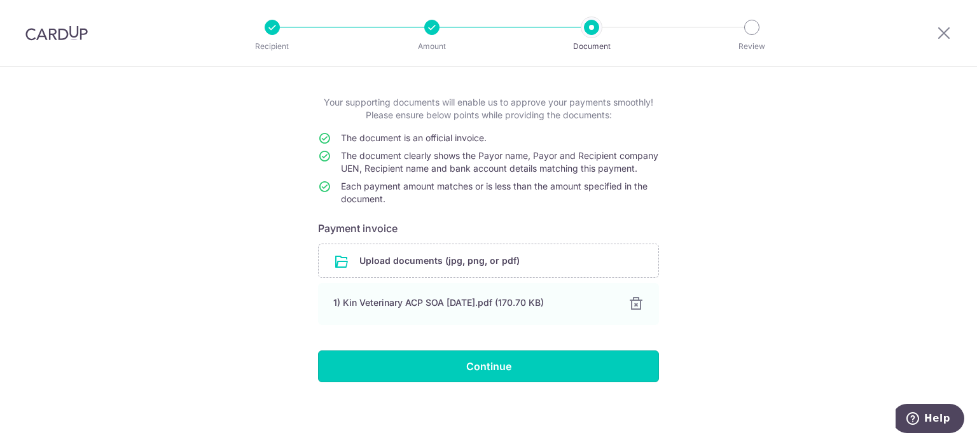
click at [513, 362] on input "Continue" at bounding box center [488, 367] width 341 height 32
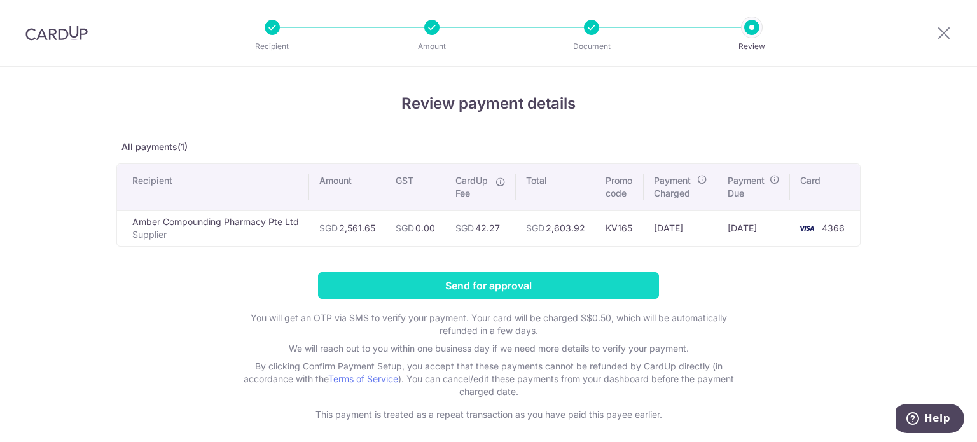
click at [480, 284] on input "Send for approval" at bounding box center [488, 285] width 341 height 27
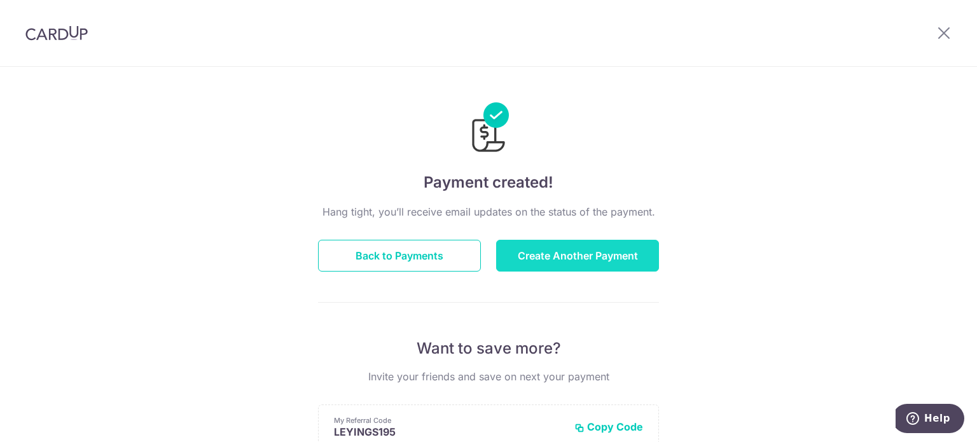
click at [527, 256] on button "Create Another Payment" at bounding box center [577, 256] width 163 height 32
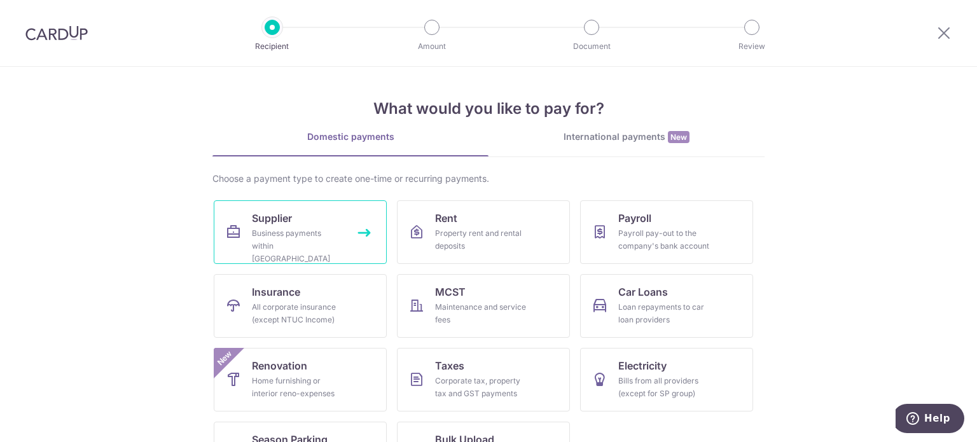
click at [307, 225] on link "Supplier Business payments within [GEOGRAPHIC_DATA]" at bounding box center [300, 232] width 173 height 64
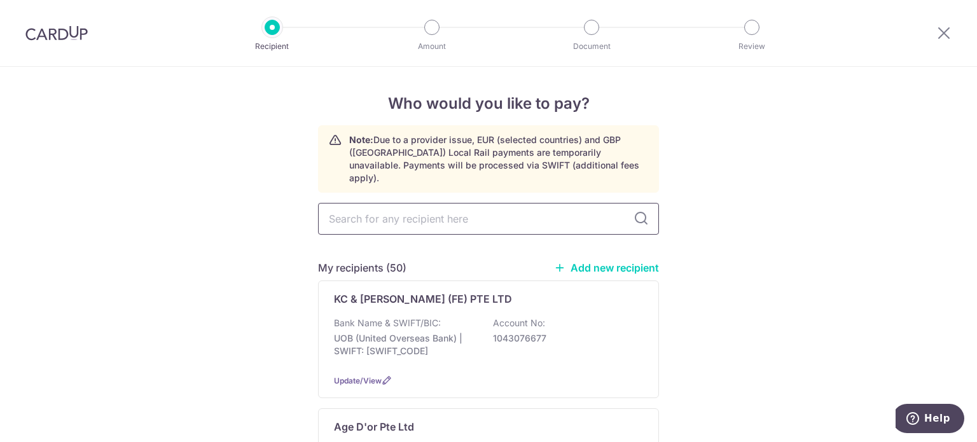
click at [383, 203] on input "text" at bounding box center [488, 219] width 341 height 32
type input "peter"
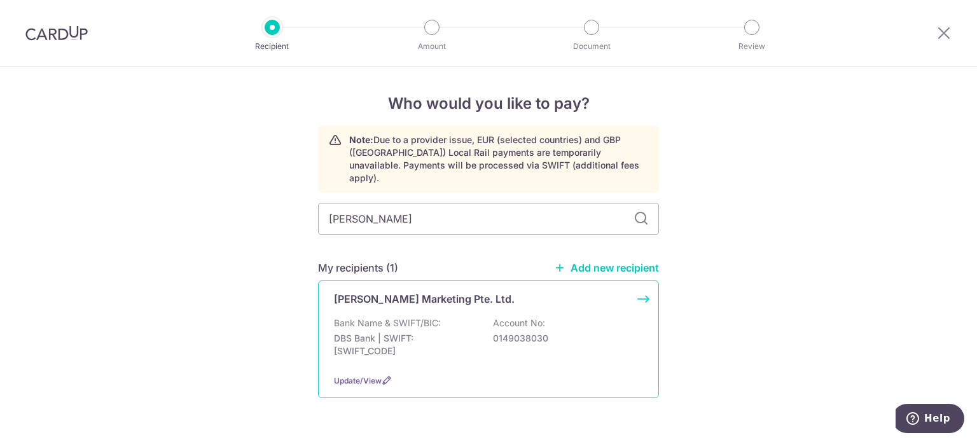
click at [426, 298] on div "Peter Chia Marketing Pte. Ltd. Bank Name & SWIFT/BIC: DBS Bank | SWIFT: DBSSSGS…" at bounding box center [488, 340] width 341 height 118
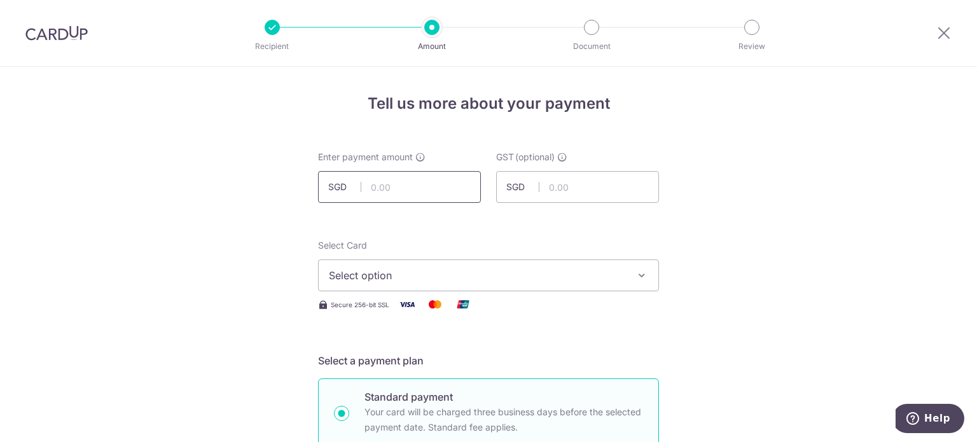
click at [388, 193] on input "text" at bounding box center [399, 187] width 163 height 32
type input "1,786.51"
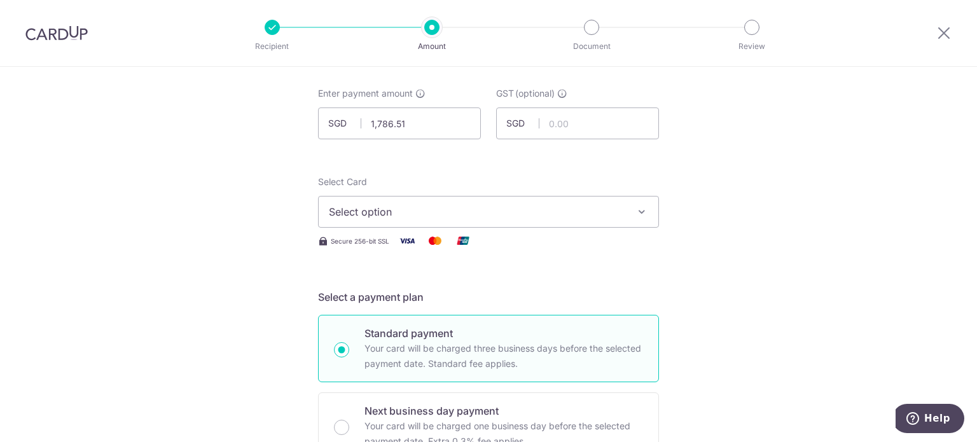
scroll to position [127, 0]
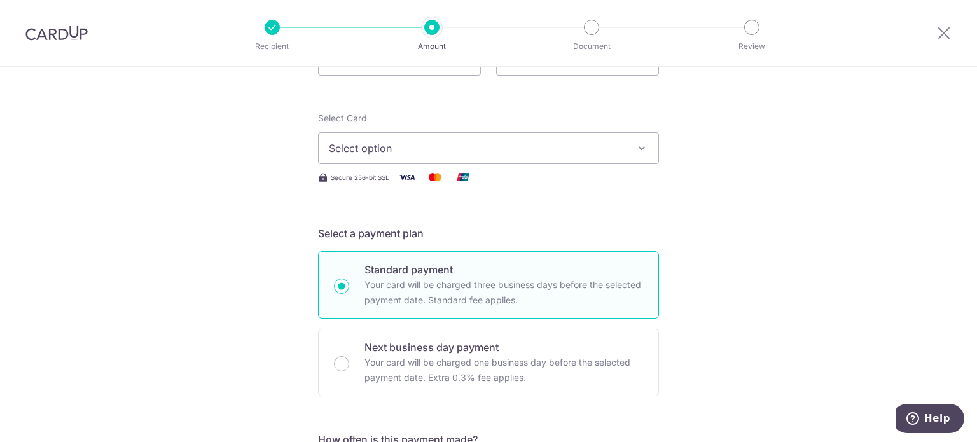
click at [515, 157] on button "Select option" at bounding box center [488, 148] width 341 height 32
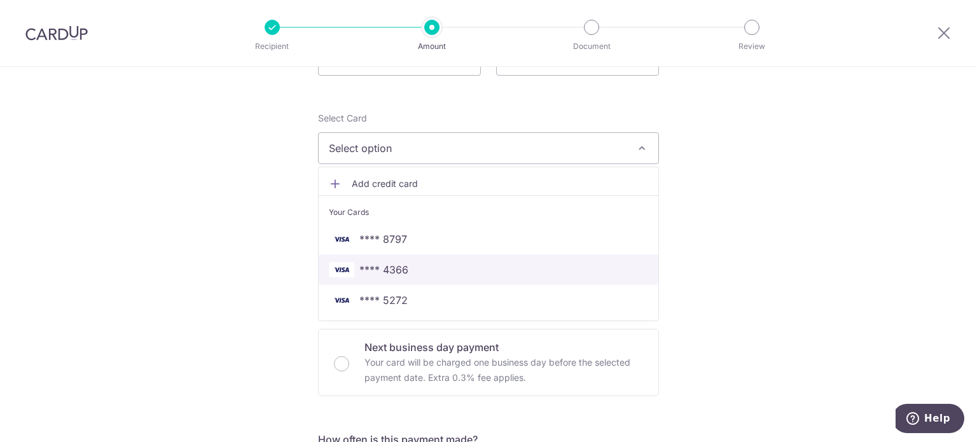
click at [425, 267] on span "**** 4366" at bounding box center [488, 269] width 319 height 15
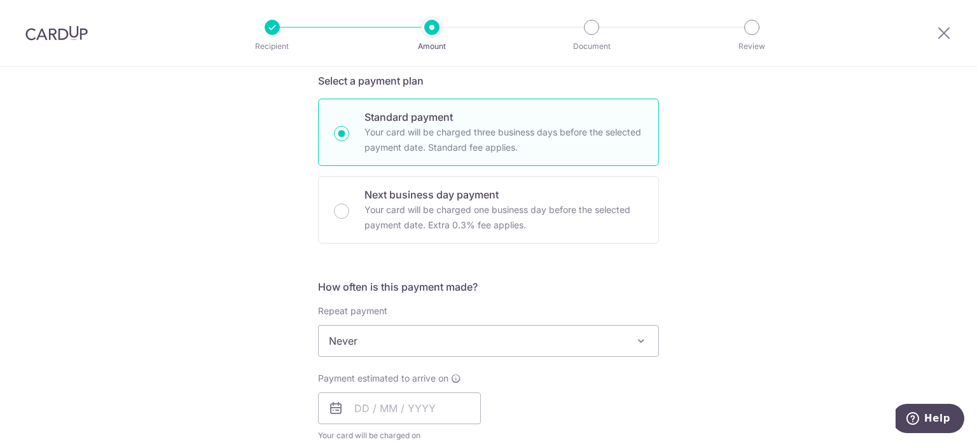
scroll to position [318, 0]
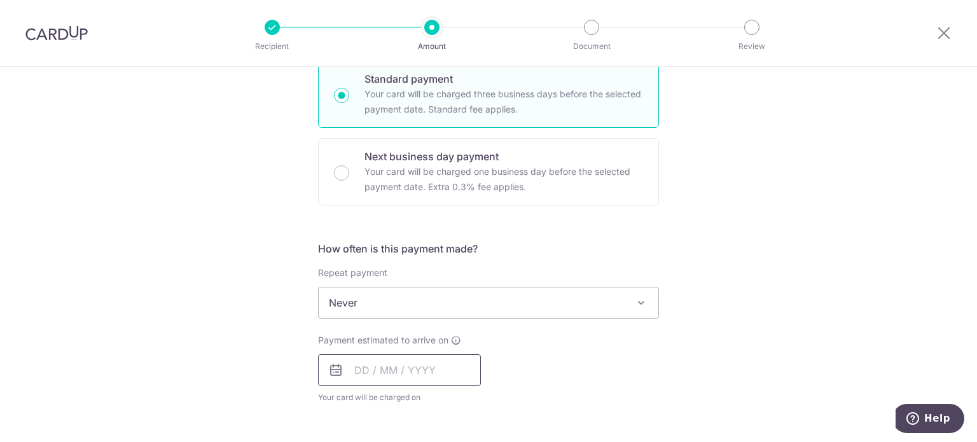
click at [414, 363] on input "text" at bounding box center [399, 370] width 163 height 32
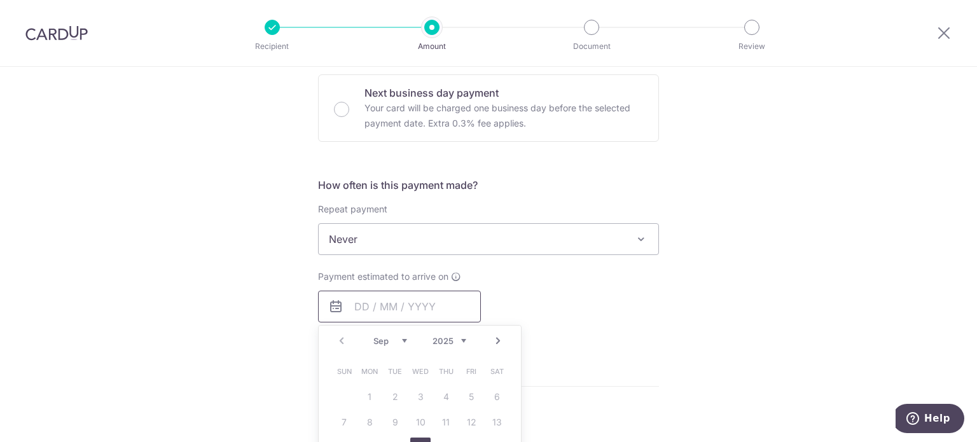
scroll to position [509, 0]
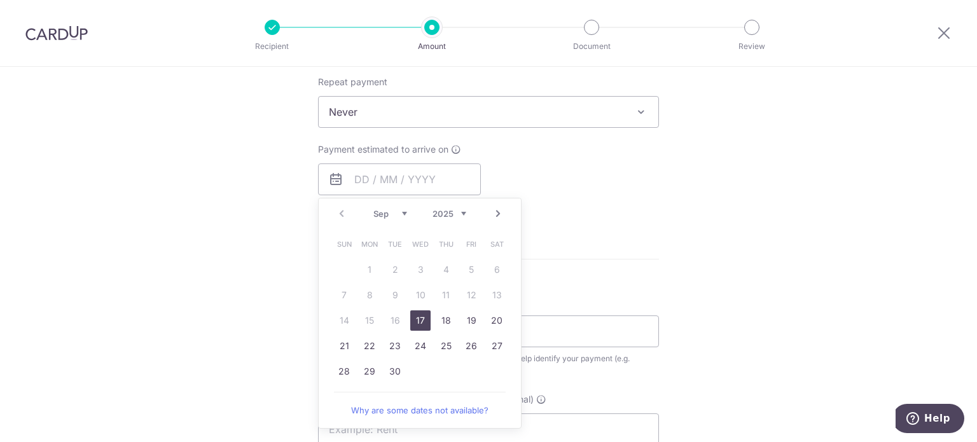
click at [416, 323] on link "17" at bounding box center [420, 321] width 20 height 20
type input "17/09/2025"
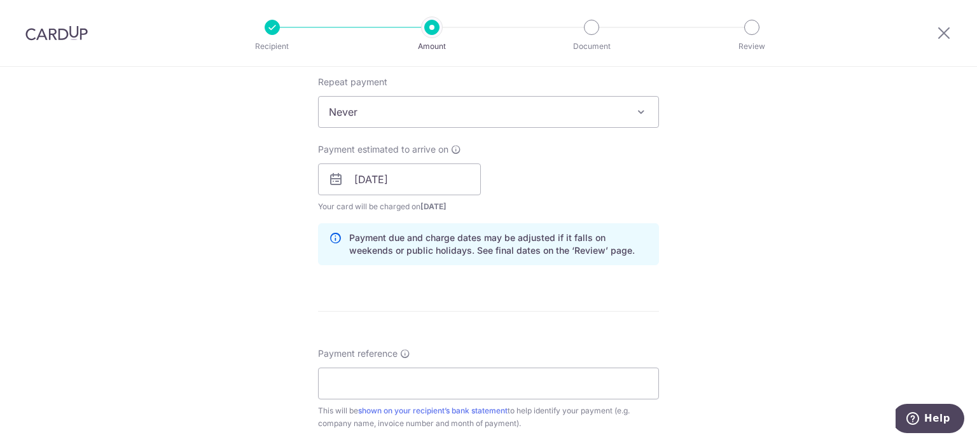
click at [795, 214] on div "Tell us more about your payment Enter payment amount SGD 1,786.51 1786.51 GST (…" at bounding box center [488, 202] width 977 height 1289
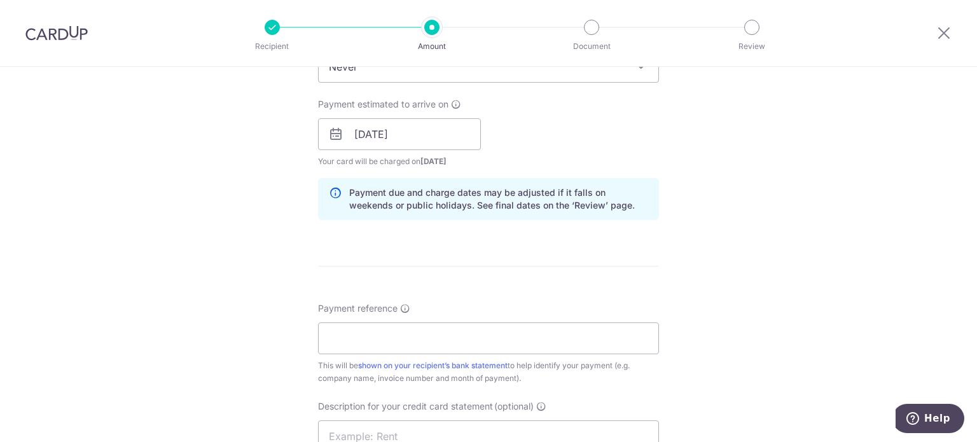
scroll to position [573, 0]
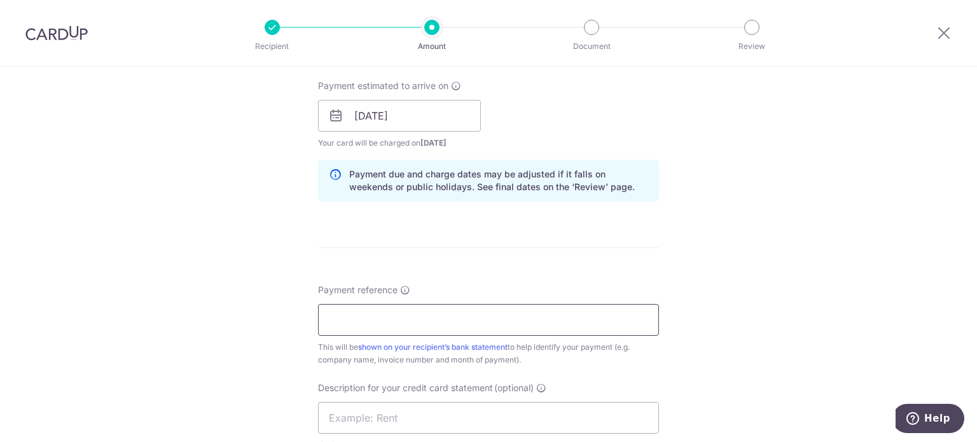
click at [479, 323] on input "Payment reference" at bounding box center [488, 320] width 341 height 32
click at [388, 319] on input "PCM SOA Jun 25 Kin Vet" at bounding box center [488, 320] width 341 height 32
drag, startPoint x: 490, startPoint y: 318, endPoint x: 200, endPoint y: 318, distance: 290.2
click at [200, 318] on div "Tell us more about your payment Enter payment amount SGD 1,786.51 1786.51 GST (…" at bounding box center [488, 138] width 977 height 1289
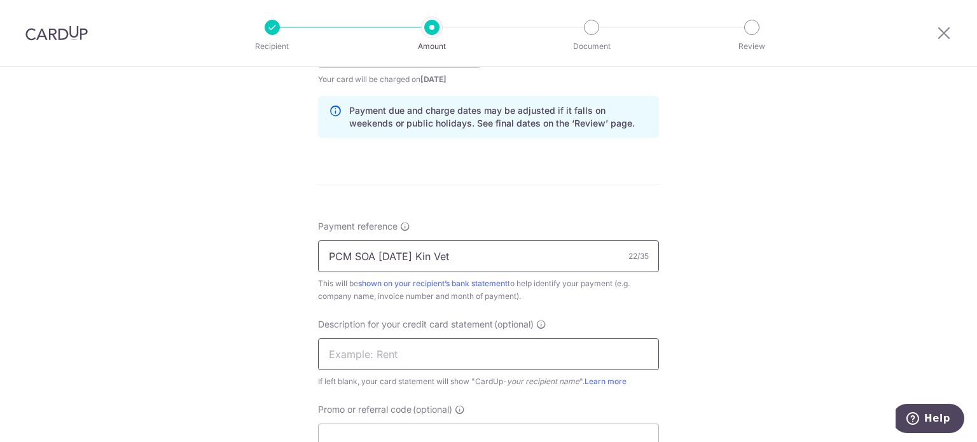
type input "PCM SOA Aug 25 Kin Vet"
click at [416, 359] on input "text" at bounding box center [488, 355] width 341 height 32
paste input "PCM SOA Aug 25"
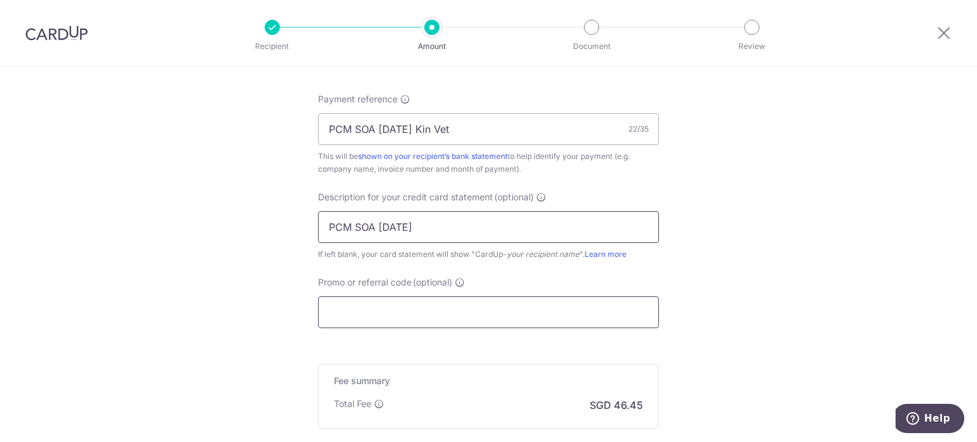
type input "PCM SOA Aug 25"
click at [417, 311] on input "Promo or referral code (optional)" at bounding box center [488, 313] width 341 height 32
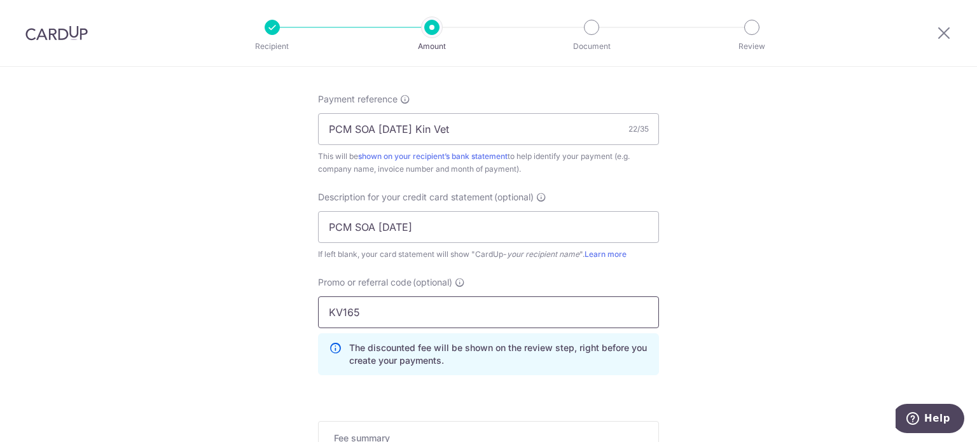
type input "KV165"
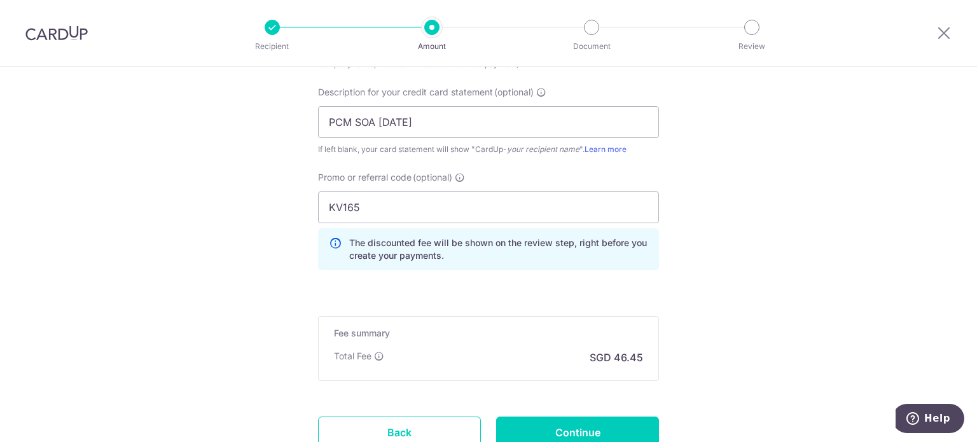
scroll to position [891, 0]
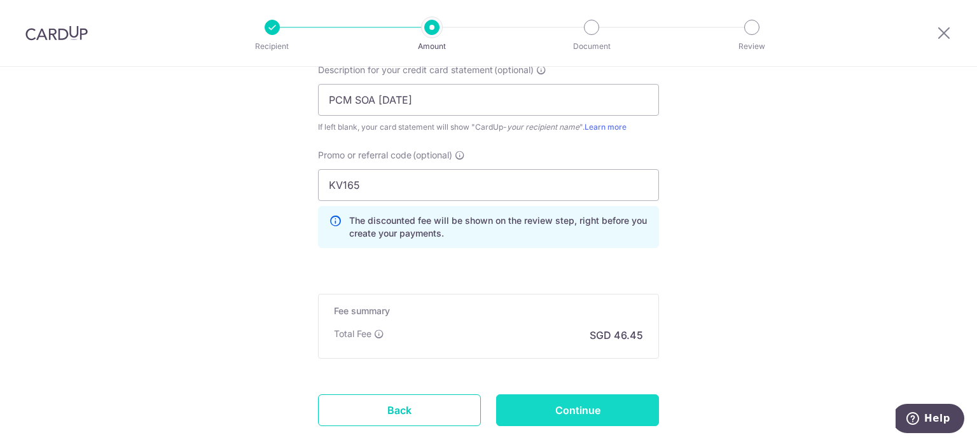
click at [618, 404] on input "Continue" at bounding box center [577, 411] width 163 height 32
type input "Create Schedule"
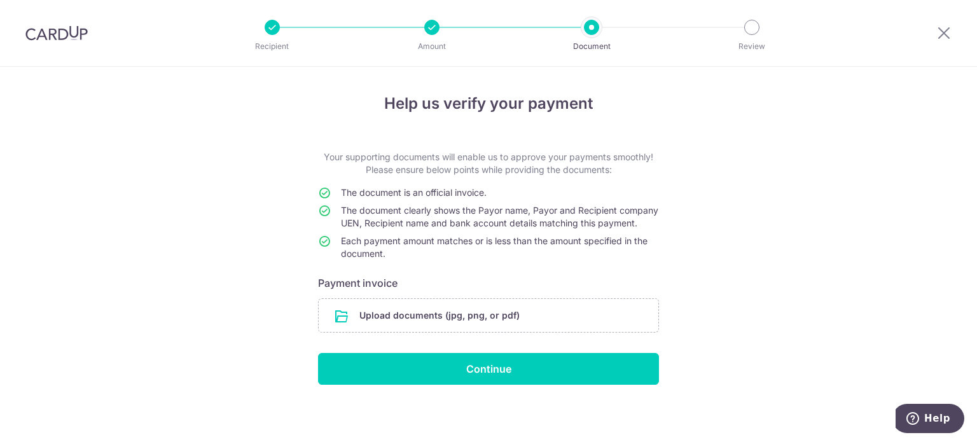
click at [470, 349] on form "Your supporting documents will enable us to approve your payments smoothly! Ple…" at bounding box center [488, 268] width 341 height 234
click at [489, 327] on input "file" at bounding box center [489, 315] width 340 height 33
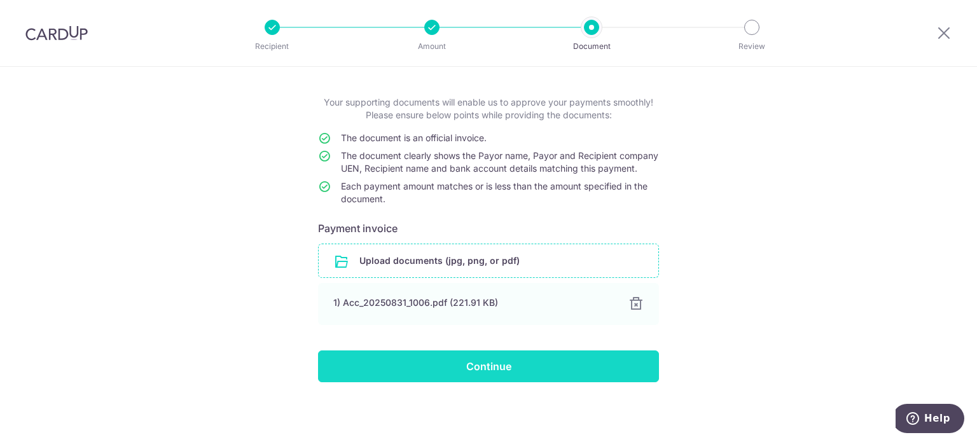
scroll to position [66, 0]
click at [506, 366] on input "Continue" at bounding box center [488, 367] width 341 height 32
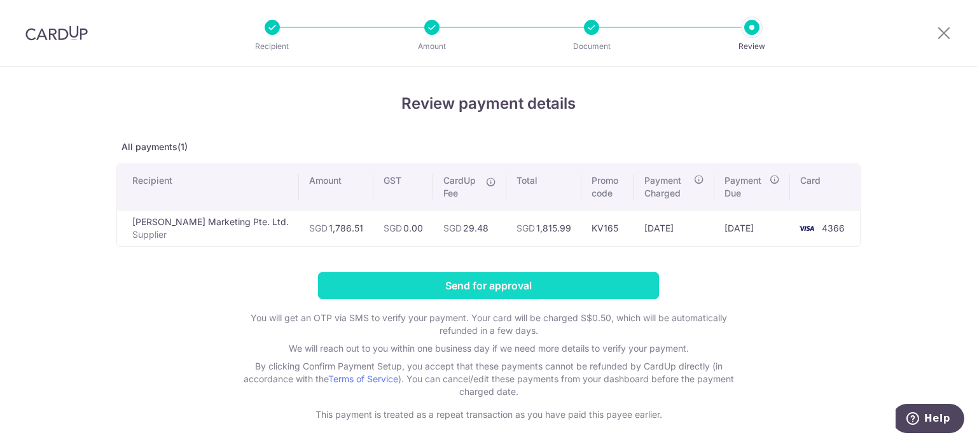
click at [571, 276] on input "Send for approval" at bounding box center [488, 285] width 341 height 27
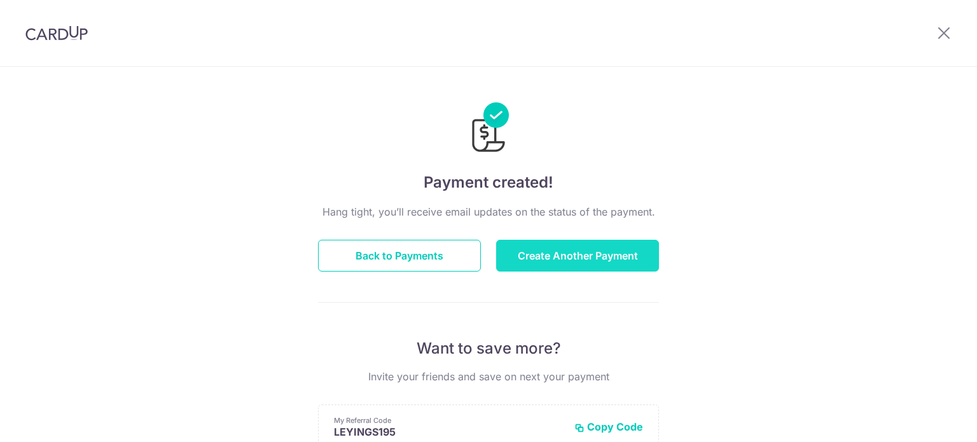
click at [560, 245] on button "Create Another Payment" at bounding box center [577, 256] width 163 height 32
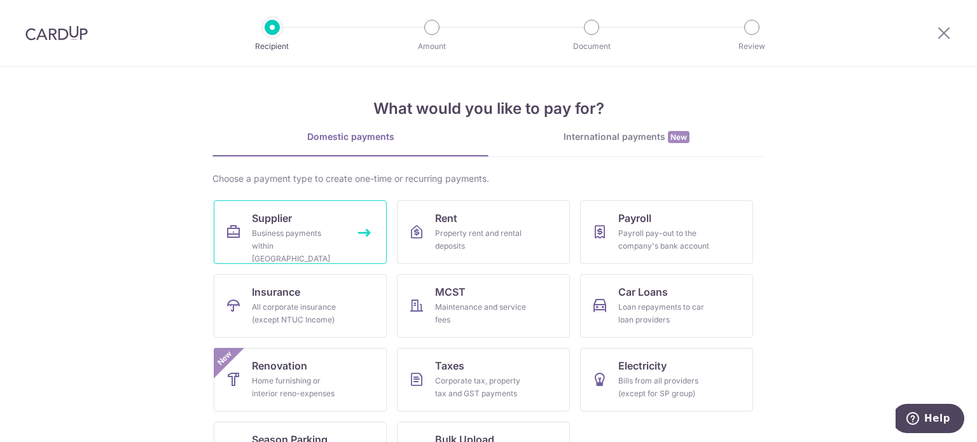
click at [300, 251] on div "Business payments within [GEOGRAPHIC_DATA]" at bounding box center [298, 246] width 92 height 38
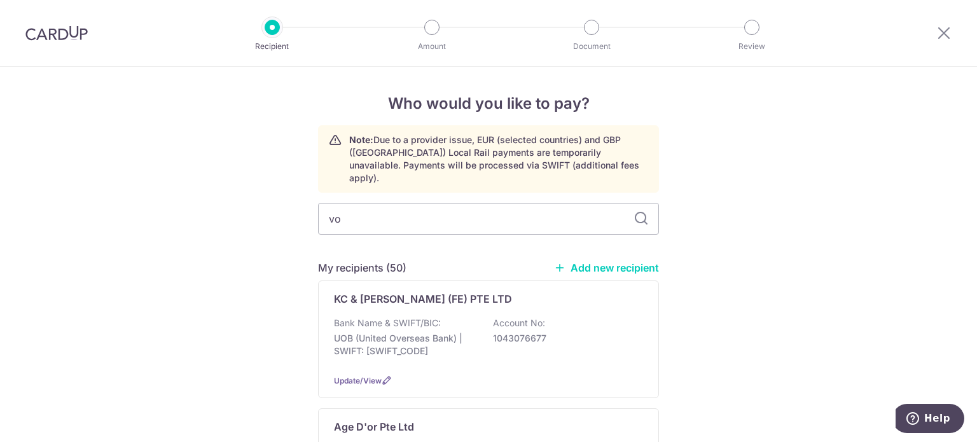
type input "v"
type input "novo"
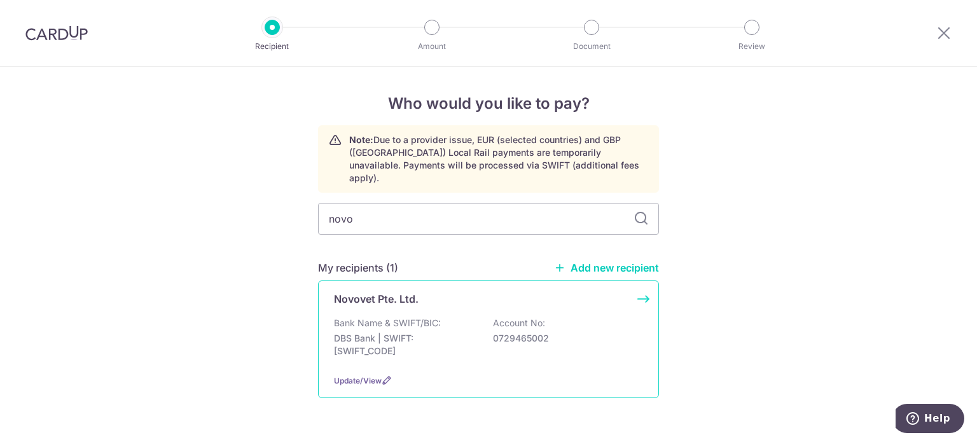
click at [458, 302] on div "Novovet Pte. Ltd. Bank Name & SWIFT/BIC: DBS Bank | SWIFT: DBSSSGSGXXX Account …" at bounding box center [488, 340] width 341 height 118
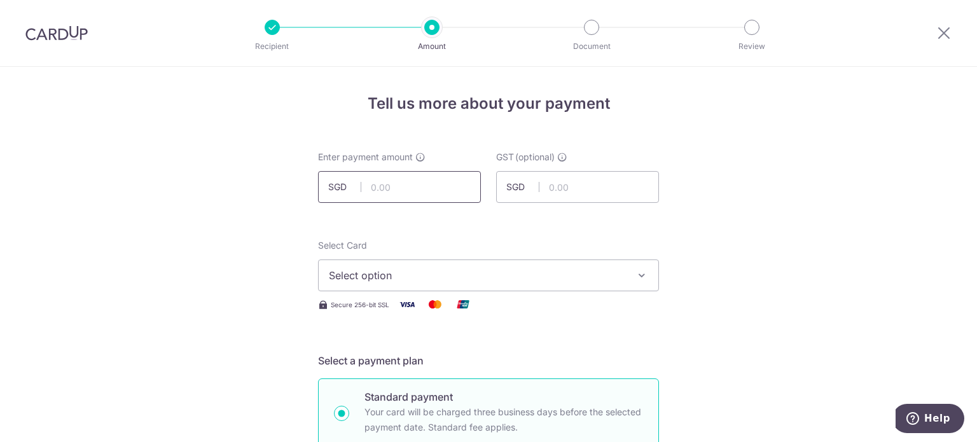
click at [407, 195] on input "text" at bounding box center [399, 187] width 163 height 32
type input "184.60"
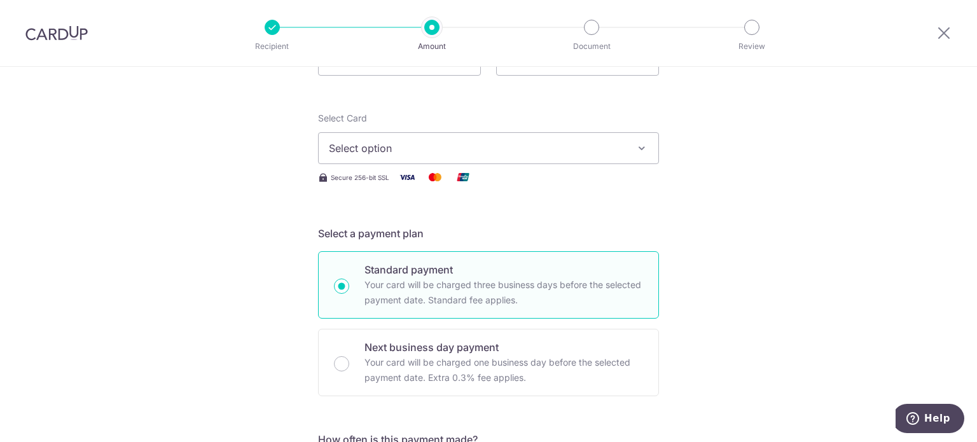
click at [545, 141] on span "Select option" at bounding box center [477, 148] width 297 height 15
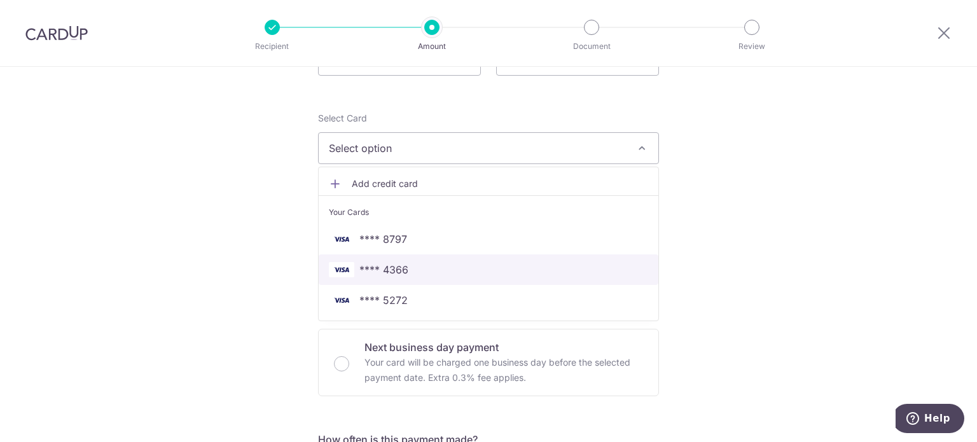
click at [471, 269] on span "**** 4366" at bounding box center [488, 269] width 319 height 15
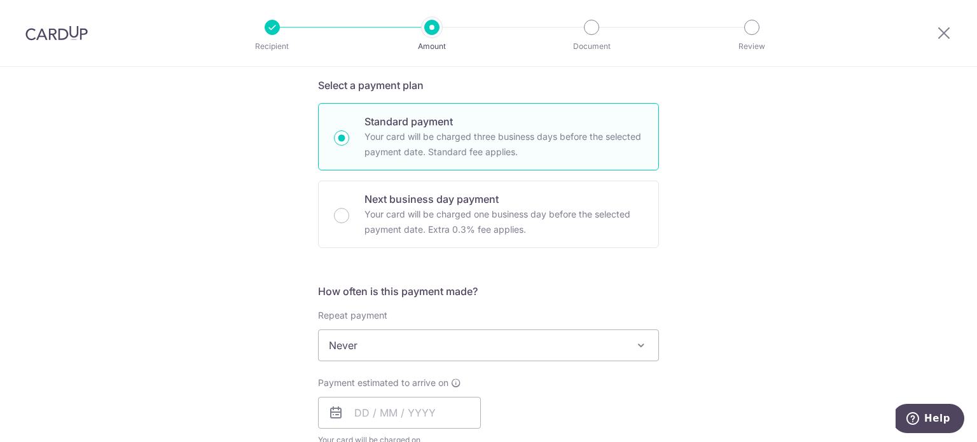
scroll to position [382, 0]
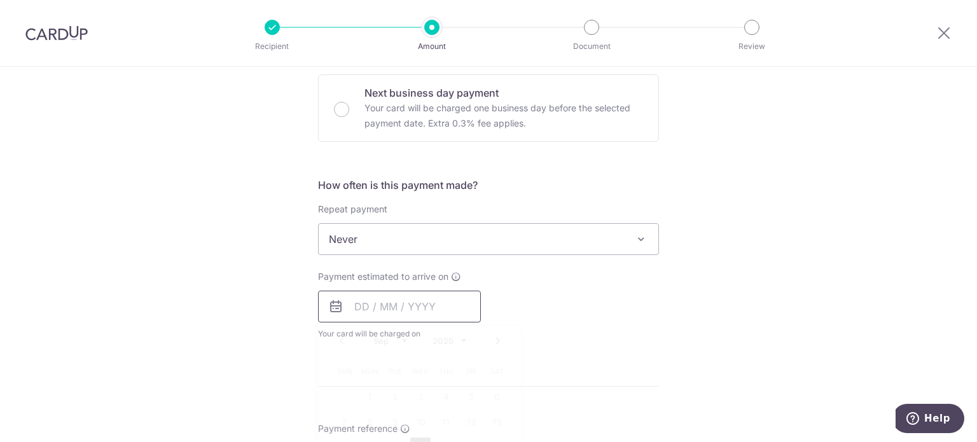
click at [388, 309] on input "text" at bounding box center [399, 307] width 163 height 32
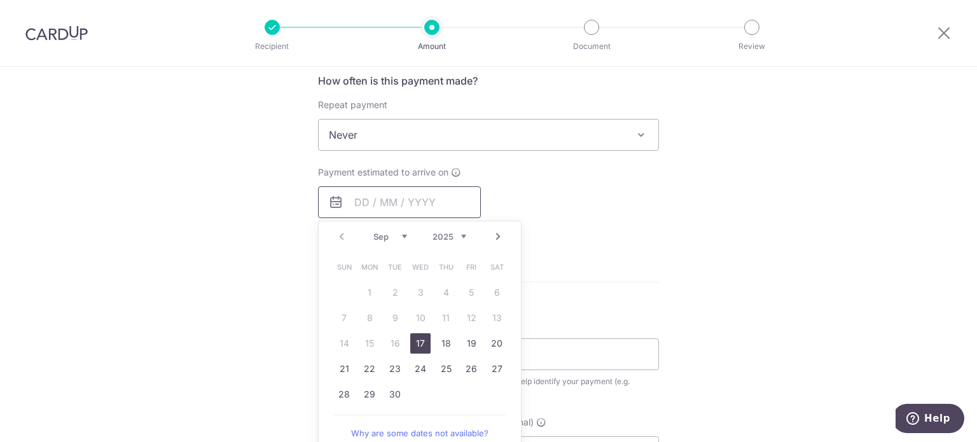
scroll to position [509, 0]
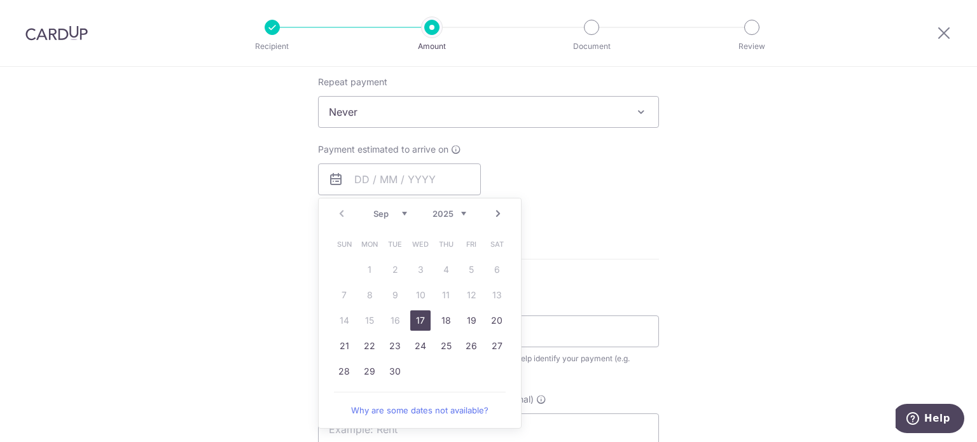
click at [417, 318] on link "17" at bounding box center [420, 321] width 20 height 20
type input "[DATE]"
click at [721, 218] on div "Tell us more about your payment Enter payment amount SGD 184.60 184.60 GST (opt…" at bounding box center [488, 176] width 977 height 1236
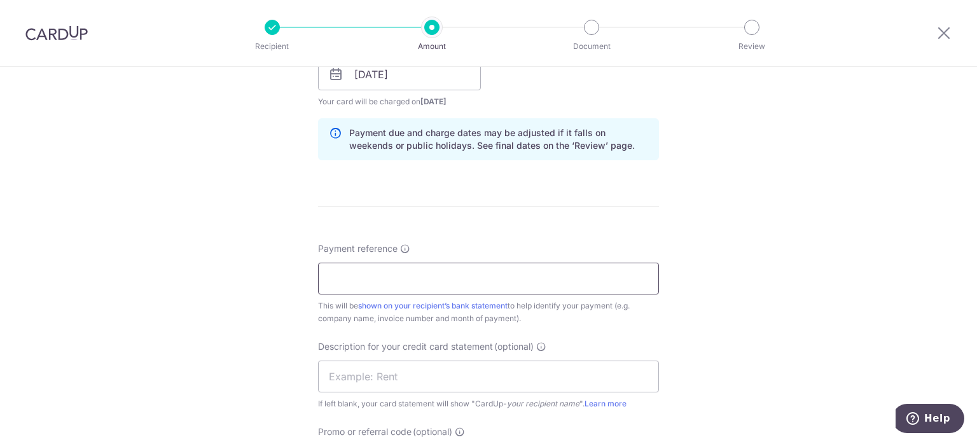
scroll to position [636, 0]
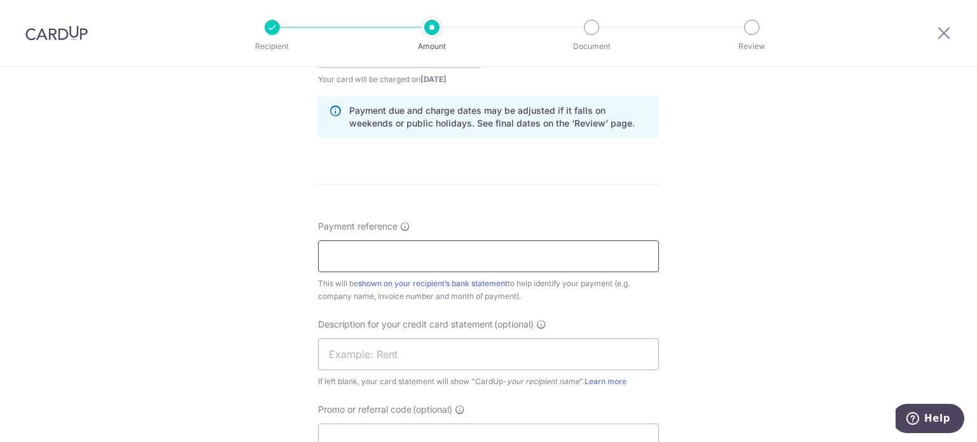
drag, startPoint x: 520, startPoint y: 262, endPoint x: 528, endPoint y: 257, distance: 8.8
click at [520, 262] on input "Payment reference" at bounding box center [488, 257] width 341 height 32
click at [379, 251] on input "Novo Inv Jun 25 Kin Vet" at bounding box center [488, 257] width 341 height 32
drag, startPoint x: 462, startPoint y: 256, endPoint x: 132, endPoint y: 235, distance: 330.2
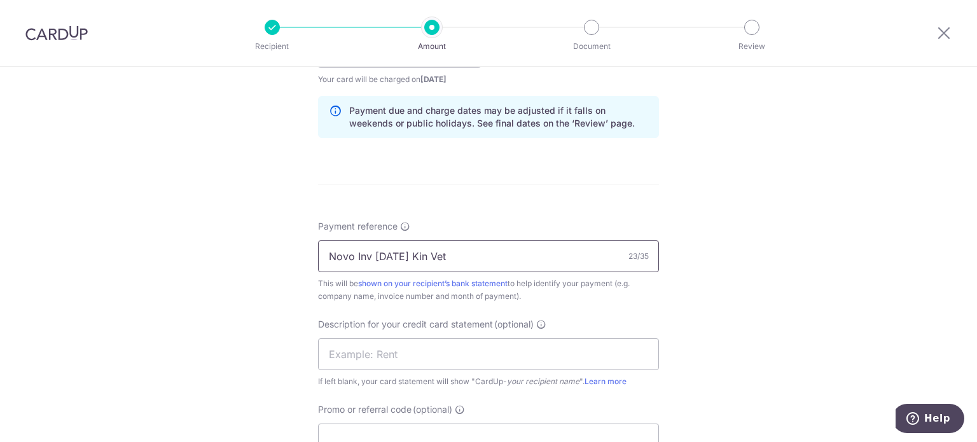
click at [129, 235] on div "Tell us more about your payment Enter payment amount SGD 184.60 184.60 GST (opt…" at bounding box center [488, 75] width 977 height 1289
type input "Novo Inv Aug 25 Kin Vet"
click at [384, 353] on input "text" at bounding box center [488, 355] width 341 height 32
paste input "Novo Inv Aug 25"
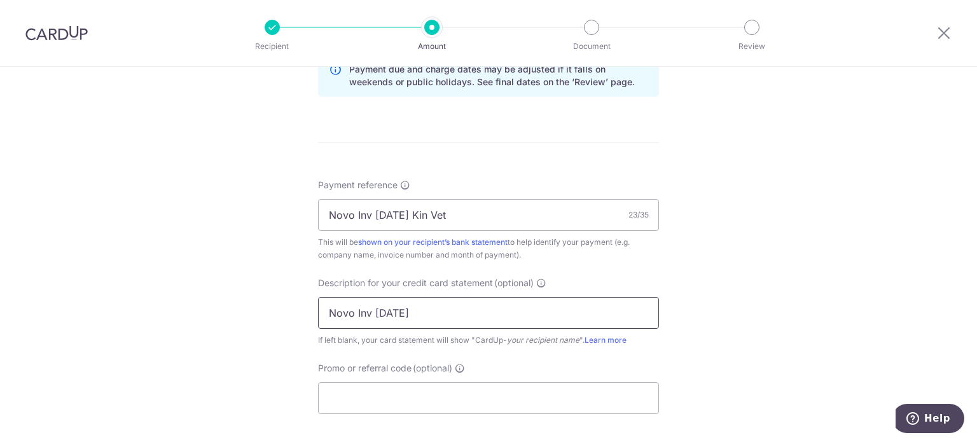
scroll to position [700, 0]
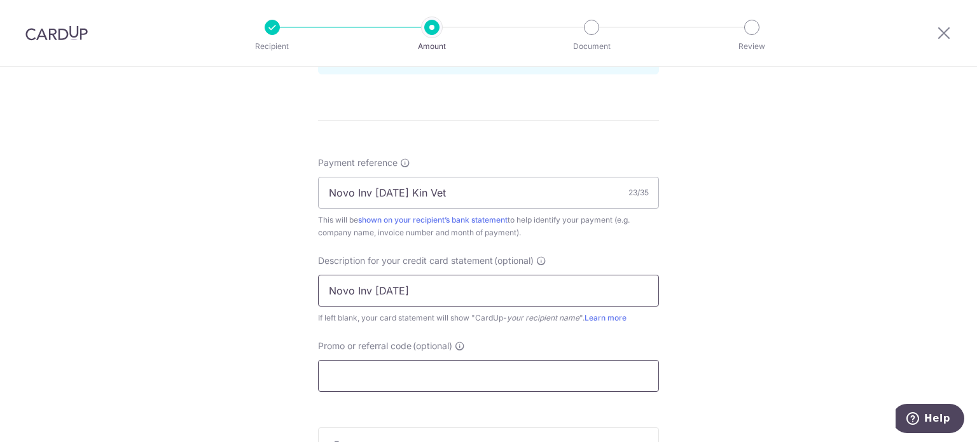
type input "Novo Inv Aug 25"
click at [364, 367] on input "Promo or referral code (optional)" at bounding box center [488, 376] width 341 height 32
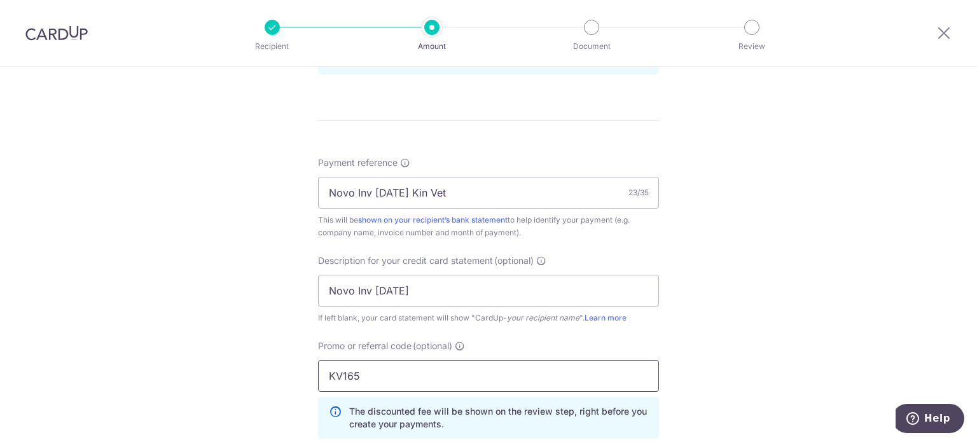
type input "KV165"
click at [702, 290] on div "Tell us more about your payment Enter payment amount SGD 184.60 184.60 GST (opt…" at bounding box center [488, 40] width 977 height 1346
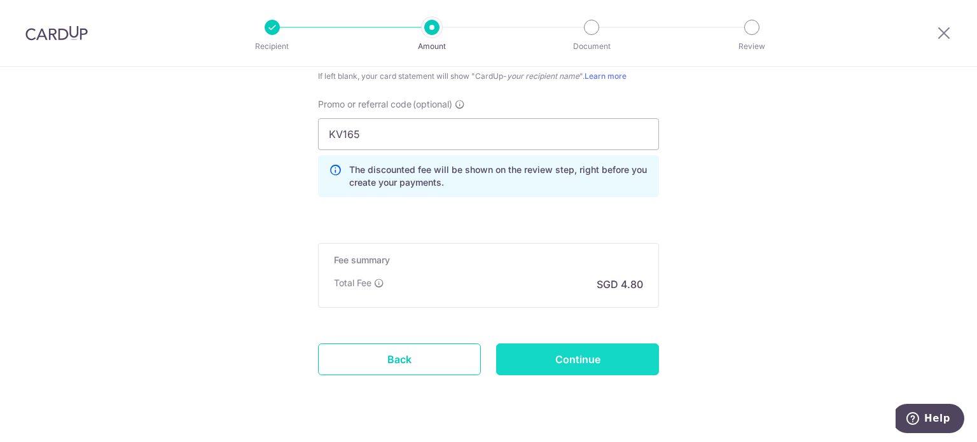
scroll to position [954, 0]
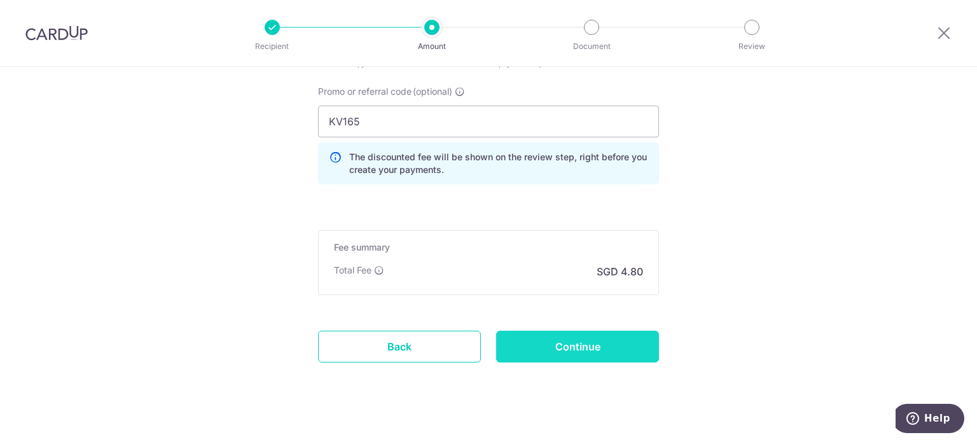
click at [615, 348] on input "Continue" at bounding box center [577, 347] width 163 height 32
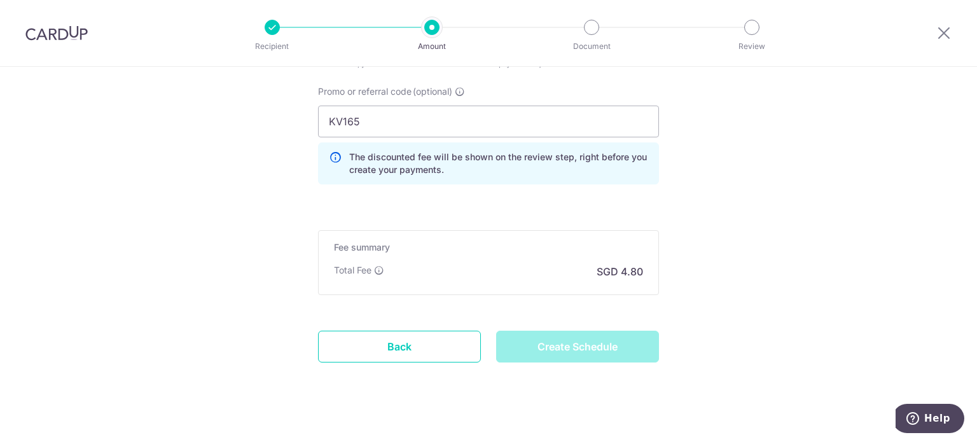
type input "Create Schedule"
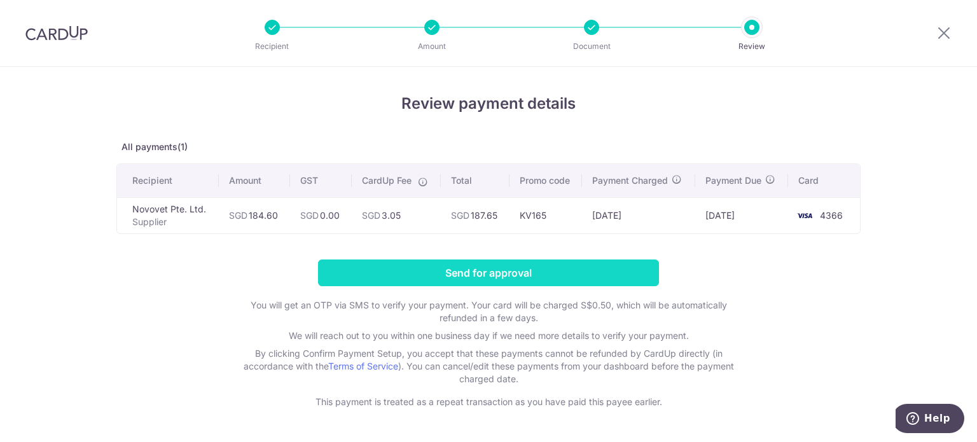
click at [448, 267] on input "Send for approval" at bounding box center [488, 273] width 341 height 27
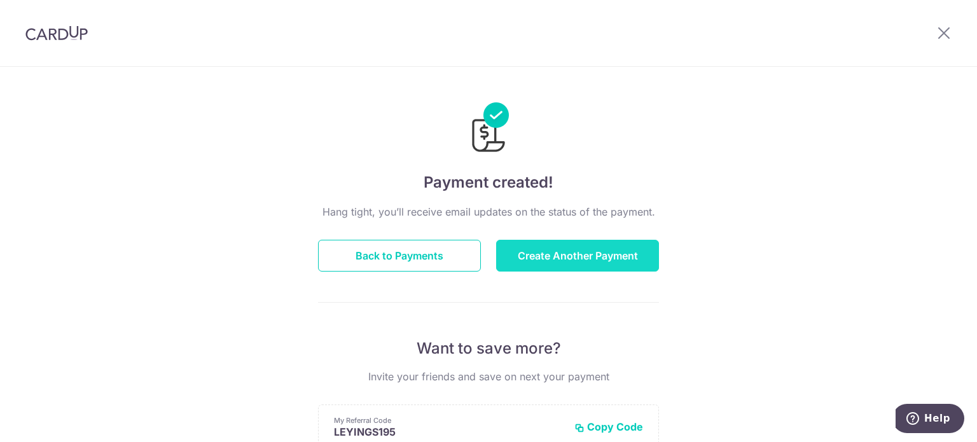
click at [556, 250] on button "Create Another Payment" at bounding box center [577, 256] width 163 height 32
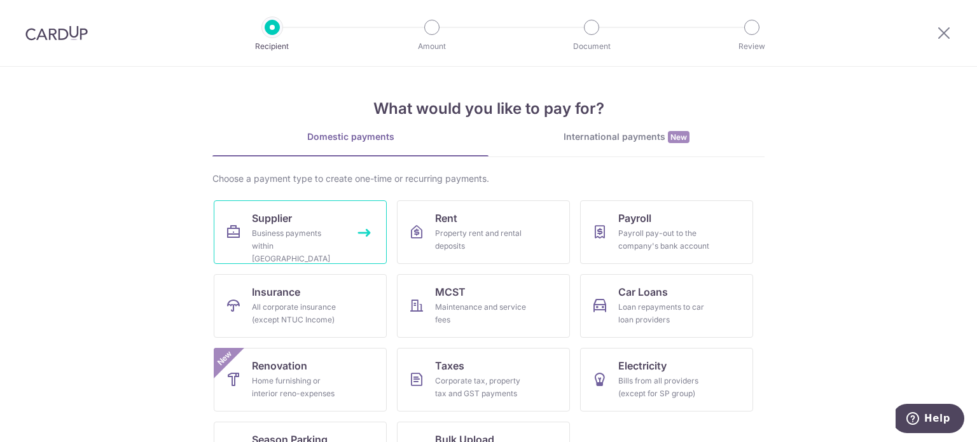
click at [356, 227] on link "Supplier Business payments within [GEOGRAPHIC_DATA]" at bounding box center [300, 232] width 173 height 64
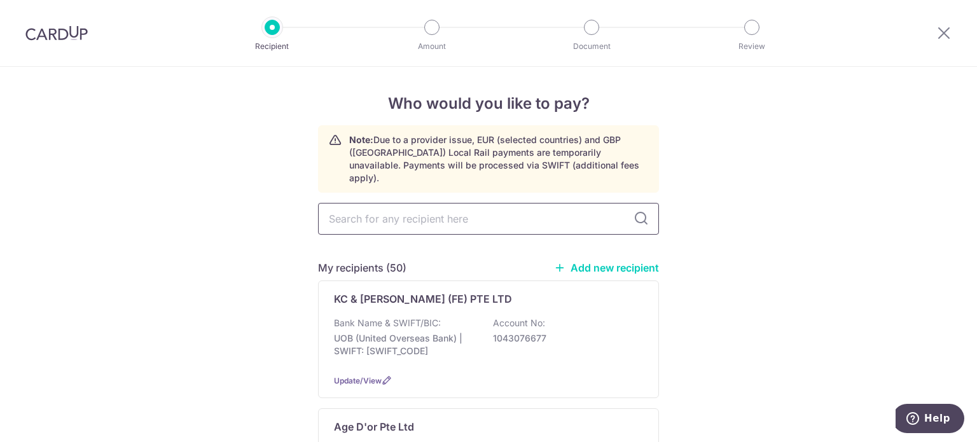
click at [391, 203] on input "text" at bounding box center [488, 219] width 341 height 32
type input "nordep"
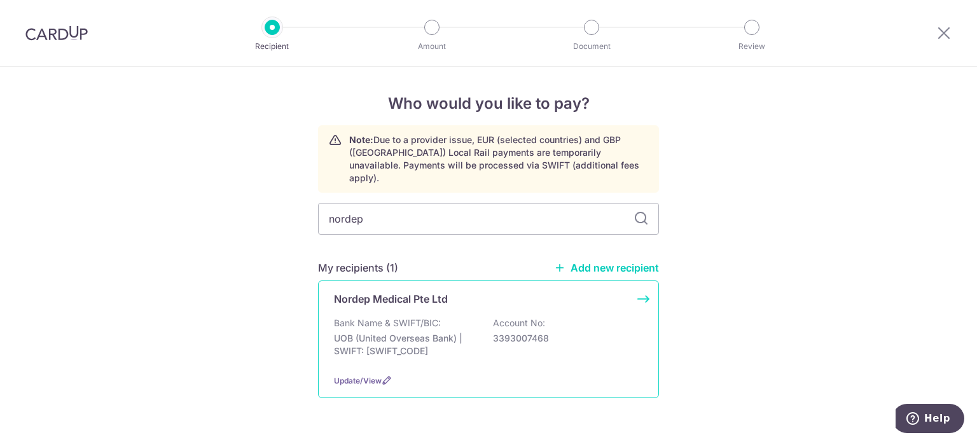
click at [409, 300] on div "Nordep Medical Pte Ltd Bank Name & SWIFT/BIC: UOB (United Overseas Bank) | SWIF…" at bounding box center [488, 340] width 341 height 118
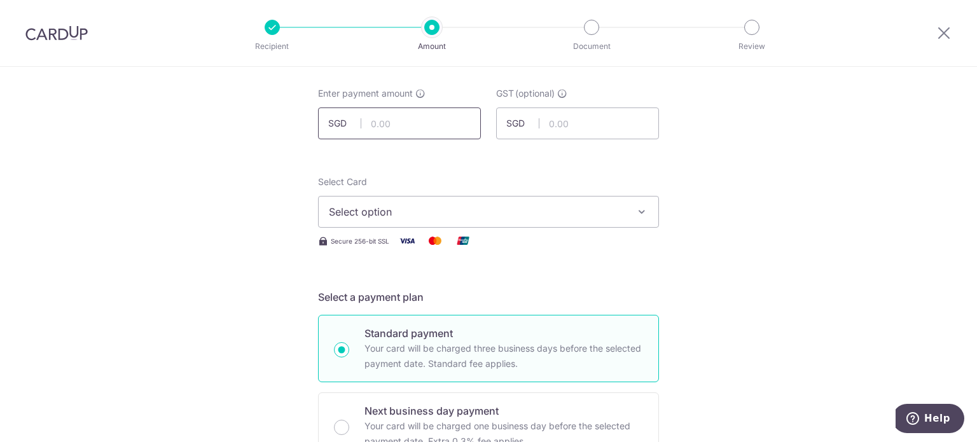
click at [432, 125] on input "text" at bounding box center [399, 124] width 163 height 32
type input "297.57"
click at [428, 214] on span "Select option" at bounding box center [477, 211] width 297 height 15
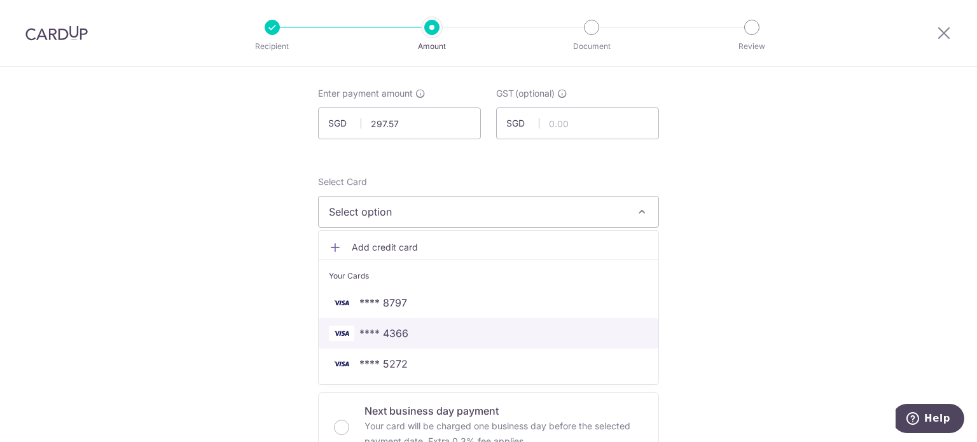
drag, startPoint x: 419, startPoint y: 328, endPoint x: 433, endPoint y: 323, distance: 14.9
click at [419, 328] on span "**** 4366" at bounding box center [488, 333] width 319 height 15
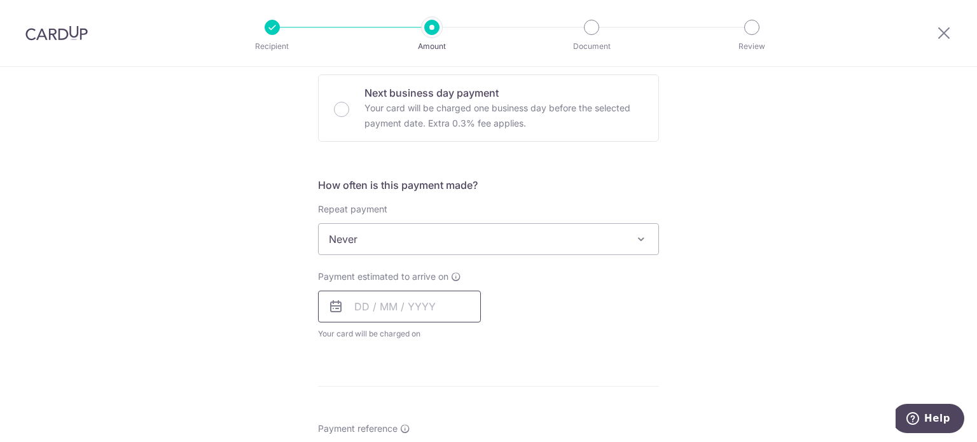
click at [455, 302] on input "text" at bounding box center [399, 307] width 163 height 32
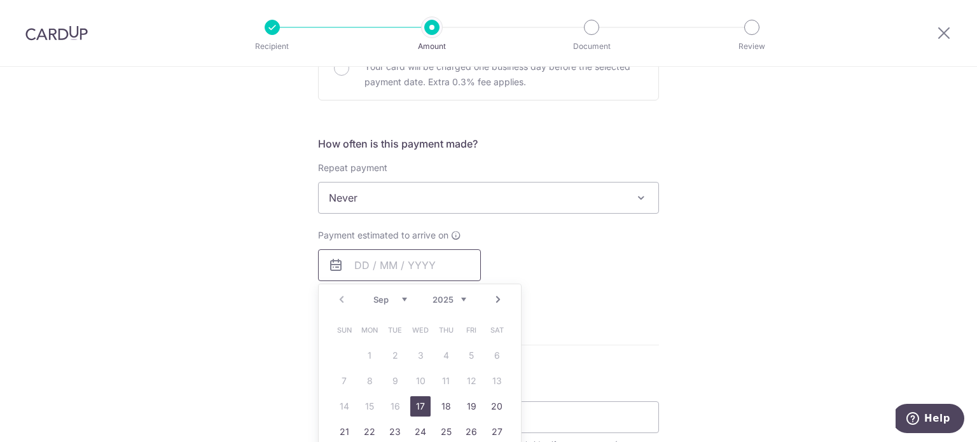
scroll to position [445, 0]
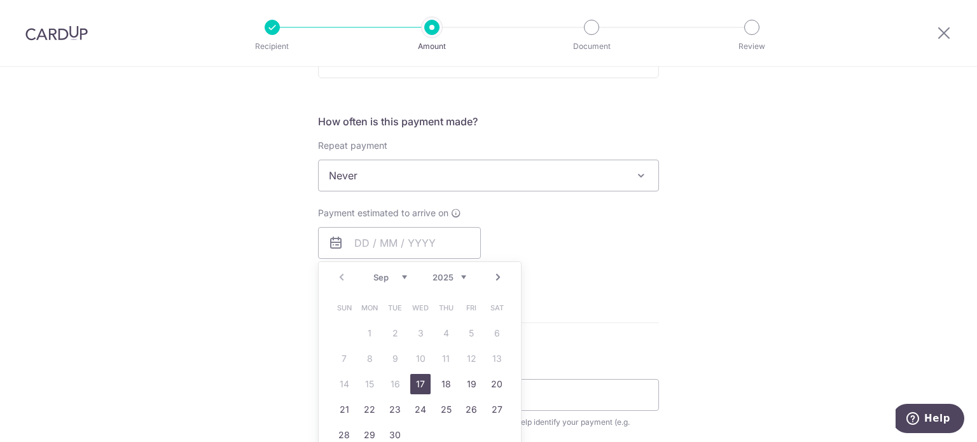
click at [417, 381] on link "17" at bounding box center [420, 384] width 20 height 20
type input "17/09/2025"
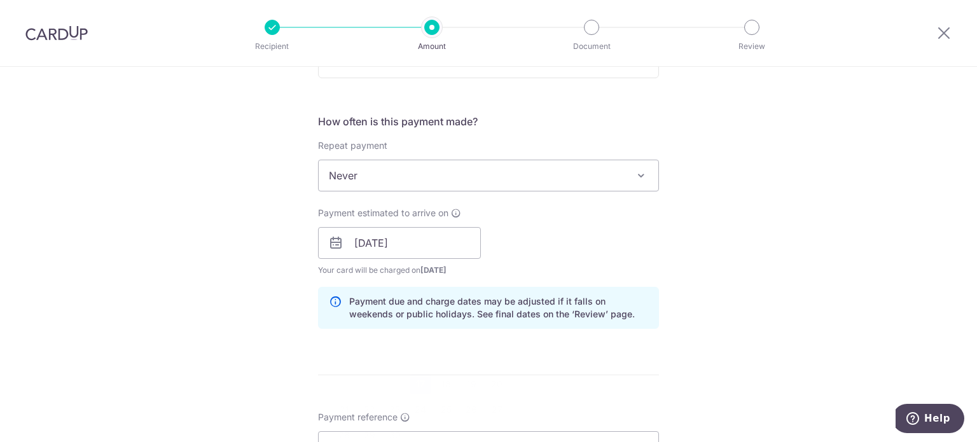
click at [806, 251] on div "Tell us more about your payment Enter payment amount SGD 297.57 297.57 GST (opt…" at bounding box center [488, 265] width 977 height 1289
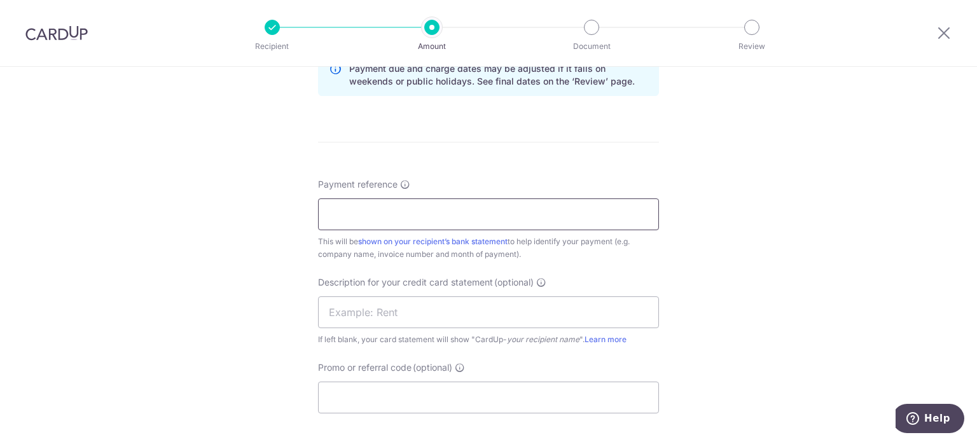
scroll to position [700, 0]
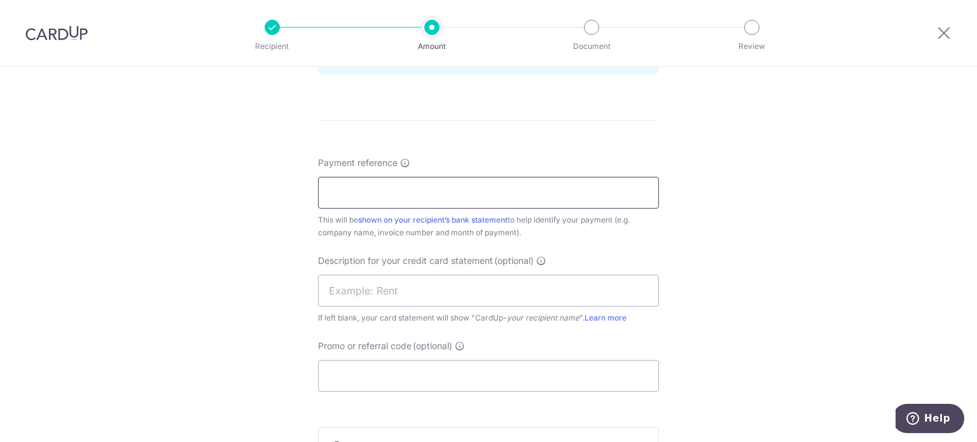
click at [524, 185] on input "Payment reference" at bounding box center [488, 193] width 341 height 32
click at [387, 191] on input "Nord SOA Jul 25 Kin Vet" at bounding box center [488, 193] width 341 height 32
type input "Nord INV Aug 25 Kin Vet"
click at [751, 198] on div "Tell us more about your payment Enter payment amount SGD 297.57 297.57 GST (opt…" at bounding box center [488, 11] width 977 height 1289
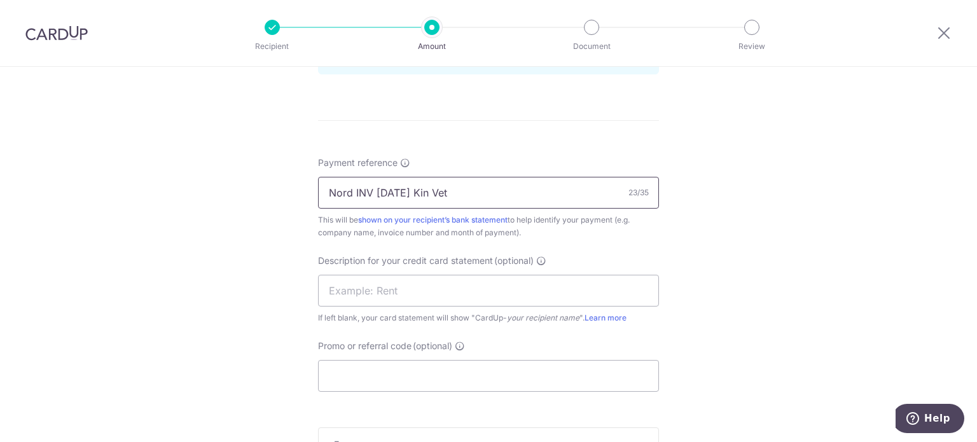
drag, startPoint x: 419, startPoint y: 195, endPoint x: 155, endPoint y: 193, distance: 264.1
click at [154, 193] on div "Tell us more about your payment Enter payment amount SGD 297.57 297.57 GST (opt…" at bounding box center [488, 11] width 977 height 1289
click at [403, 297] on input "text" at bounding box center [488, 291] width 341 height 32
paste input "Nord INV Aug 25"
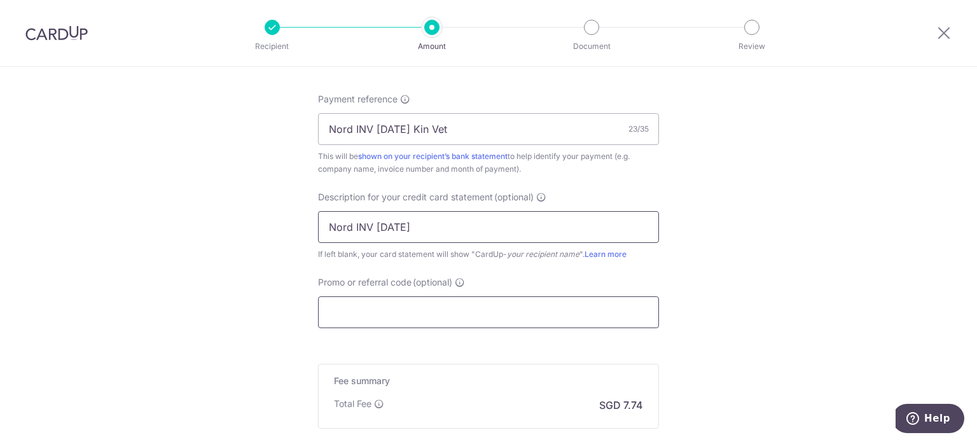
type input "Nord INV Aug 25"
click at [421, 304] on input "Promo or referral code (optional)" at bounding box center [488, 313] width 341 height 32
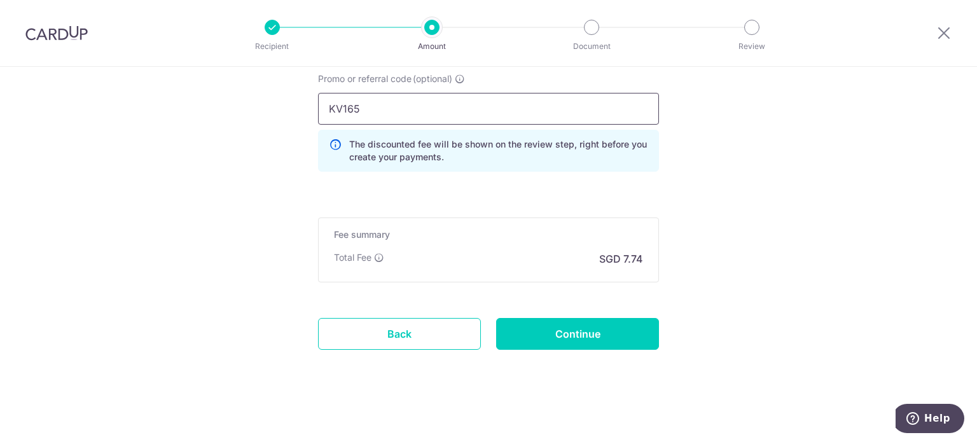
scroll to position [968, 0]
type input "KV165"
click at [578, 328] on input "Continue" at bounding box center [577, 334] width 163 height 32
type input "Create Schedule"
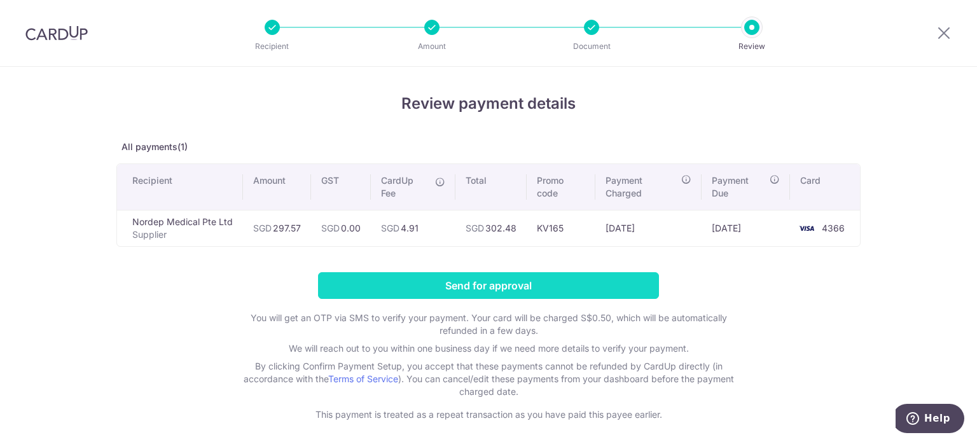
click at [532, 277] on input "Send for approval" at bounding box center [488, 285] width 341 height 27
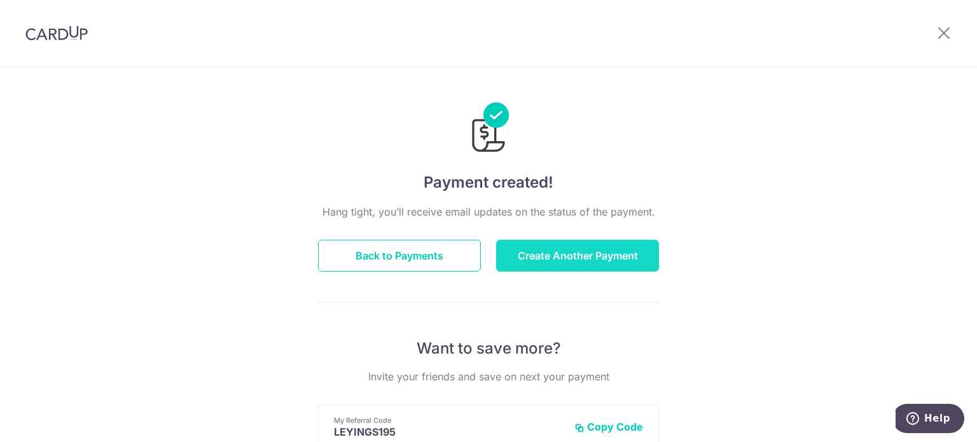
click at [562, 251] on button "Create Another Payment" at bounding box center [577, 256] width 163 height 32
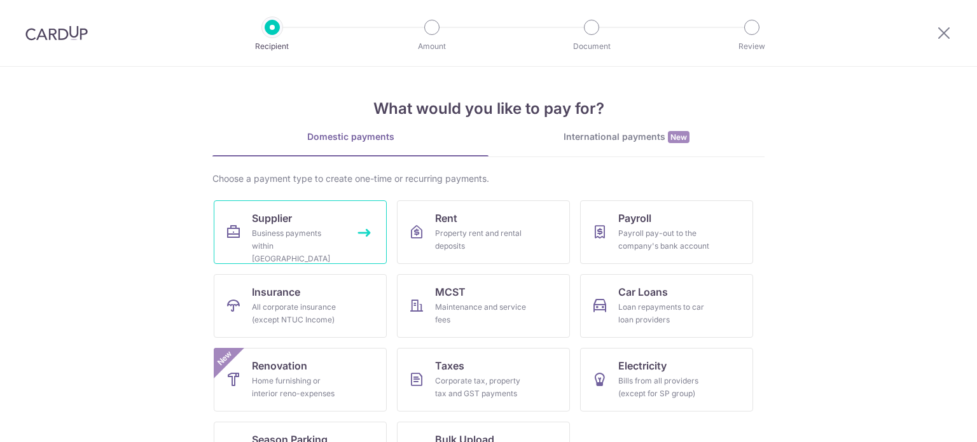
click at [295, 237] on div "Business payments within [GEOGRAPHIC_DATA]" at bounding box center [298, 246] width 92 height 38
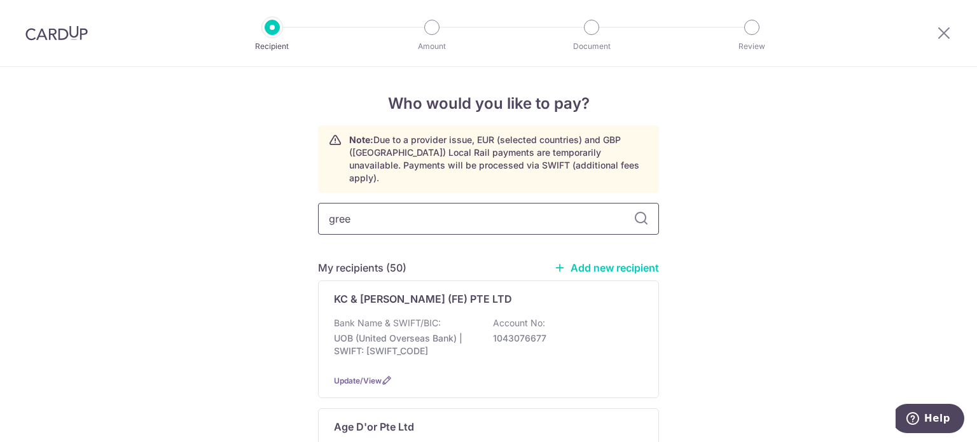
type input "green"
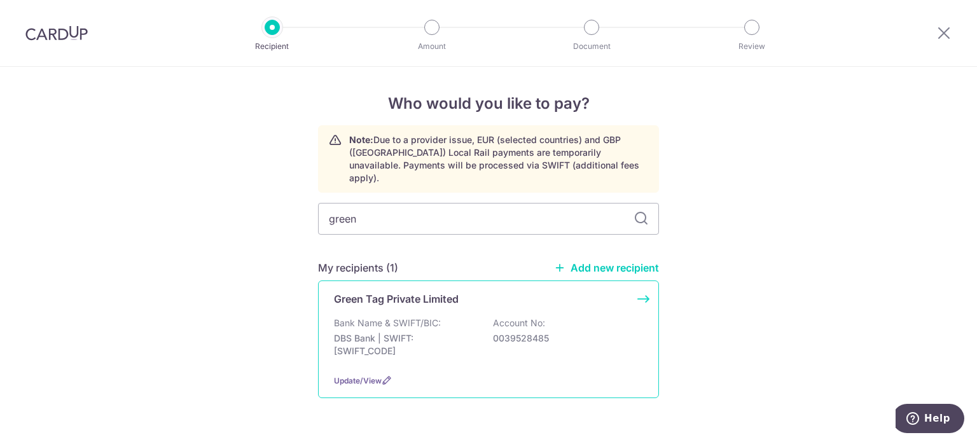
click at [452, 291] on p "Green Tag Private Limited" at bounding box center [396, 298] width 125 height 15
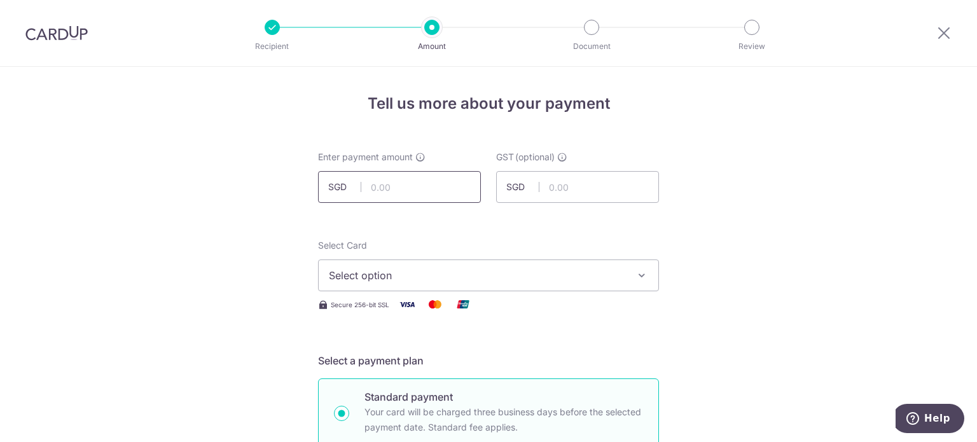
click at [400, 194] on input "text" at bounding box center [399, 187] width 163 height 32
type input "600.00"
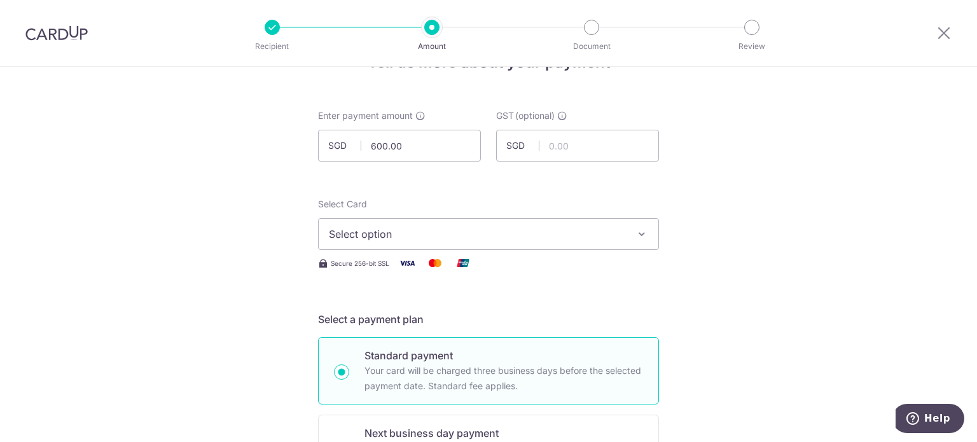
scroll to position [64, 0]
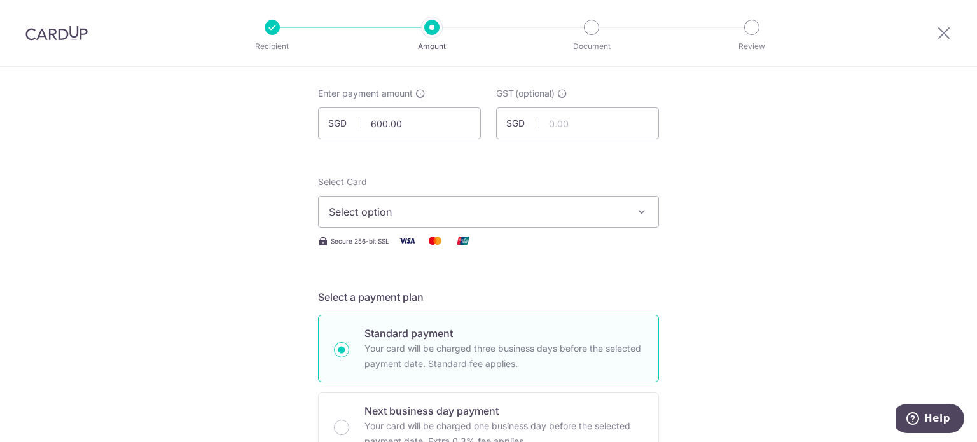
click at [547, 216] on span "Select option" at bounding box center [477, 211] width 297 height 15
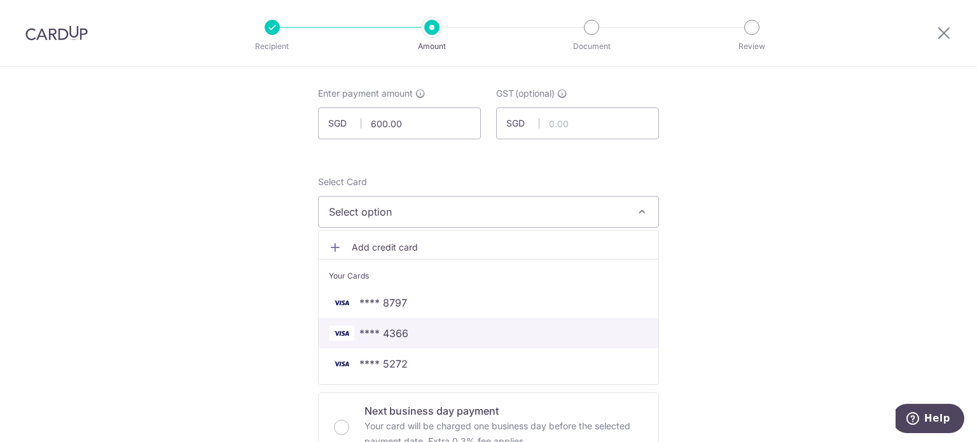
click at [431, 339] on span "**** 4366" at bounding box center [488, 333] width 319 height 15
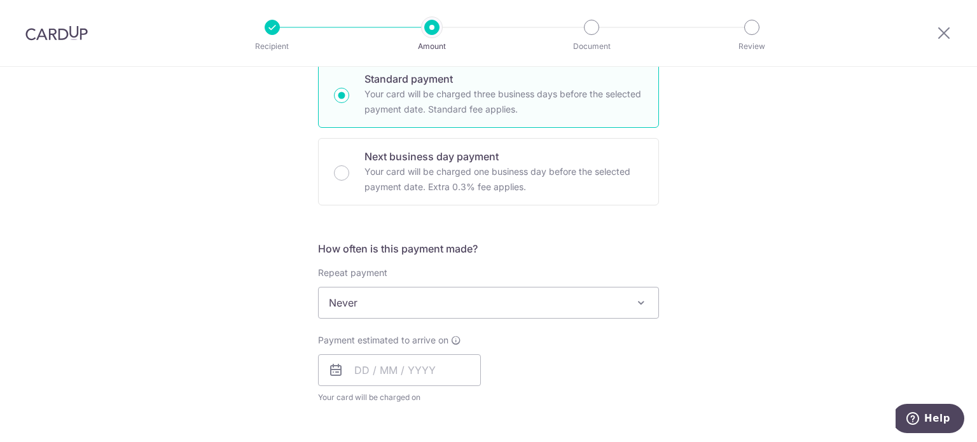
scroll to position [382, 0]
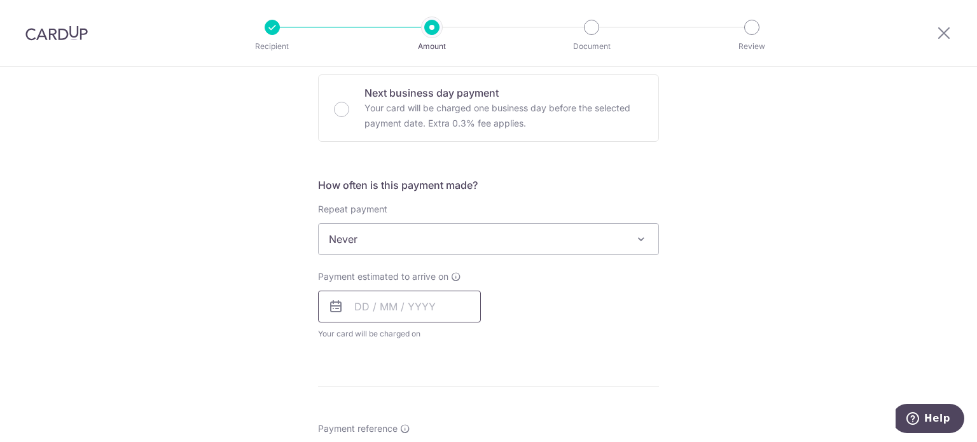
click at [421, 304] on input "text" at bounding box center [399, 307] width 163 height 32
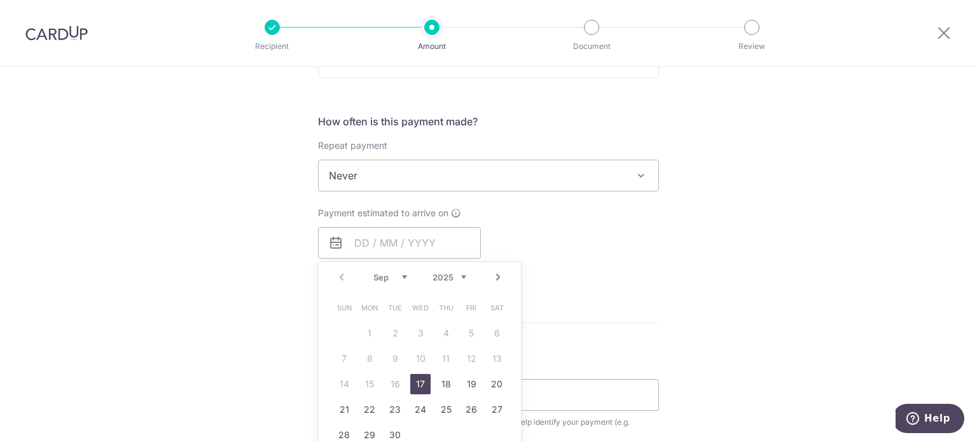
click at [423, 381] on link "17" at bounding box center [420, 384] width 20 height 20
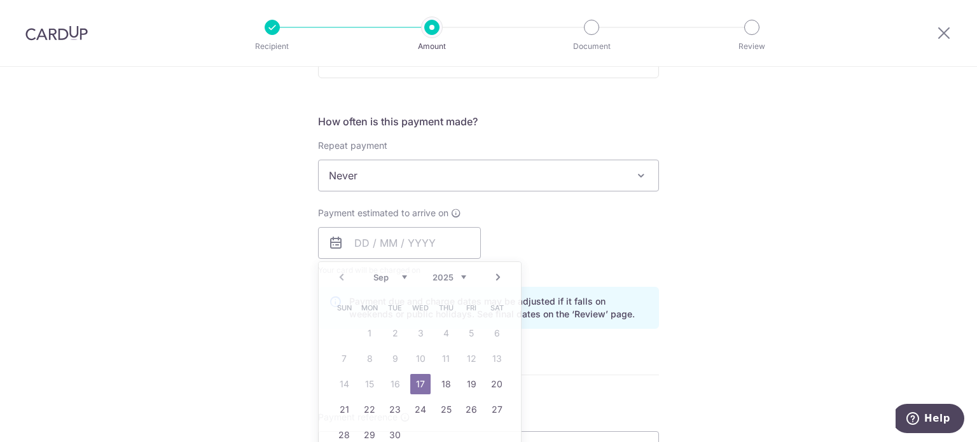
type input "[DATE]"
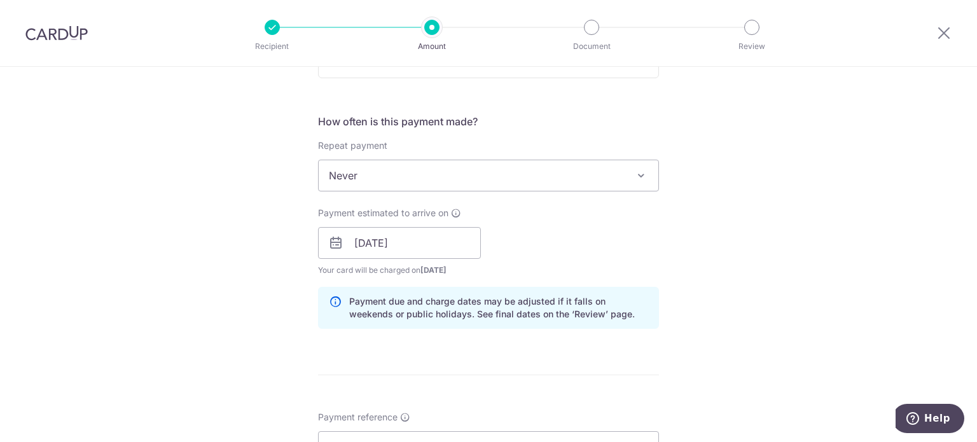
click at [795, 223] on div "Tell us more about your payment Enter payment amount SGD 600.00 600.00 GST (opt…" at bounding box center [488, 265] width 977 height 1289
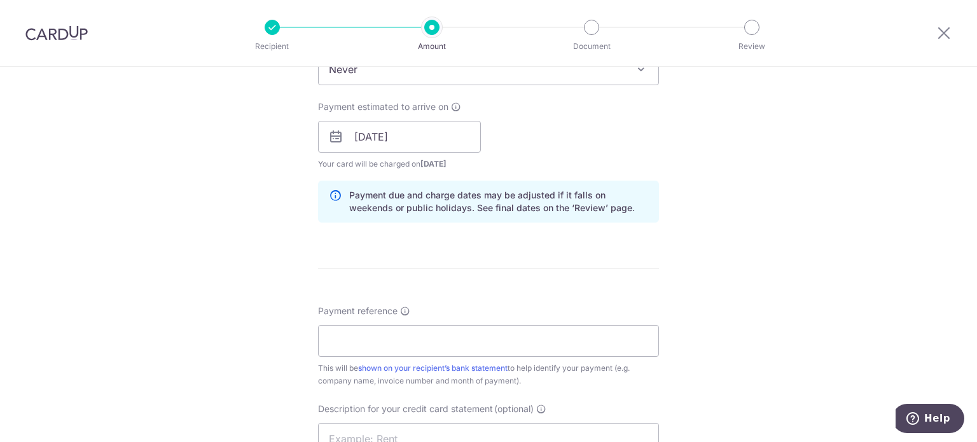
scroll to position [573, 0]
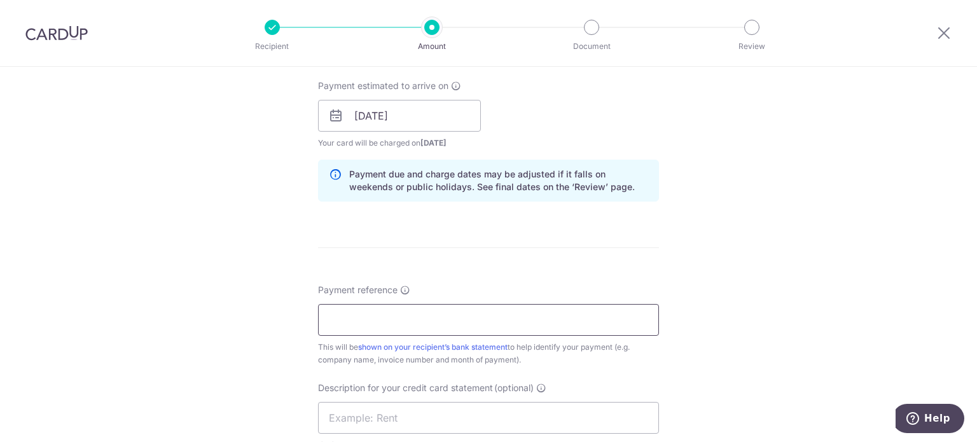
click at [515, 320] on input "Payment reference" at bounding box center [488, 320] width 341 height 32
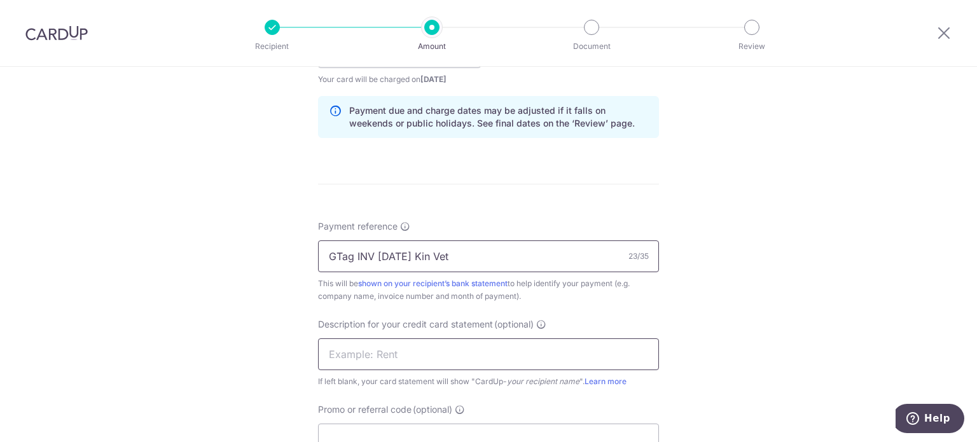
type input "GTag INV [DATE] Kin Vet"
click at [459, 356] on input "text" at bounding box center [488, 355] width 341 height 32
paste input "GTag INV Aug 25"
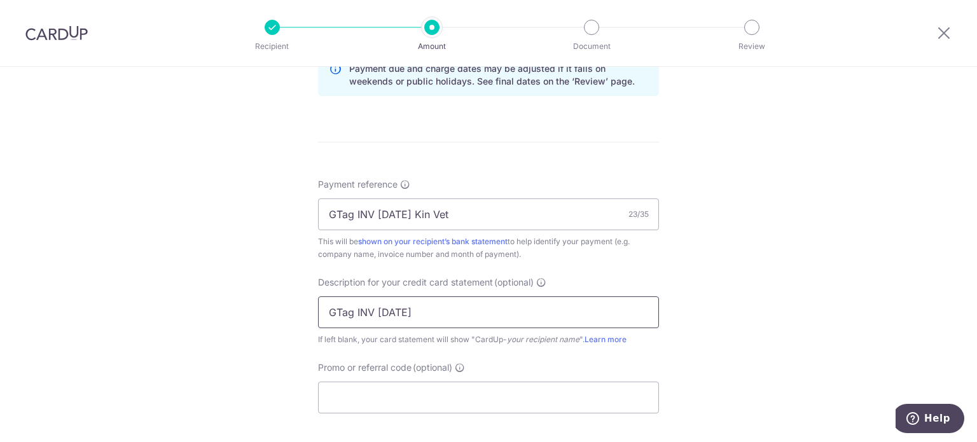
scroll to position [764, 0]
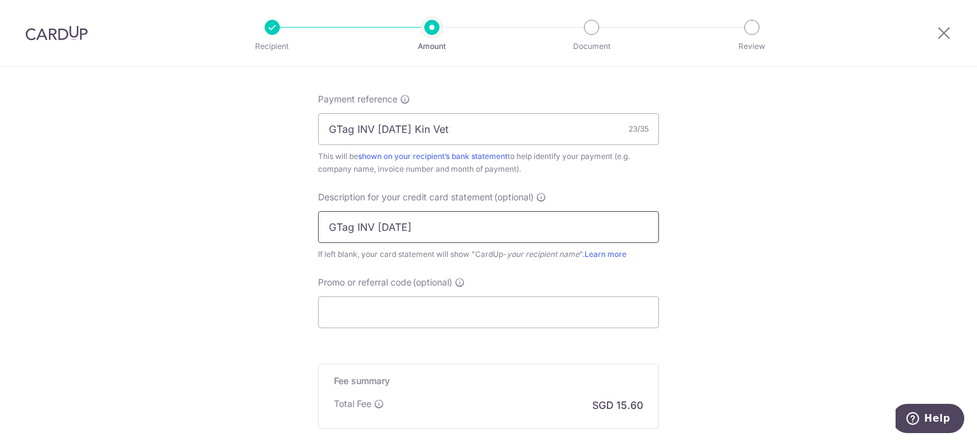
type input "GTag INV Aug 25"
click at [531, 293] on div "Promo or referral code (optional) The discounted fee will be shown on the revie…" at bounding box center [488, 302] width 341 height 52
click at [523, 305] on input "Promo or referral code (optional)" at bounding box center [488, 313] width 341 height 32
type input "L"
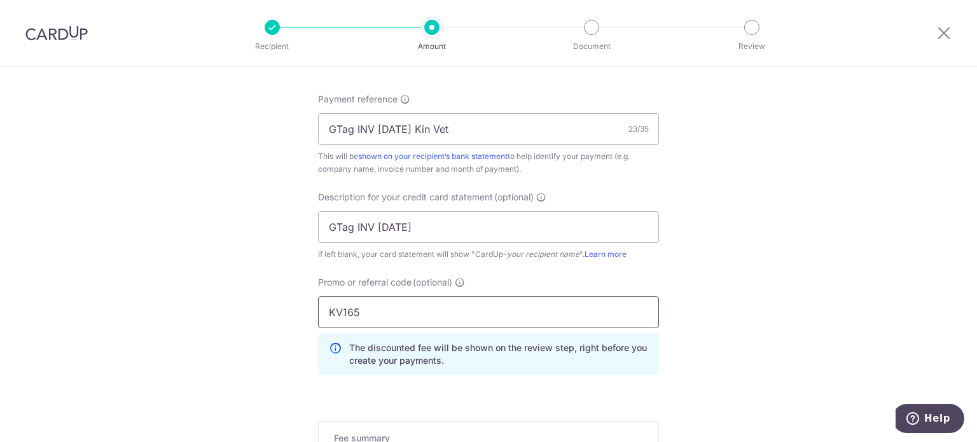
type input "KV165"
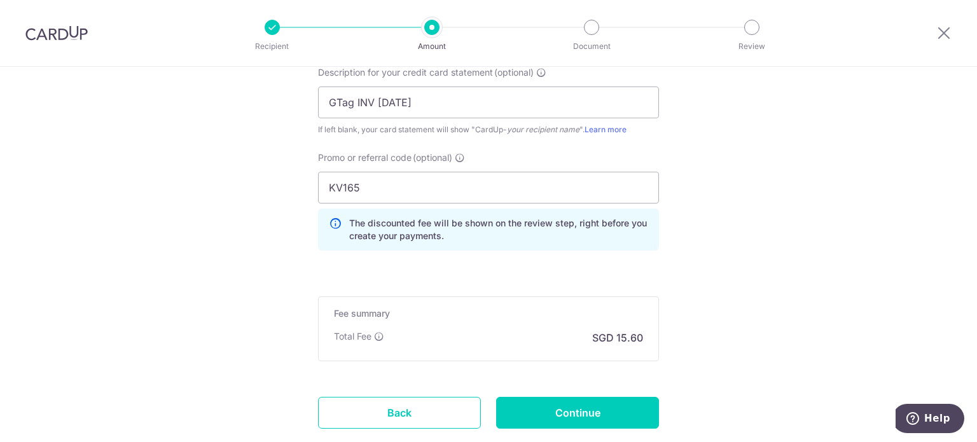
scroll to position [968, 0]
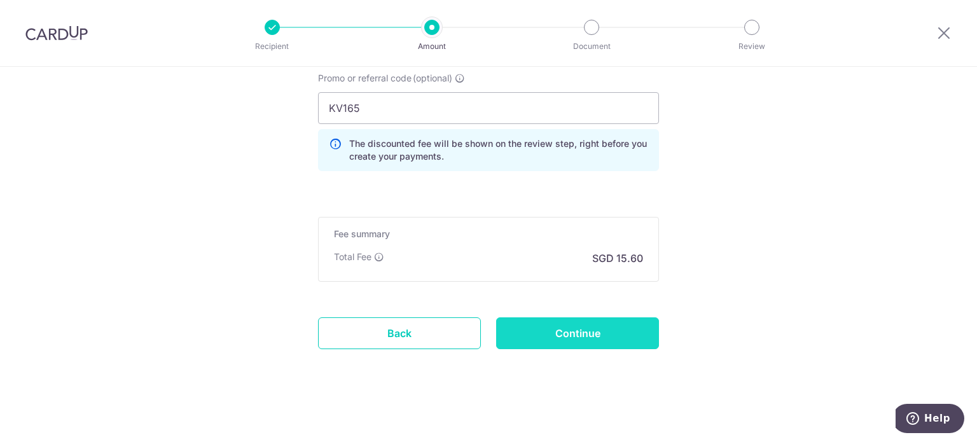
click at [599, 325] on input "Continue" at bounding box center [577, 334] width 163 height 32
type input "Create Schedule"
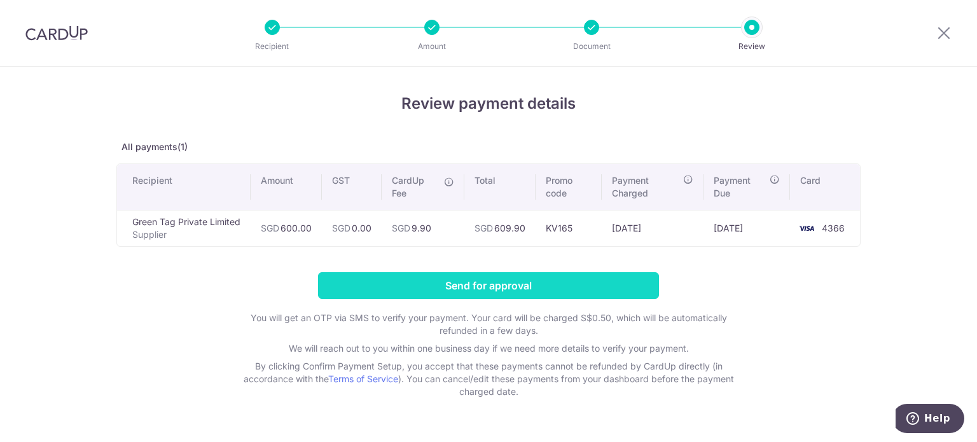
click at [481, 285] on input "Send for approval" at bounding box center [488, 285] width 341 height 27
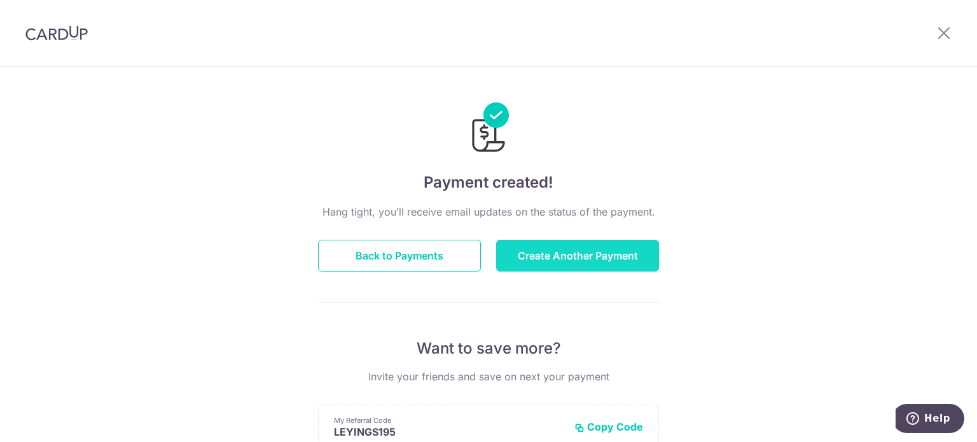
click at [551, 249] on button "Create Another Payment" at bounding box center [577, 256] width 163 height 32
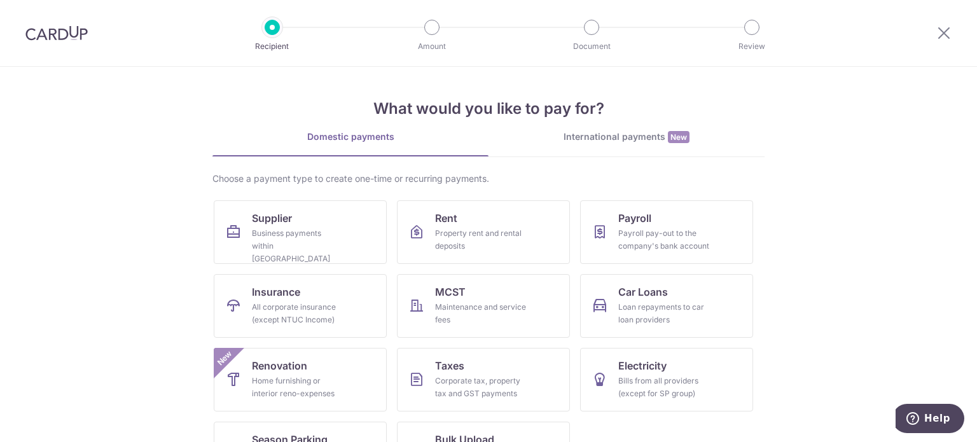
drag, startPoint x: 0, startPoint y: 0, endPoint x: 199, endPoint y: 225, distance: 299.8
click at [199, 225] on section "What would you like to pay for? Domestic payments International payments New Ch…" at bounding box center [488, 254] width 977 height 375
click at [254, 223] on span "Supplier" at bounding box center [272, 218] width 40 height 15
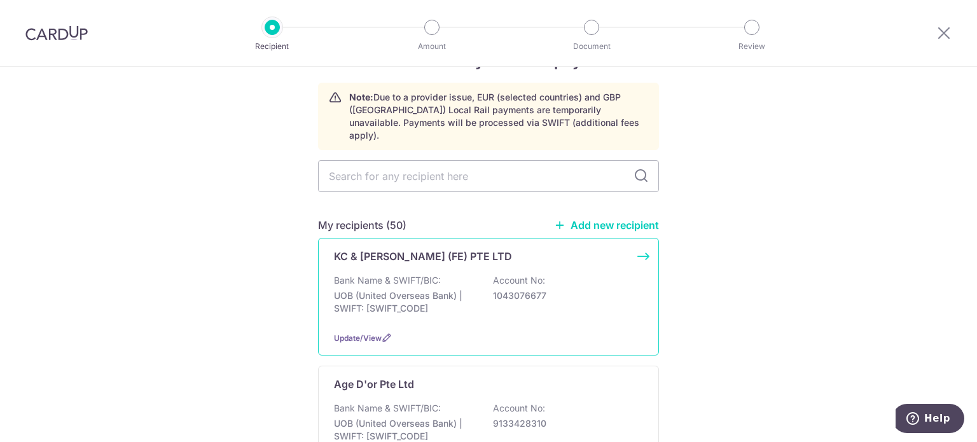
scroll to position [64, 0]
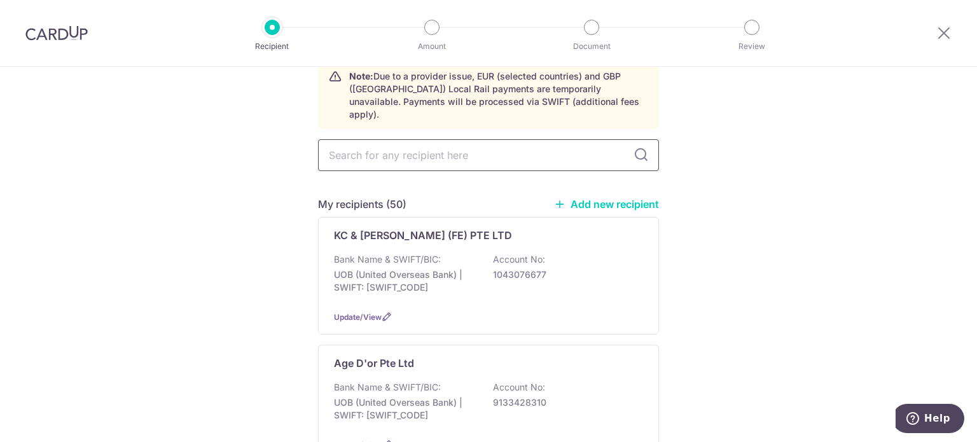
click at [440, 139] on input "text" at bounding box center [488, 155] width 341 height 32
type input "rosso"
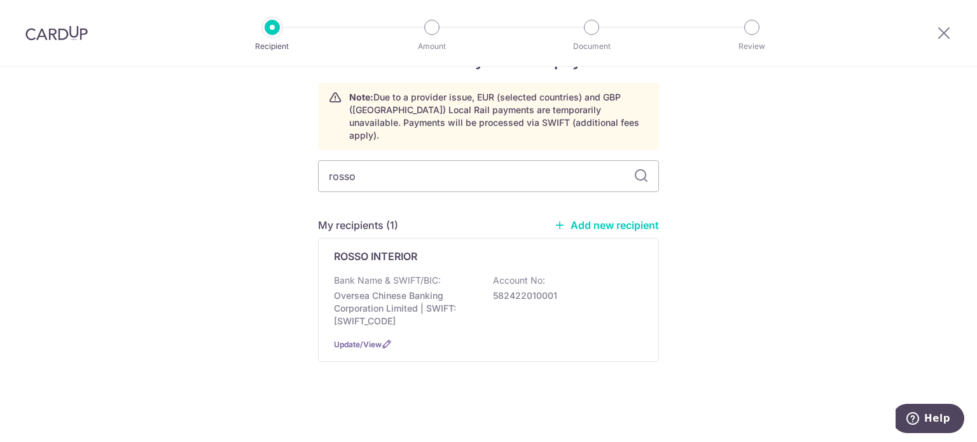
scroll to position [29, 0]
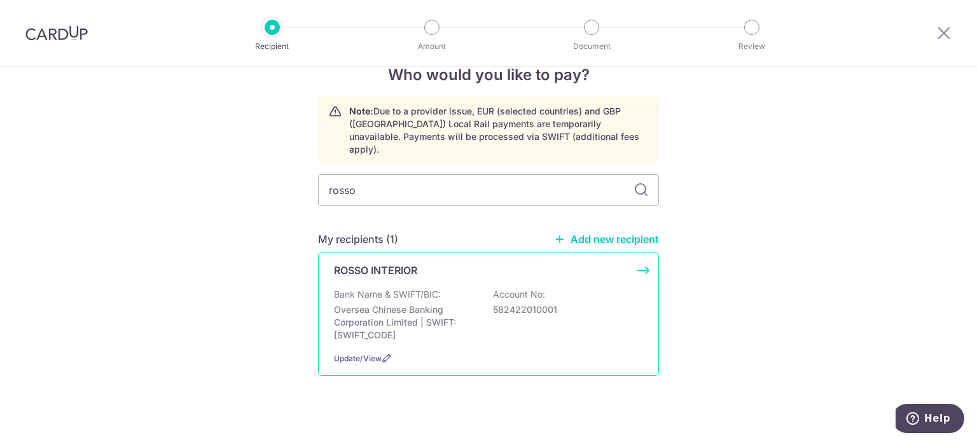
click at [466, 304] on p "Oversea Chinese Banking Corporation Limited | SWIFT: OCBCSGSGXXX" at bounding box center [405, 323] width 143 height 38
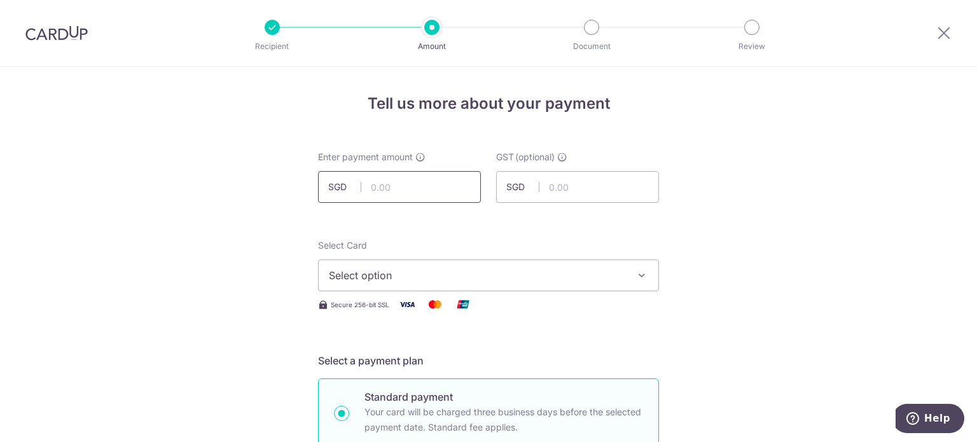
click at [406, 196] on input "text" at bounding box center [399, 187] width 163 height 32
drag, startPoint x: 949, startPoint y: 32, endPoint x: 551, endPoint y: 55, distance: 399.0
click at [949, 32] on icon at bounding box center [944, 33] width 15 height 16
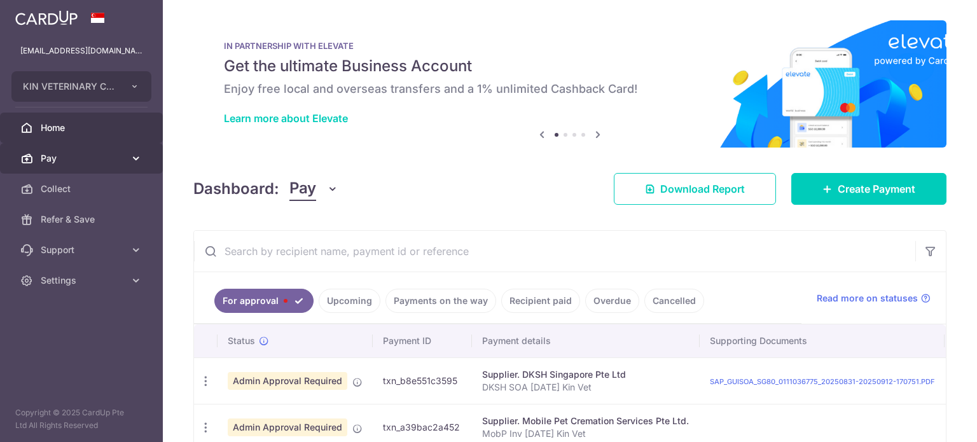
click at [55, 153] on span "Pay" at bounding box center [83, 158] width 84 height 13
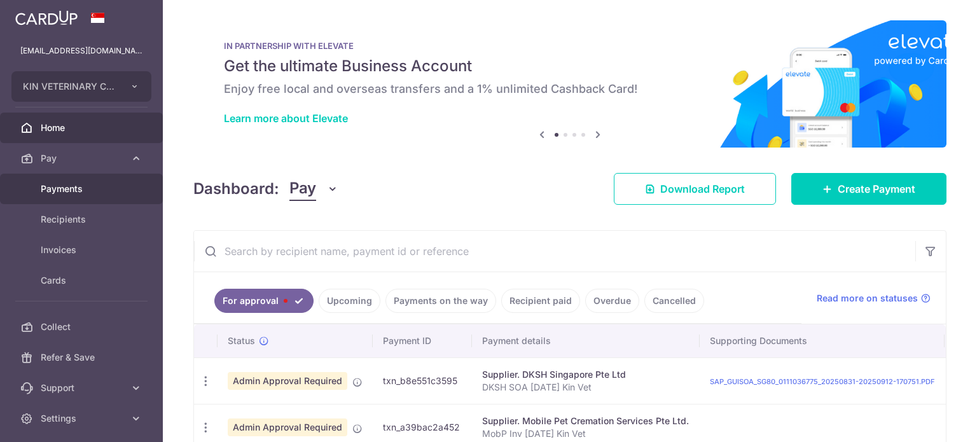
click at [65, 190] on span "Payments" at bounding box center [83, 189] width 84 height 13
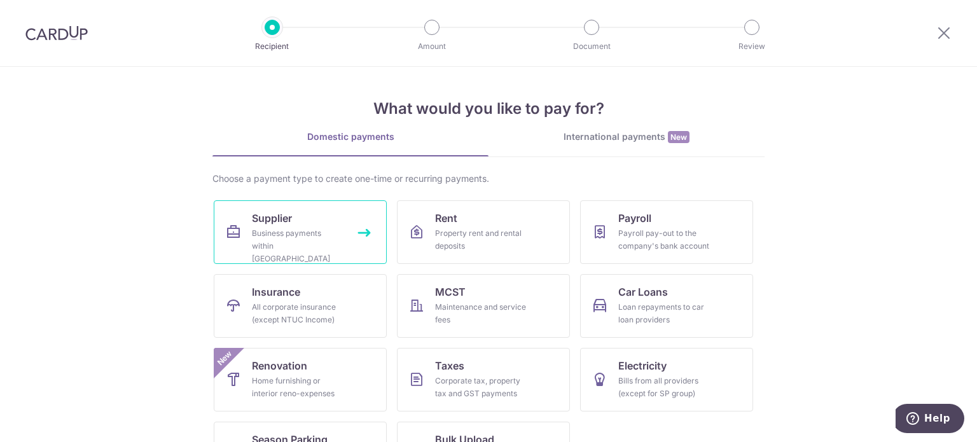
click at [308, 216] on link "Supplier Business payments within [GEOGRAPHIC_DATA]" at bounding box center [300, 232] width 173 height 64
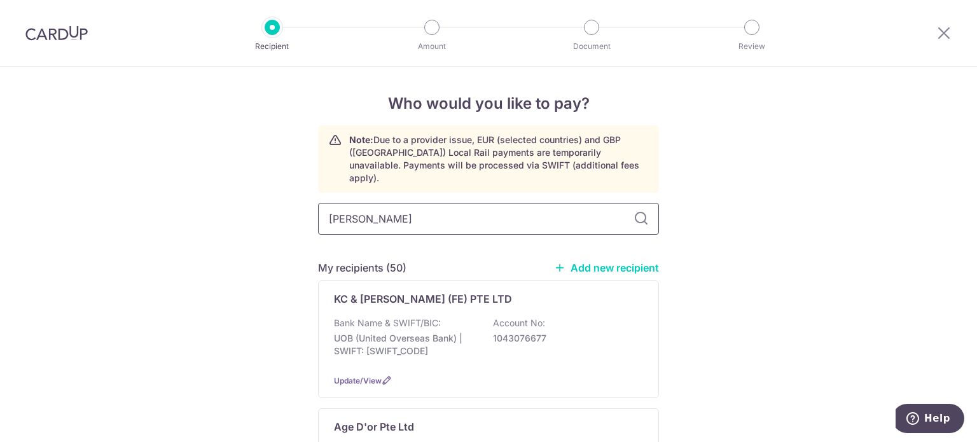
type input "rosso"
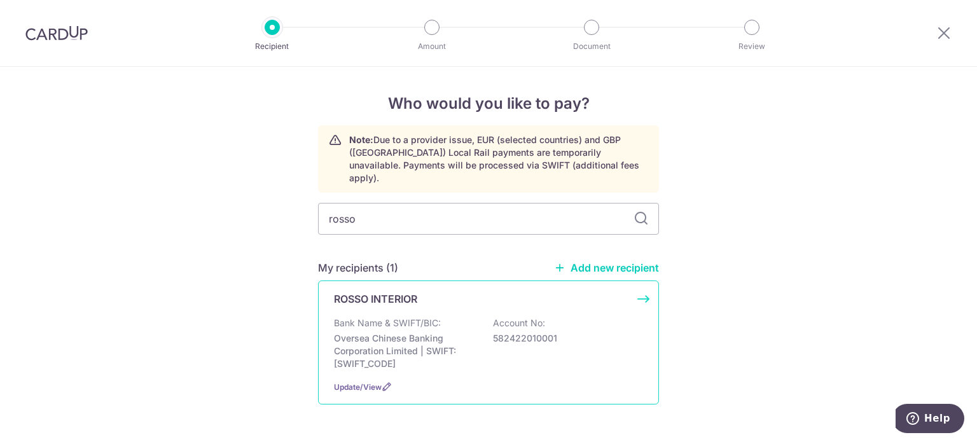
click at [513, 298] on div "ROSSO INTERIOR Bank Name & SWIFT/BIC: Oversea Chinese Banking Corporation Limit…" at bounding box center [488, 343] width 341 height 124
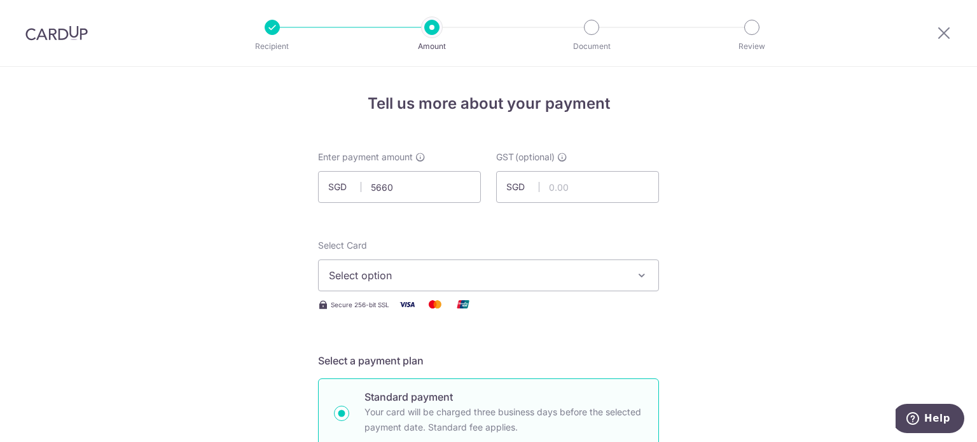
type input "5,660.00"
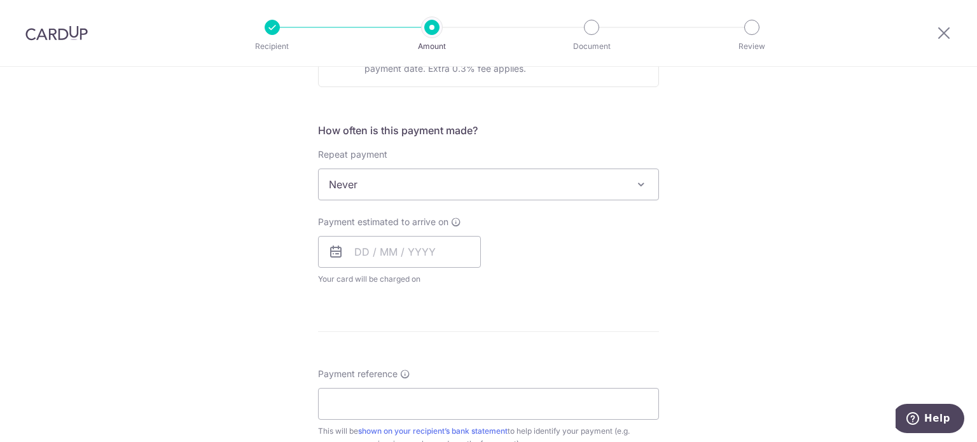
scroll to position [445, 0]
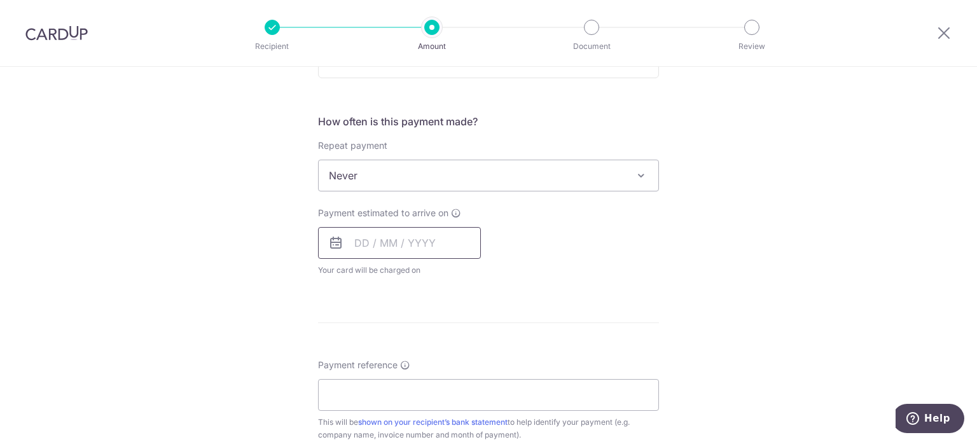
click at [416, 237] on input "text" at bounding box center [399, 243] width 163 height 32
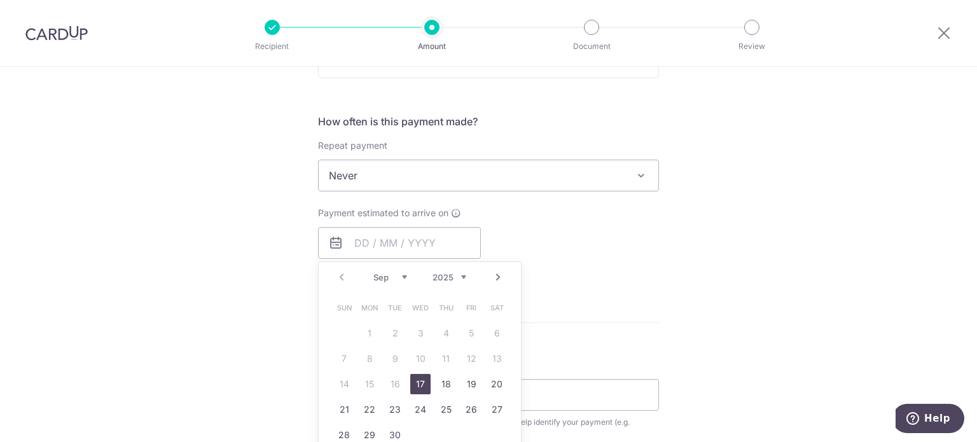
click at [419, 382] on link "17" at bounding box center [420, 384] width 20 height 20
type input "[DATE]"
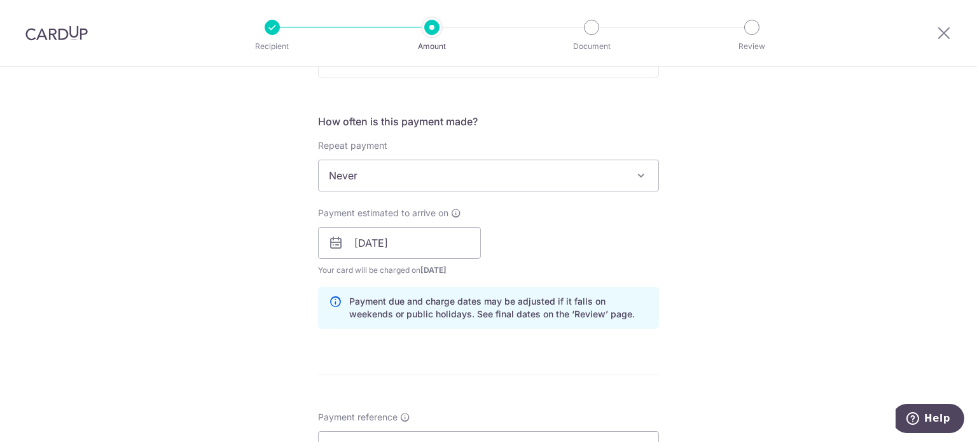
click at [779, 228] on div "Tell us more about your payment Enter payment amount SGD 5,660.00 5660.00 GST (…" at bounding box center [488, 265] width 977 height 1289
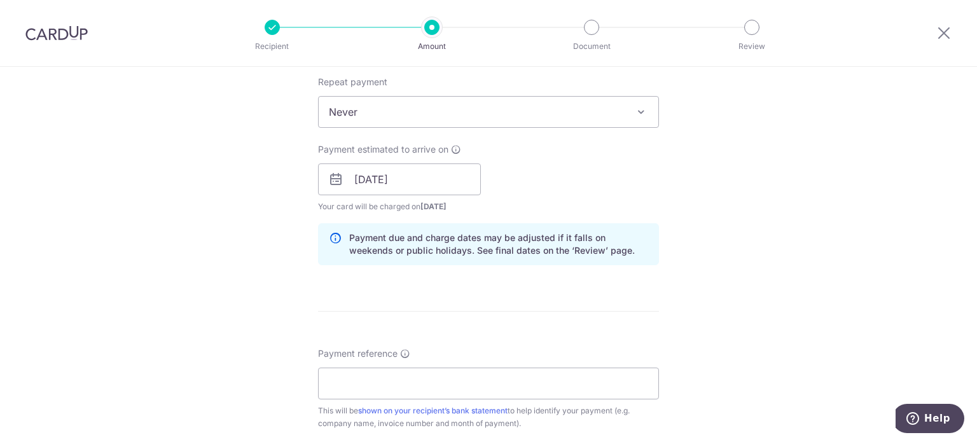
scroll to position [573, 0]
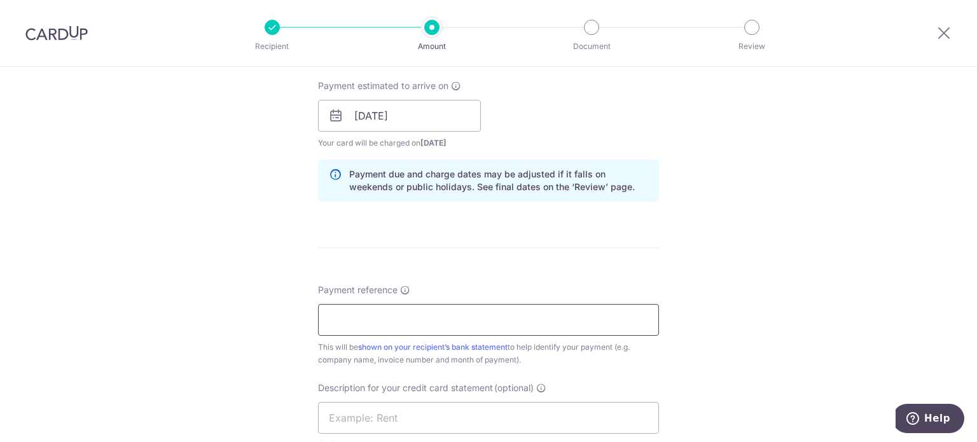
click at [452, 320] on input "Payment reference" at bounding box center [488, 320] width 341 height 32
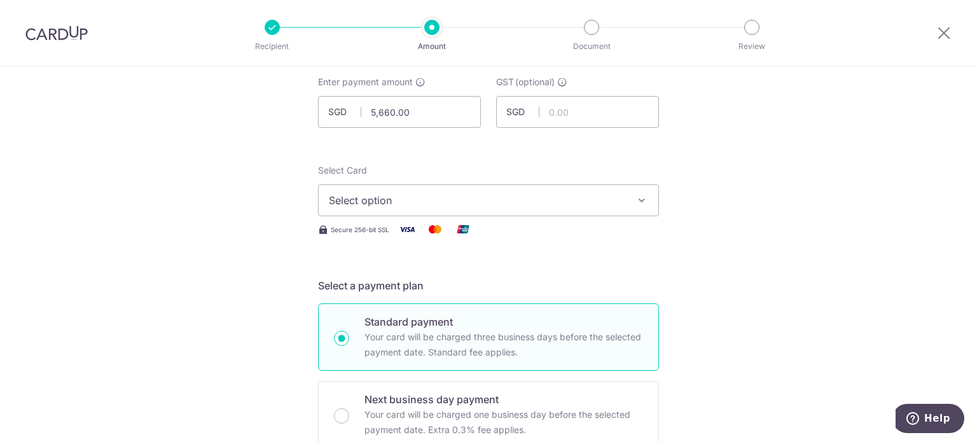
scroll to position [0, 0]
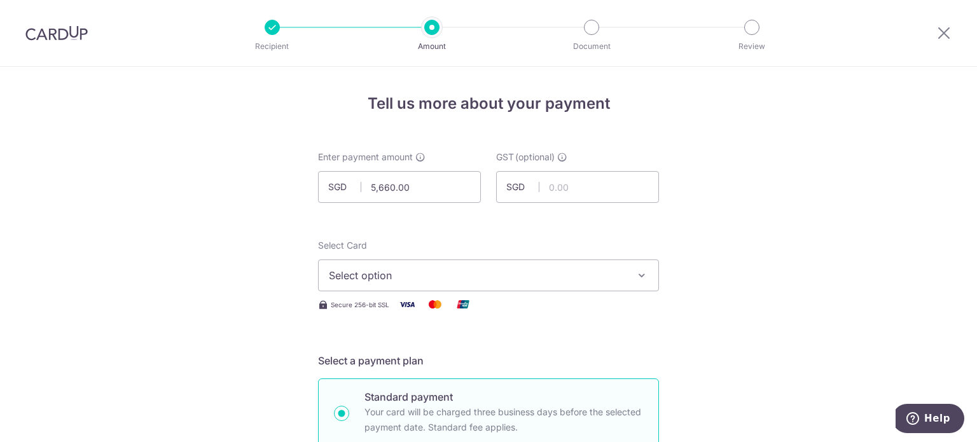
click at [407, 269] on span "Select option" at bounding box center [477, 275] width 297 height 15
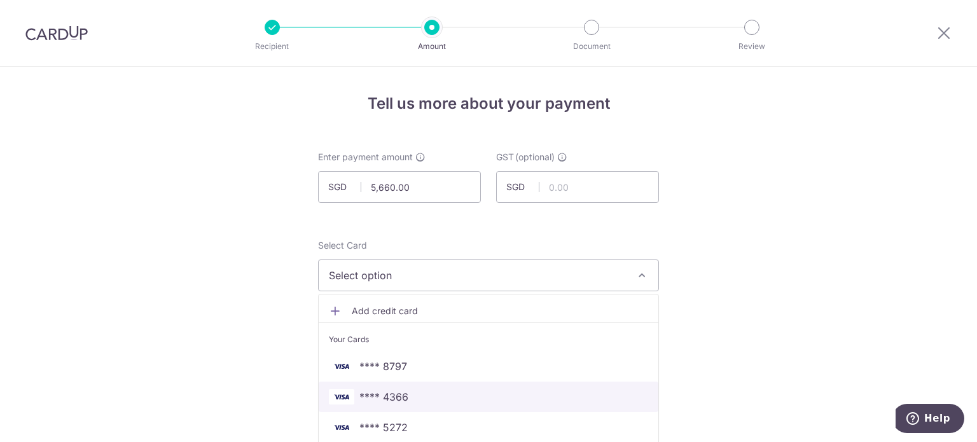
drag, startPoint x: 435, startPoint y: 394, endPoint x: 612, endPoint y: 342, distance: 185.0
click at [435, 394] on span "**** 4366" at bounding box center [488, 396] width 319 height 15
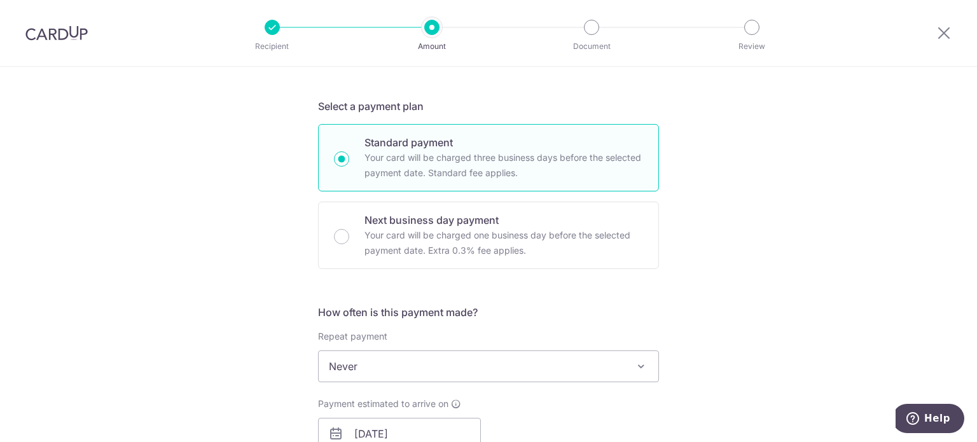
scroll to position [318, 0]
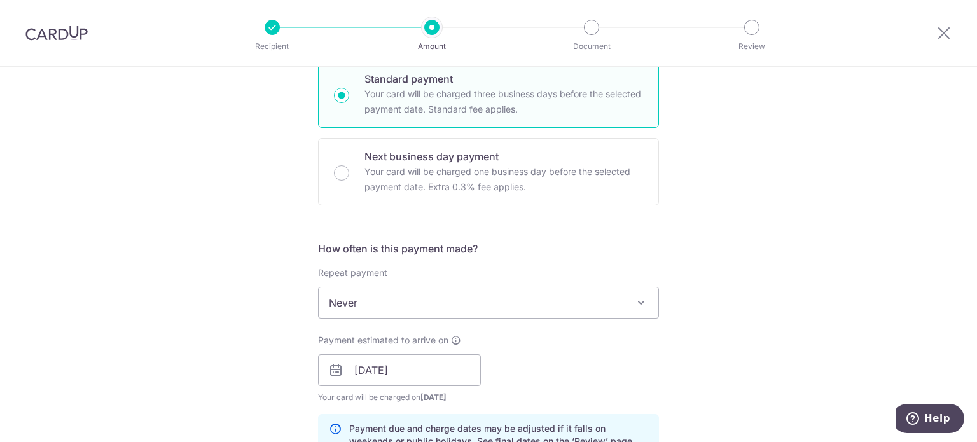
click at [716, 271] on div "Tell us more about your payment Enter payment amount SGD 5,660.00 5660.00 GST (…" at bounding box center [488, 393] width 977 height 1289
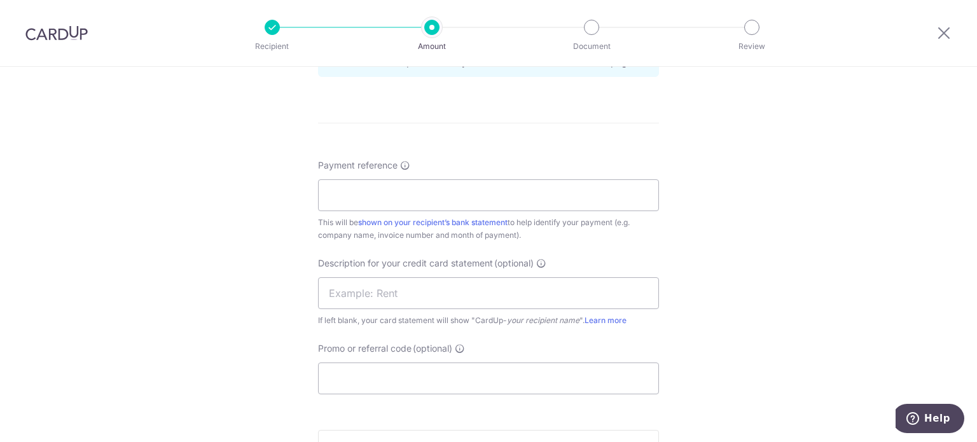
scroll to position [636, 0]
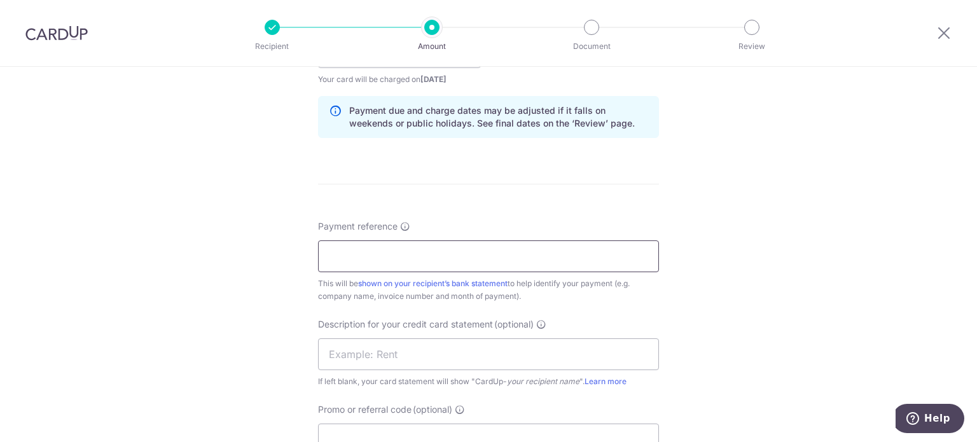
click at [448, 264] on input "Payment reference" at bounding box center [488, 257] width 341 height 32
click at [713, 228] on div "Tell us more about your payment Enter payment amount SGD 5,660.00 5660.00 GST (…" at bounding box center [488, 75] width 977 height 1289
click at [548, 249] on input "Payment reference" at bounding box center [488, 257] width 341 height 32
type input "[PERSON_NAME] INV [DATE] Kin Vet"
click at [547, 341] on input "text" at bounding box center [488, 355] width 341 height 32
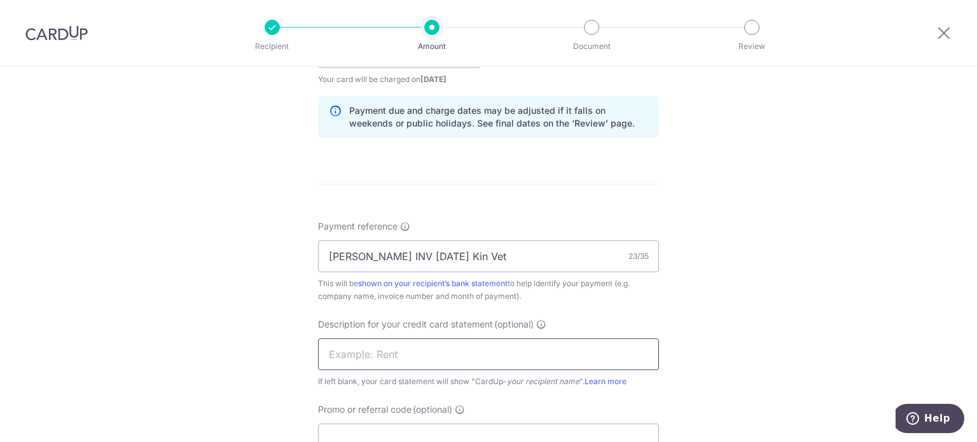
paste input "ROSS INV Sep 25"
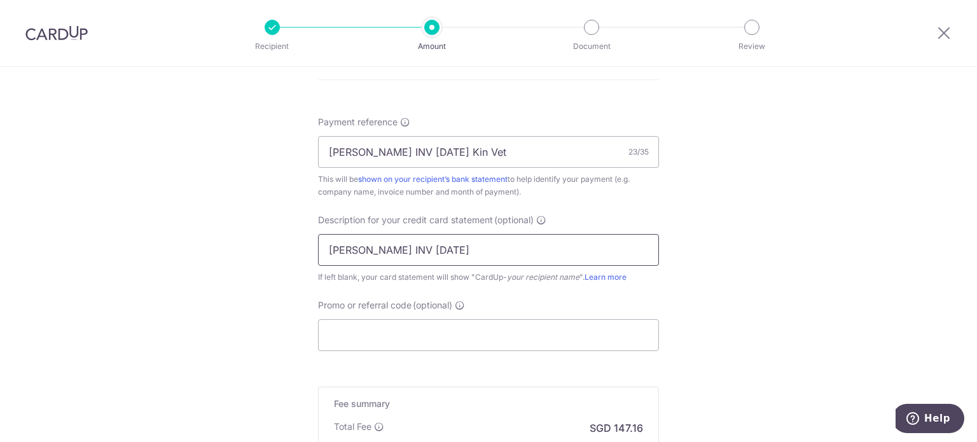
scroll to position [764, 0]
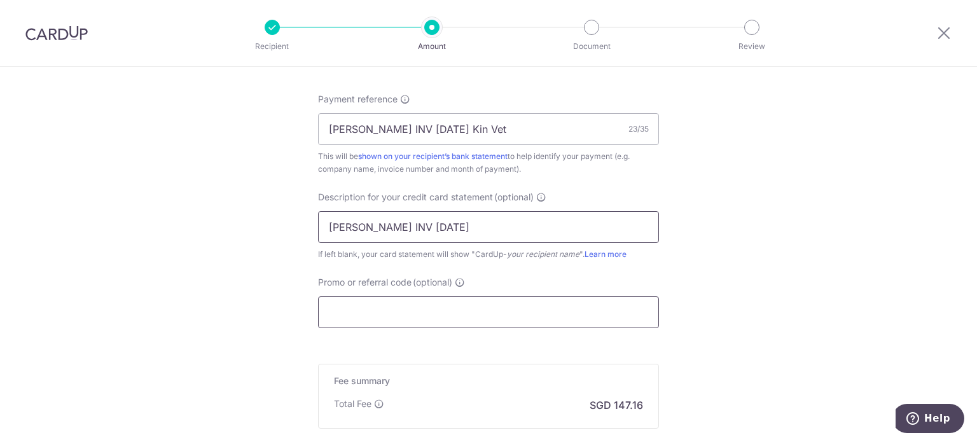
type input "ROSS INV Sep 25"
click at [547, 316] on input "Promo or referral code (optional)" at bounding box center [488, 313] width 341 height 32
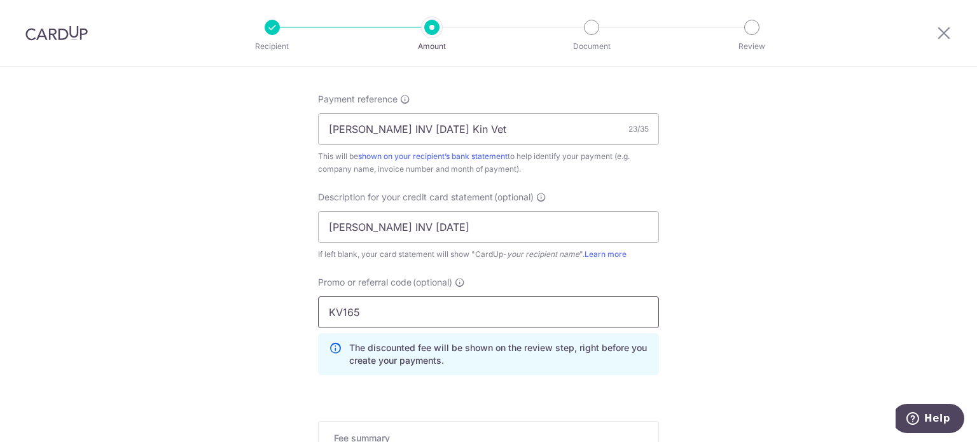
type input "KV165"
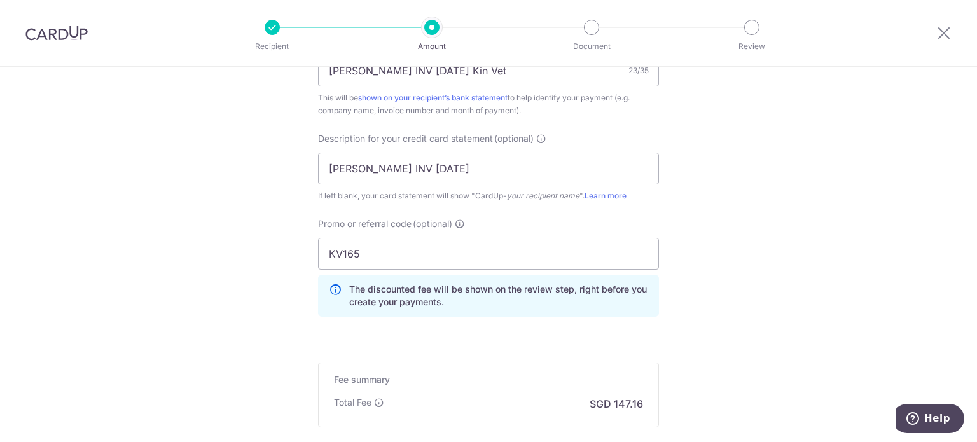
scroll to position [891, 0]
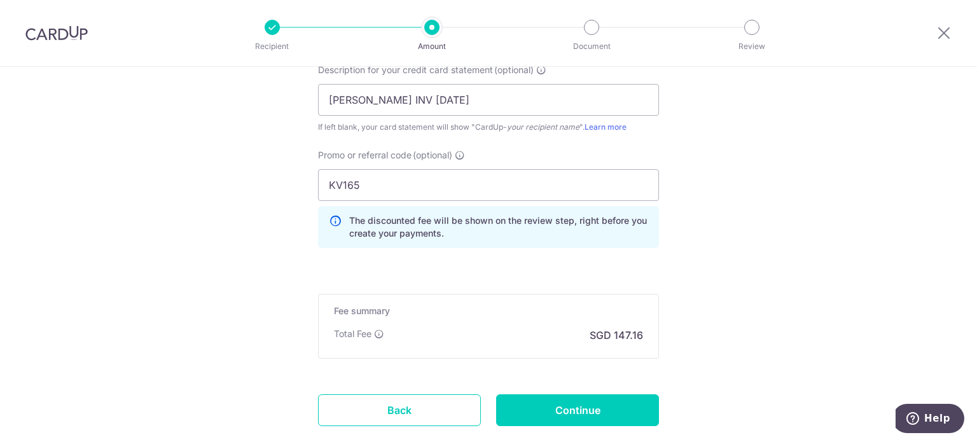
click at [622, 404] on input "Continue" at bounding box center [577, 411] width 163 height 32
type input "Create Schedule"
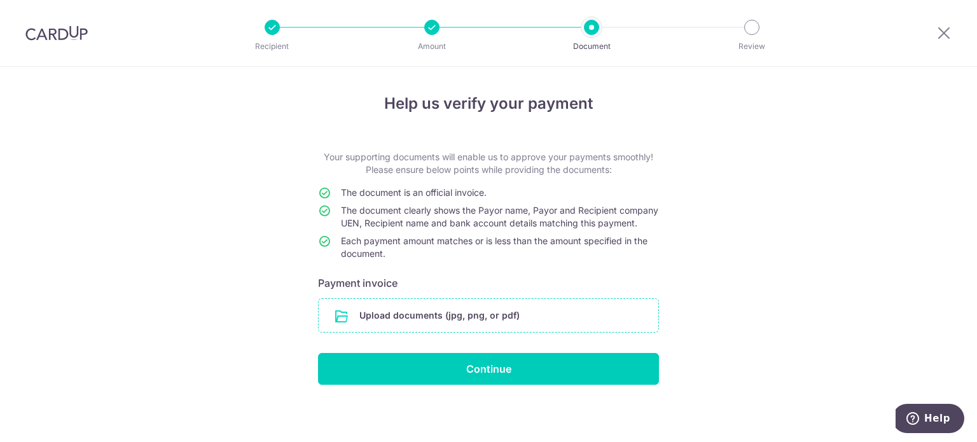
click at [508, 326] on input "file" at bounding box center [489, 315] width 340 height 33
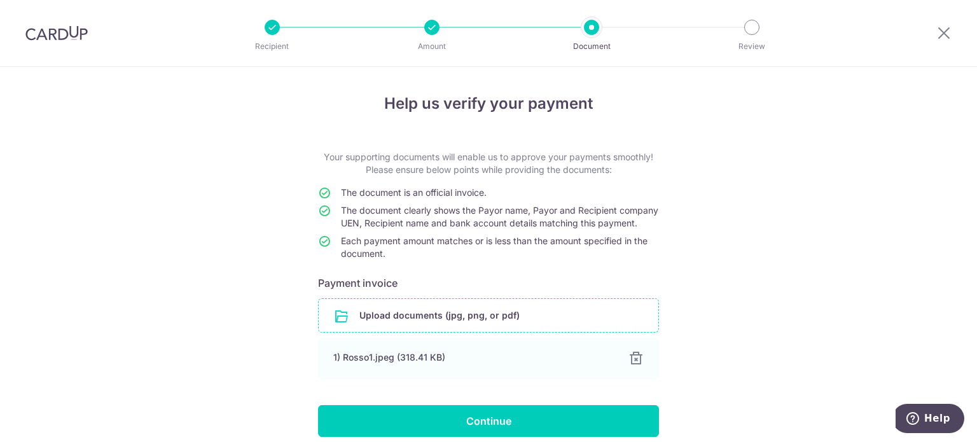
click at [484, 332] on input "file" at bounding box center [489, 315] width 340 height 33
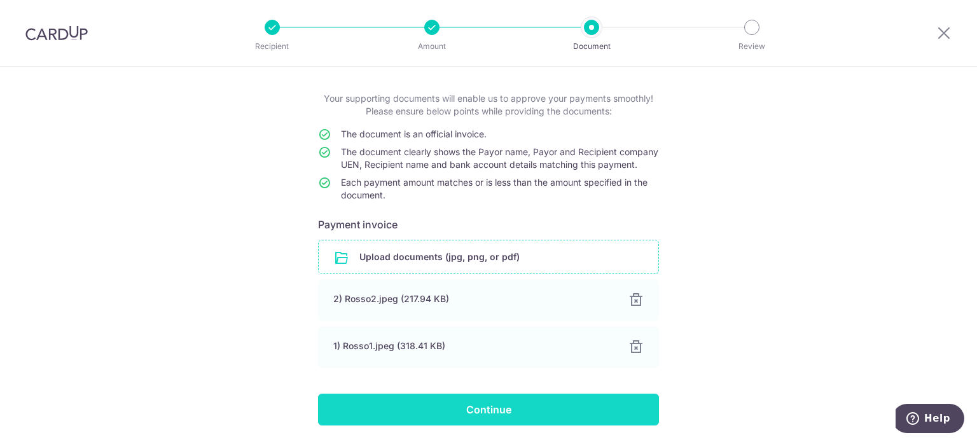
scroll to position [114, 0]
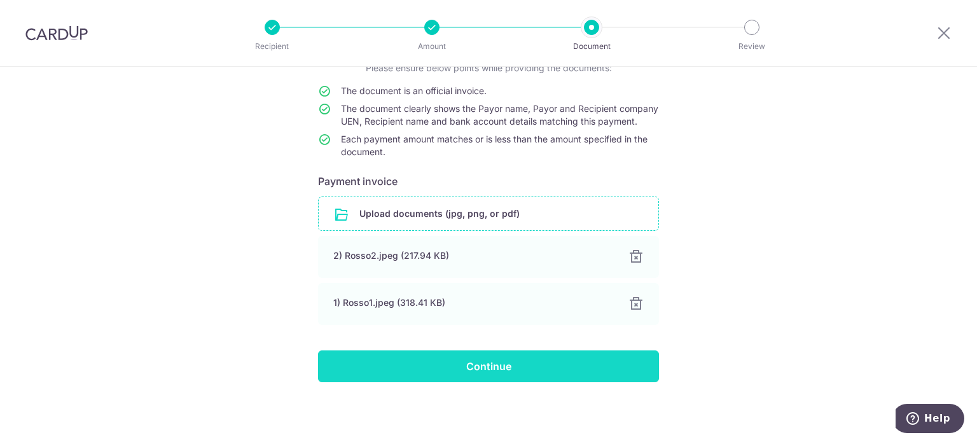
click at [554, 363] on input "Continue" at bounding box center [488, 367] width 341 height 32
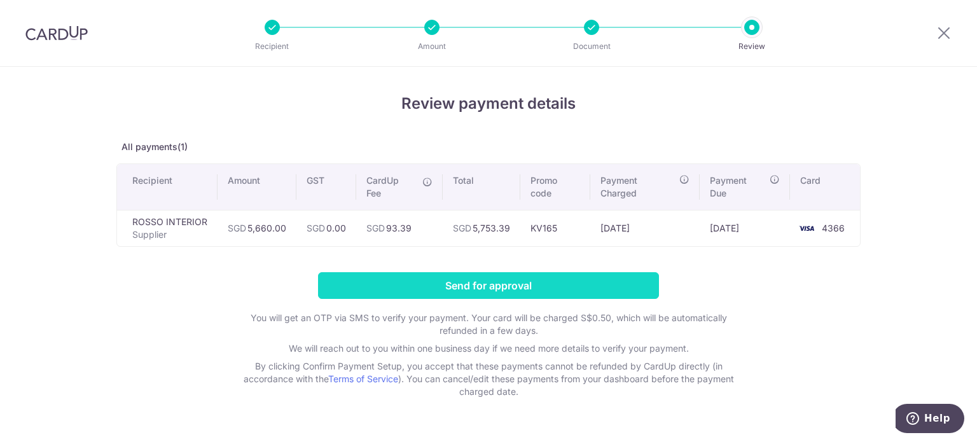
click at [613, 281] on input "Send for approval" at bounding box center [488, 285] width 341 height 27
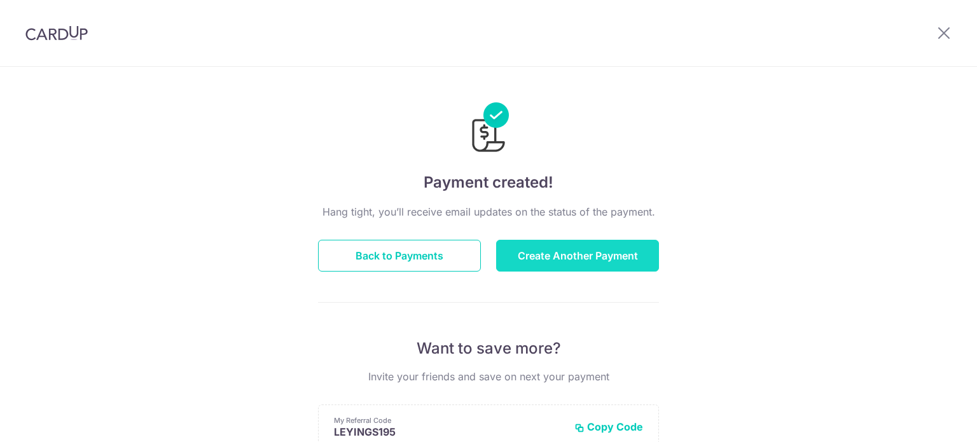
click at [517, 258] on button "Create Another Payment" at bounding box center [577, 256] width 163 height 32
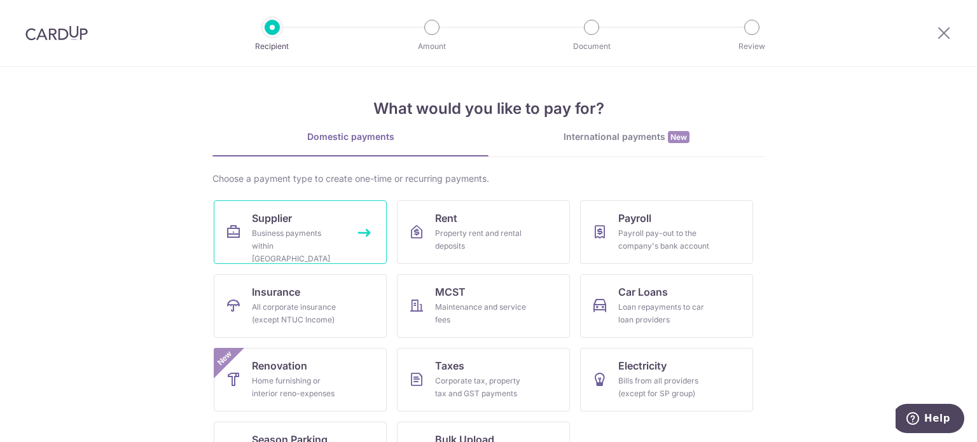
click at [314, 210] on link "Supplier Business payments within [GEOGRAPHIC_DATA]" at bounding box center [300, 232] width 173 height 64
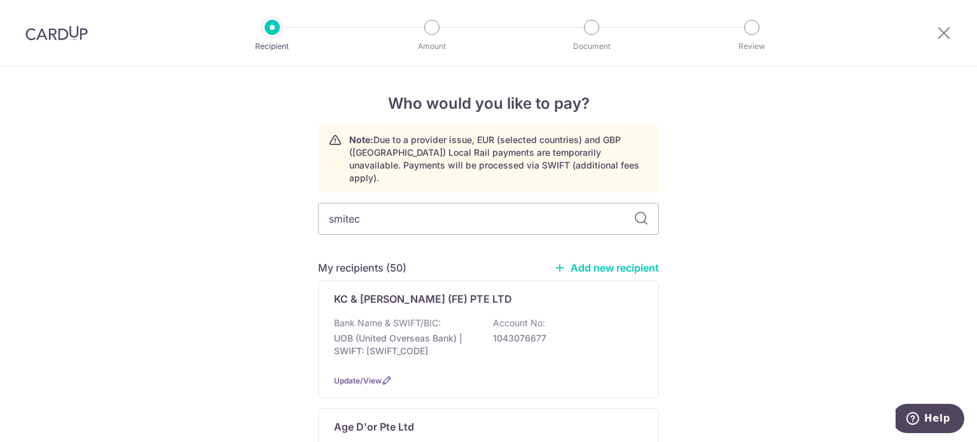
type input "smitech"
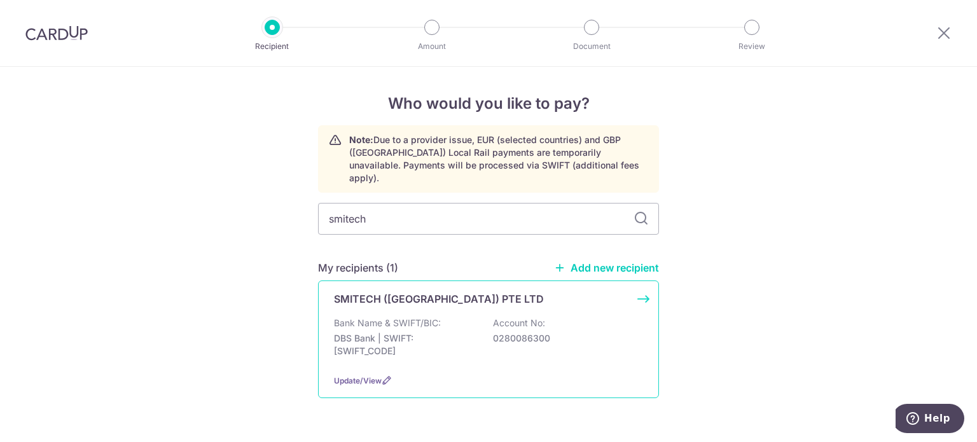
click at [418, 317] on div "Bank Name & SWIFT/BIC: DBS Bank | SWIFT: [SWIFT_CODE] Account No: 0280086300" at bounding box center [488, 340] width 309 height 47
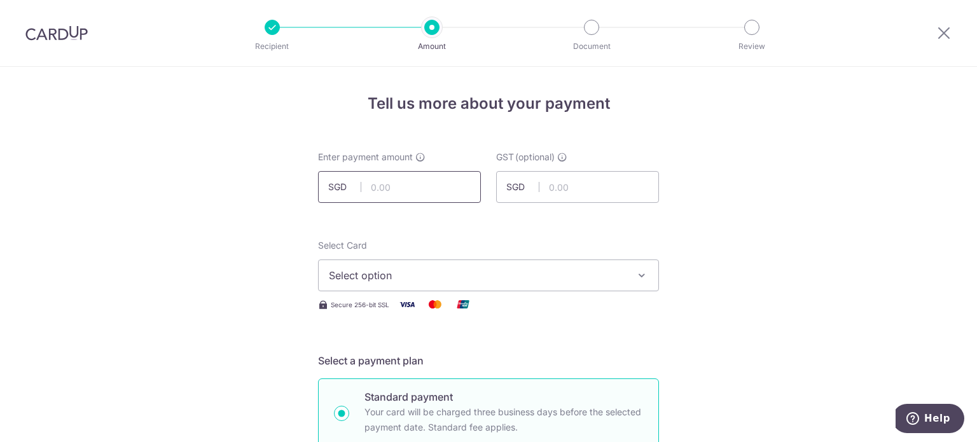
click at [393, 193] on input "text" at bounding box center [399, 187] width 163 height 32
type input "926.50"
click at [465, 275] on span "Select option" at bounding box center [477, 275] width 297 height 15
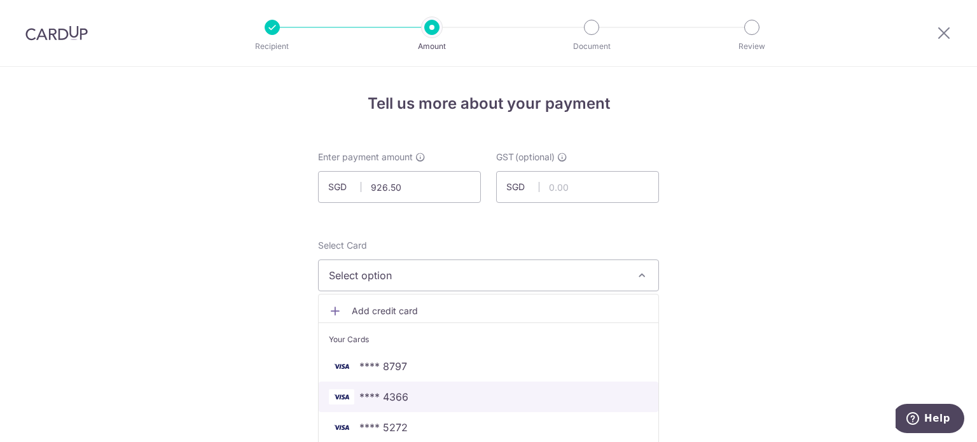
click at [400, 394] on span "**** 4366" at bounding box center [384, 396] width 49 height 15
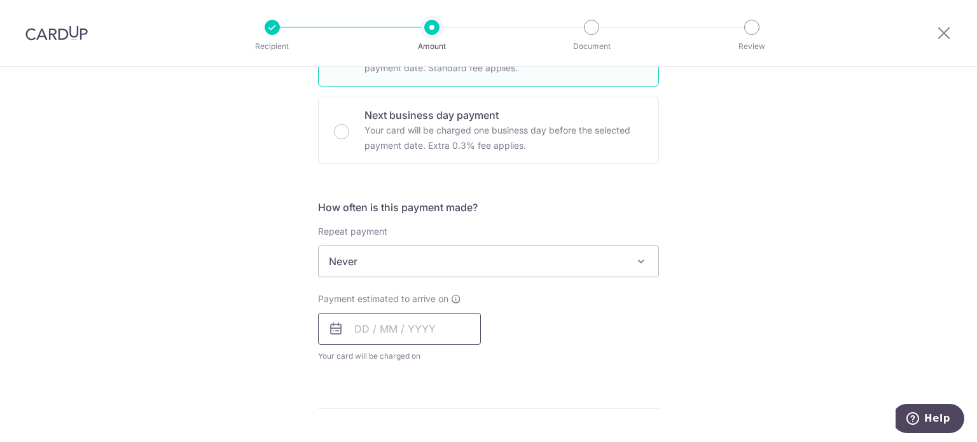
scroll to position [382, 0]
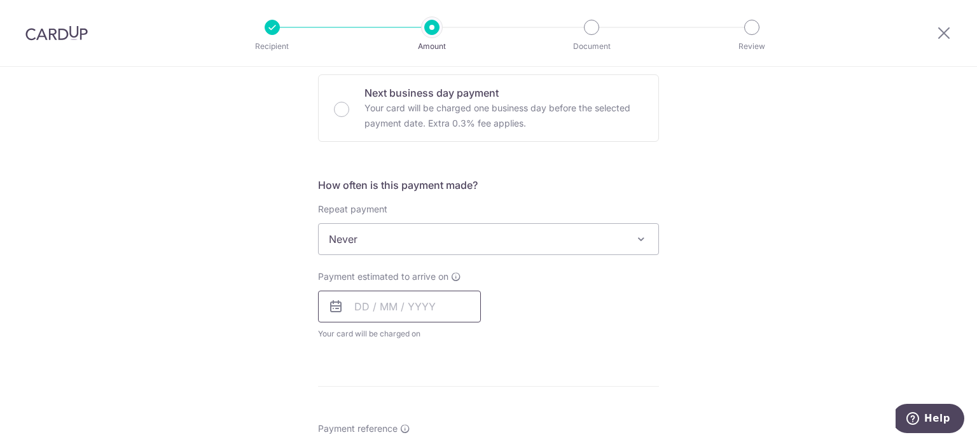
click at [417, 309] on input "text" at bounding box center [399, 307] width 163 height 32
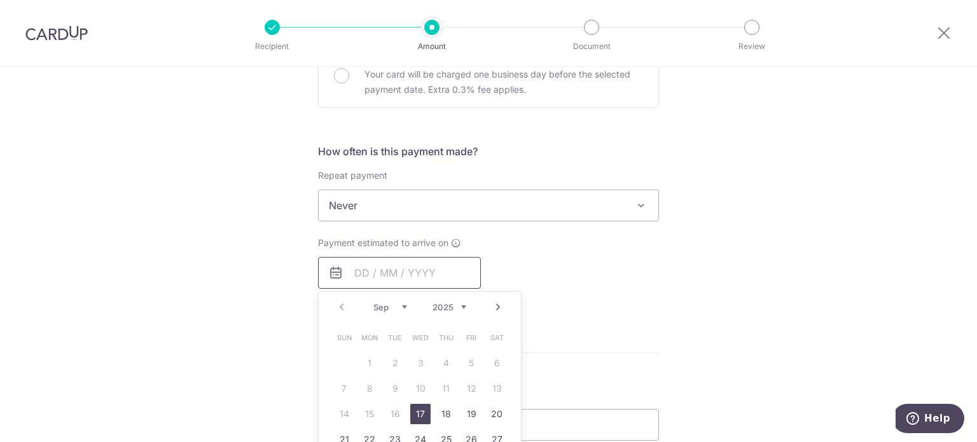
scroll to position [445, 0]
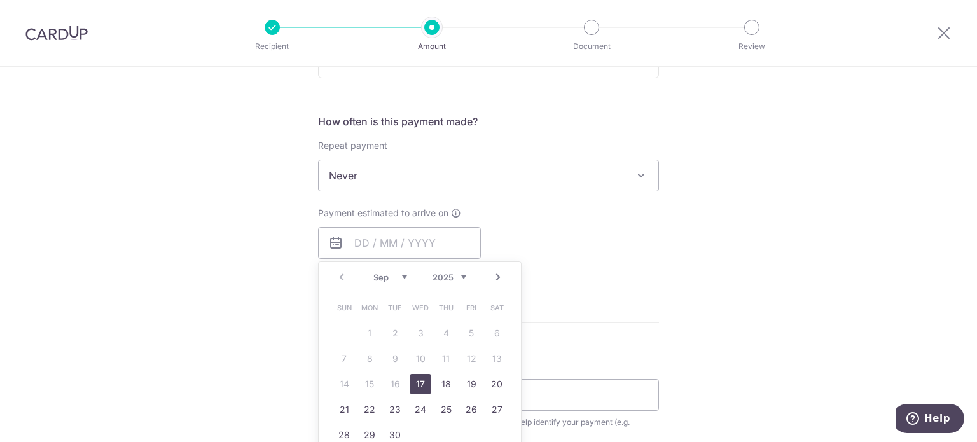
click at [414, 384] on link "17" at bounding box center [420, 384] width 20 height 20
type input "[DATE]"
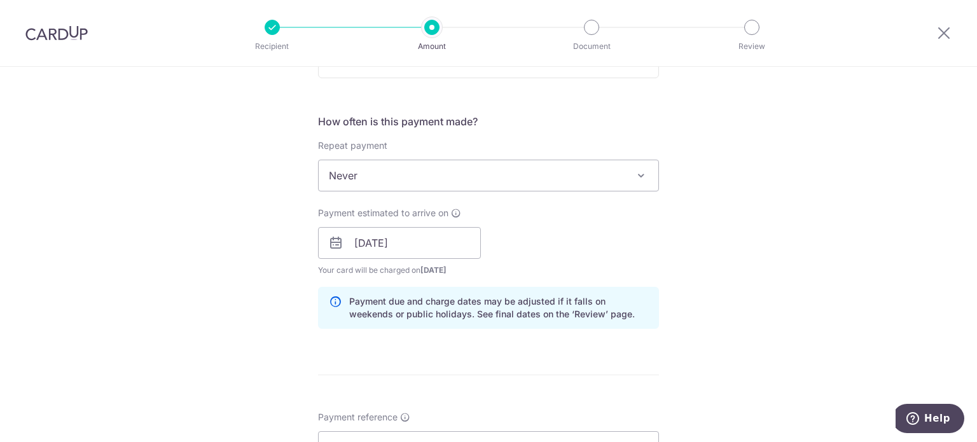
click at [699, 281] on div "Tell us more about your payment Enter payment amount SGD 926.50 926.50 GST (opt…" at bounding box center [488, 265] width 977 height 1289
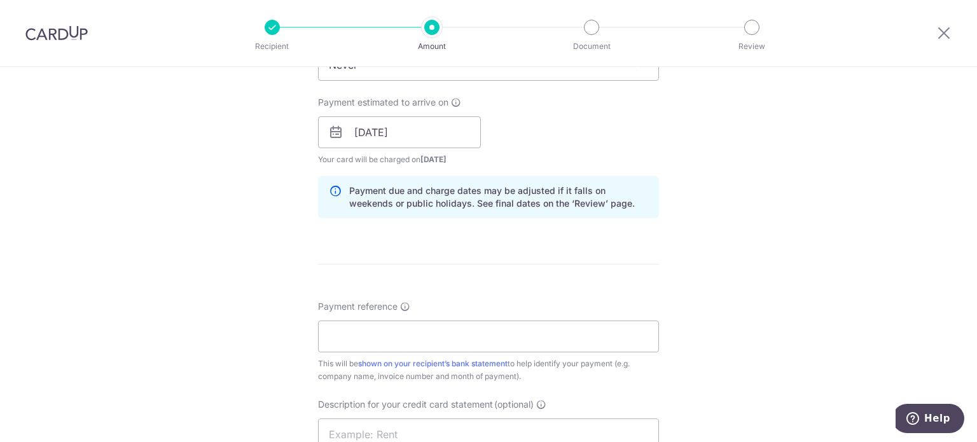
scroll to position [700, 0]
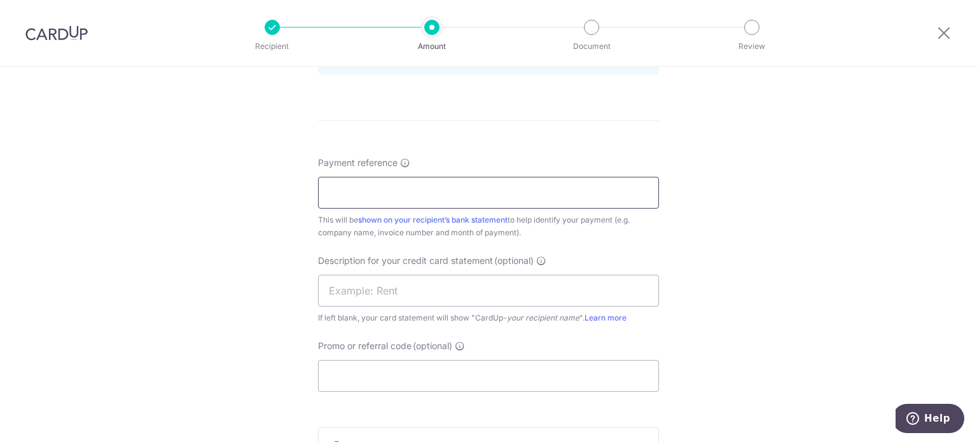
click at [454, 185] on input "Payment reference" at bounding box center [488, 193] width 341 height 32
type input "[PERSON_NAME] Inv [DATE] Kin Vet"
click at [425, 296] on input "text" at bounding box center [488, 291] width 341 height 32
drag, startPoint x: 512, startPoint y: 195, endPoint x: 197, endPoint y: 190, distance: 315.0
click at [168, 175] on div "Tell us more about your payment Enter payment amount SGD 926.50 926.50 GST (opt…" at bounding box center [488, 11] width 977 height 1289
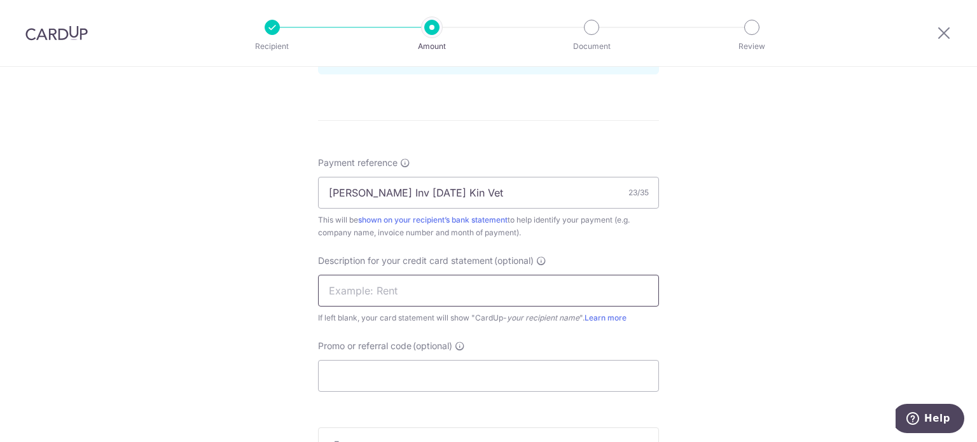
click at [411, 277] on input "text" at bounding box center [488, 291] width 341 height 32
paste input "Smit Inv Aug 25"
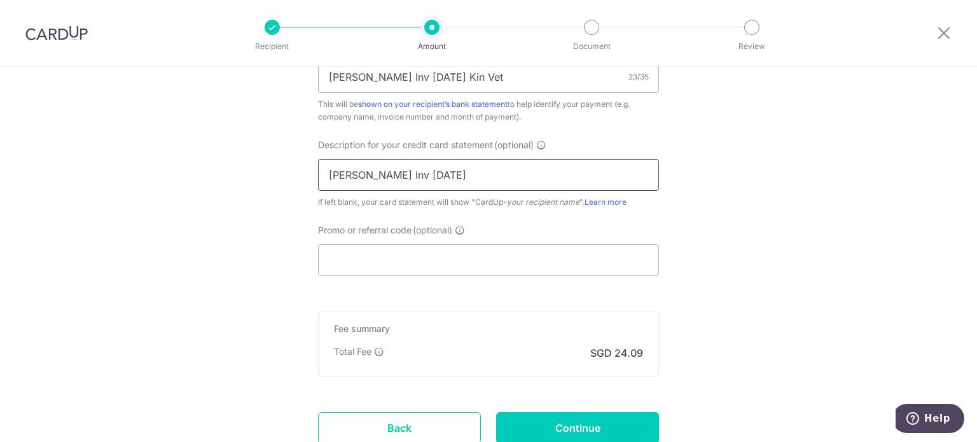
scroll to position [827, 0]
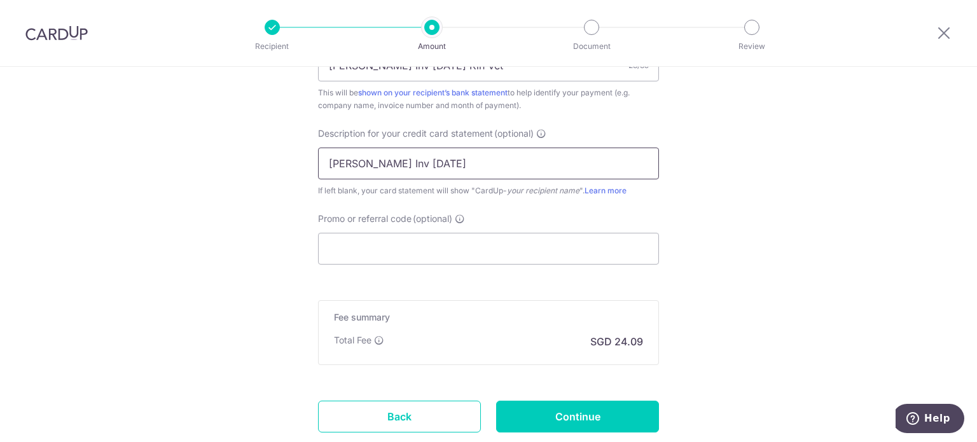
type input "Smit Inv Aug 25"
click at [387, 253] on input "Promo or referral code (optional)" at bounding box center [488, 249] width 341 height 32
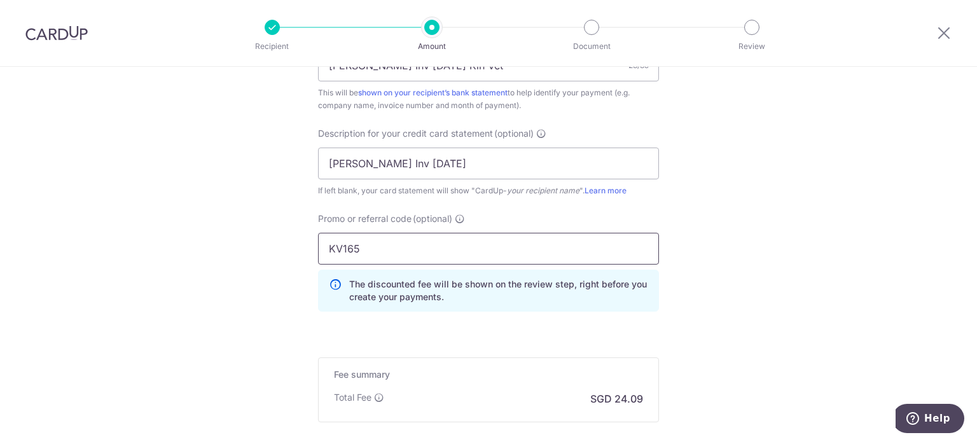
type input "KV165"
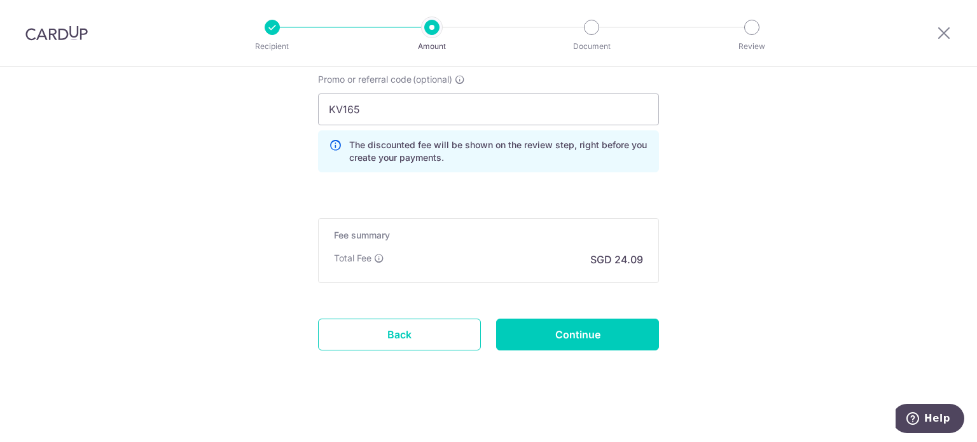
scroll to position [968, 0]
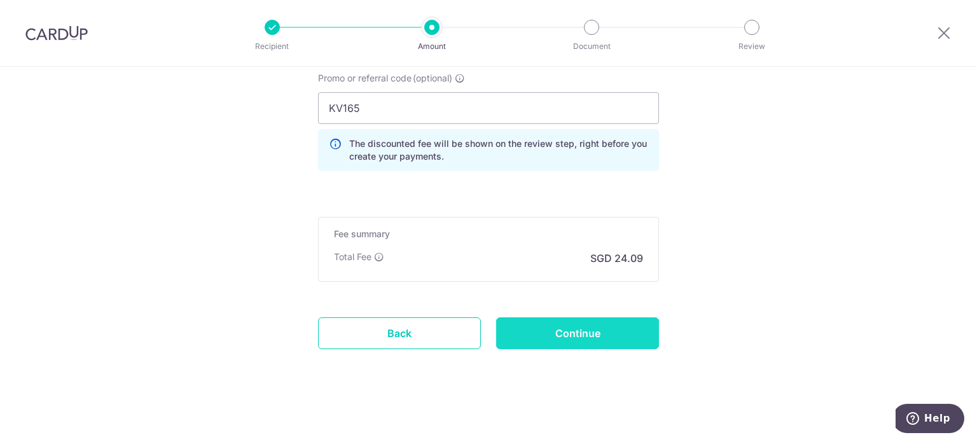
click at [621, 326] on input "Continue" at bounding box center [577, 334] width 163 height 32
type input "Create Schedule"
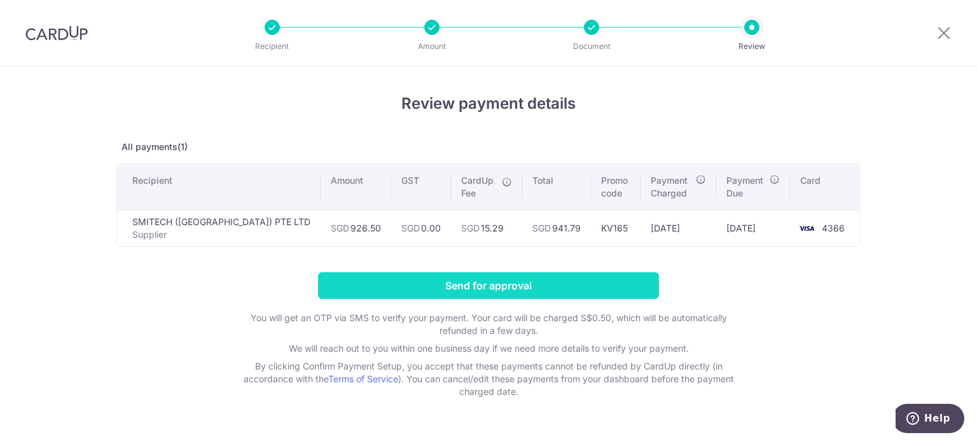
click at [611, 294] on input "Send for approval" at bounding box center [488, 285] width 341 height 27
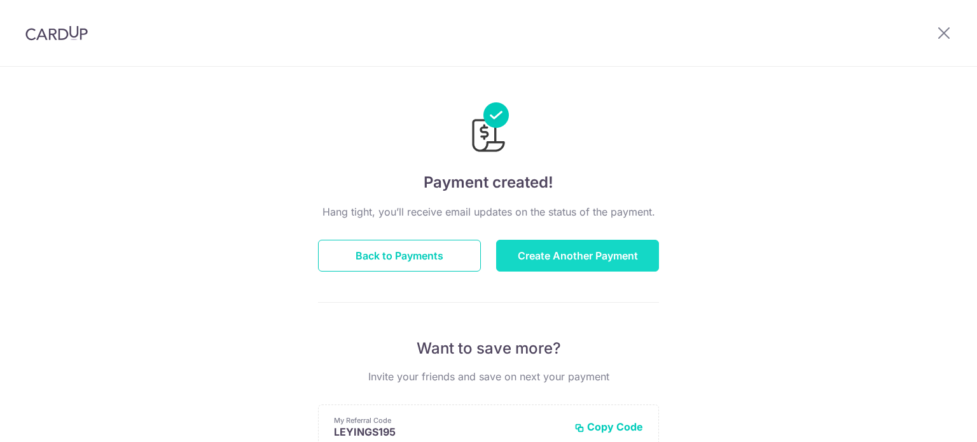
drag, startPoint x: 0, startPoint y: 0, endPoint x: 547, endPoint y: 263, distance: 606.5
click at [547, 263] on button "Create Another Payment" at bounding box center [577, 256] width 163 height 32
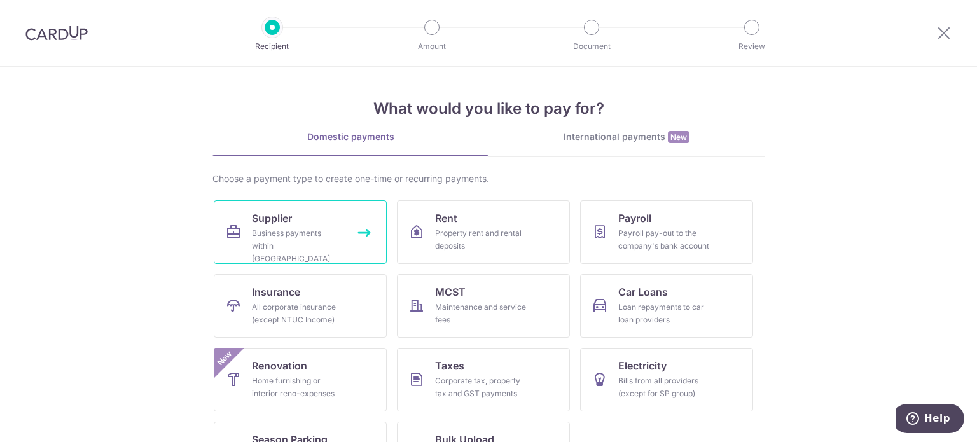
click at [281, 223] on span "Supplier" at bounding box center [272, 218] width 40 height 15
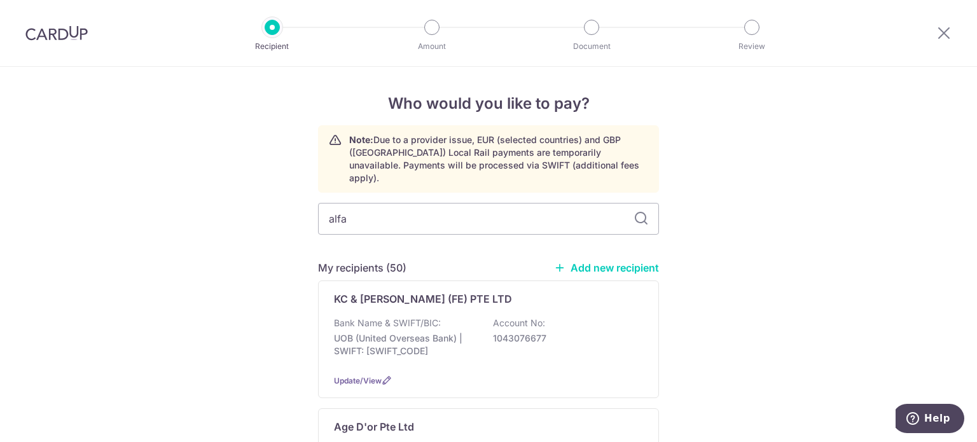
type input "alfam"
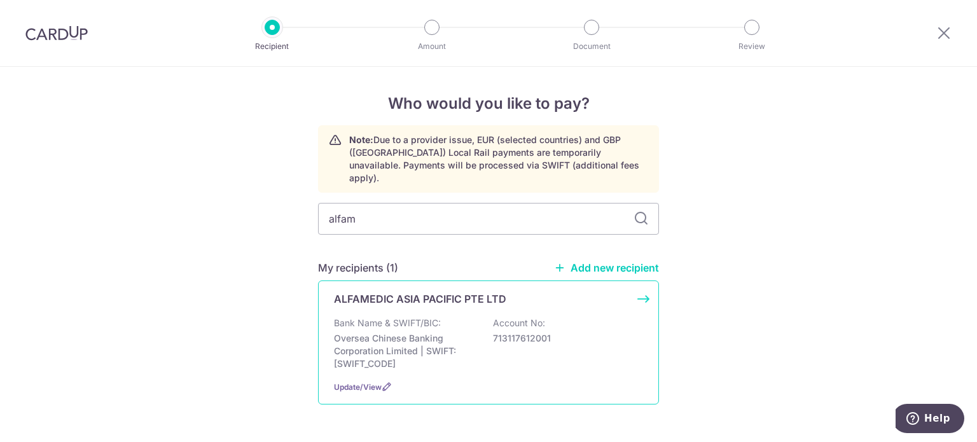
click at [447, 291] on p "ALFAMEDIC ASIA PACIFIC PTE LTD" at bounding box center [420, 298] width 172 height 15
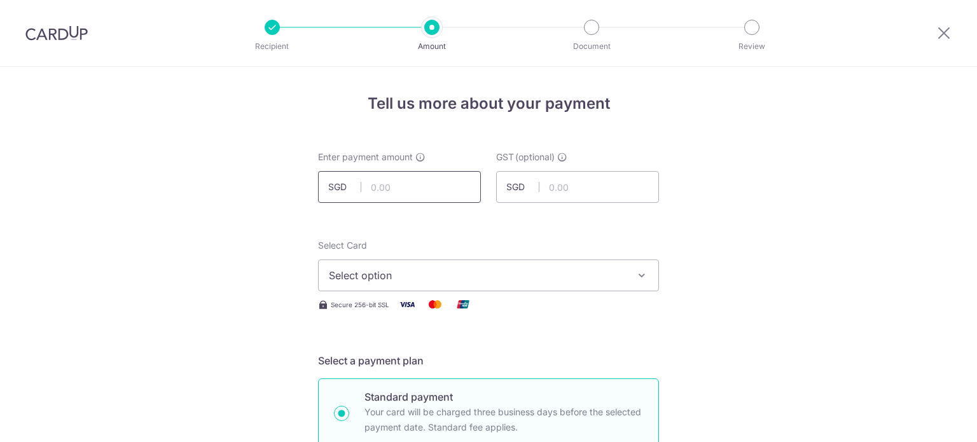
click at [434, 190] on input "text" at bounding box center [399, 187] width 163 height 32
type input "1,165.33"
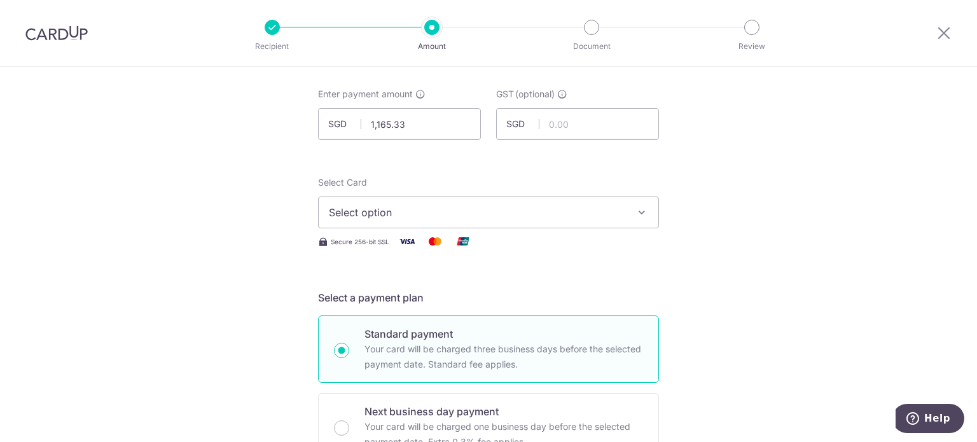
scroll to position [127, 0]
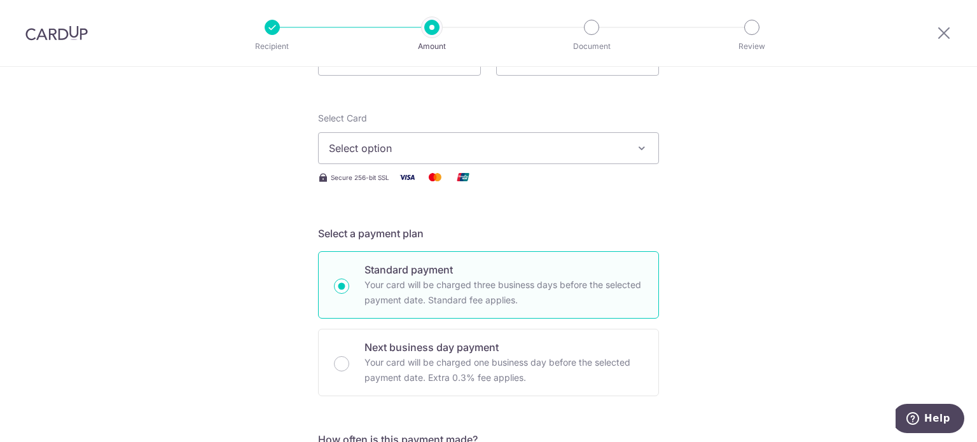
click at [496, 145] on span "Select option" at bounding box center [477, 148] width 297 height 15
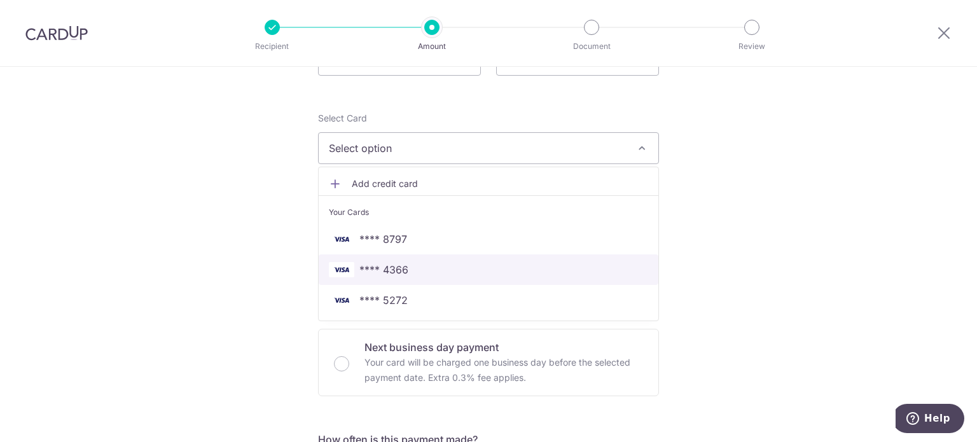
click at [417, 265] on span "**** 4366" at bounding box center [488, 269] width 319 height 15
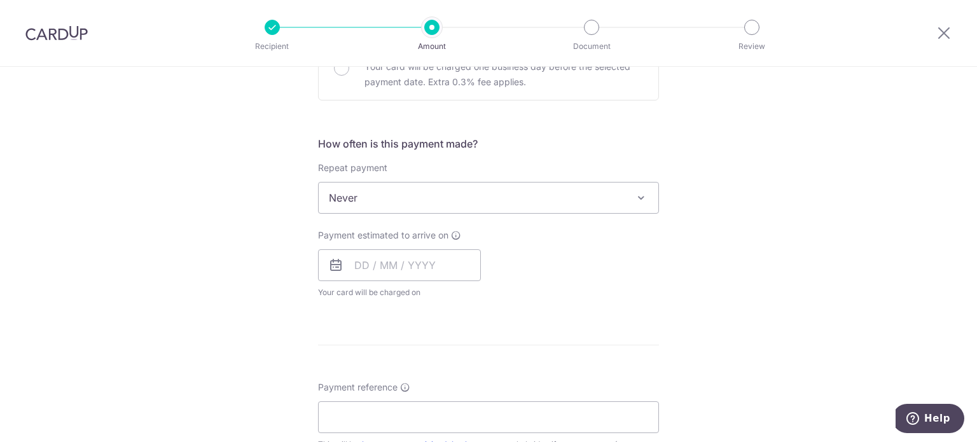
scroll to position [445, 0]
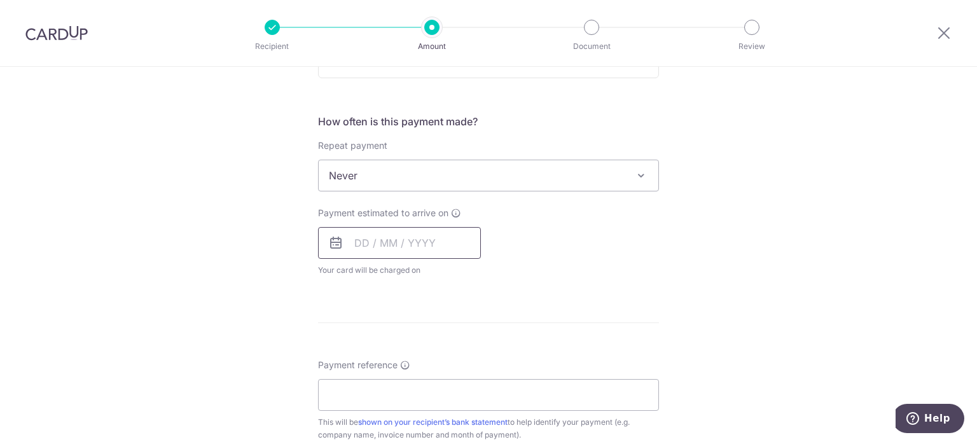
click at [454, 239] on input "text" at bounding box center [399, 243] width 163 height 32
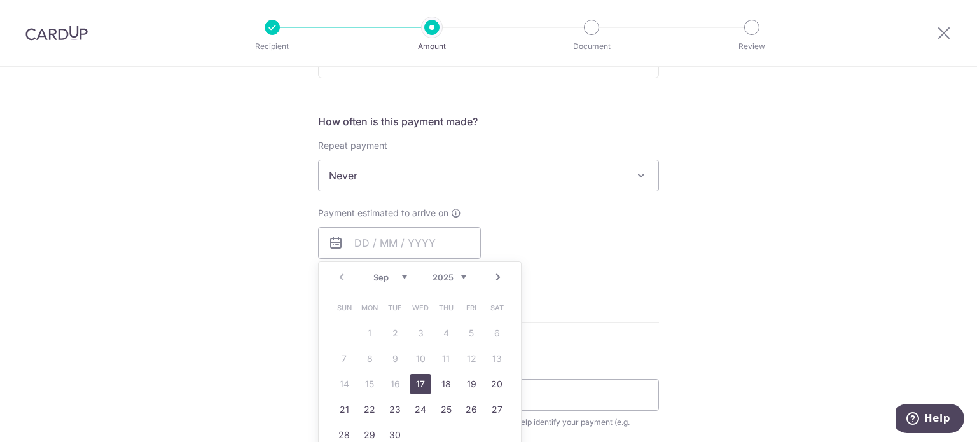
click at [414, 386] on link "17" at bounding box center [420, 384] width 20 height 20
type input "[DATE]"
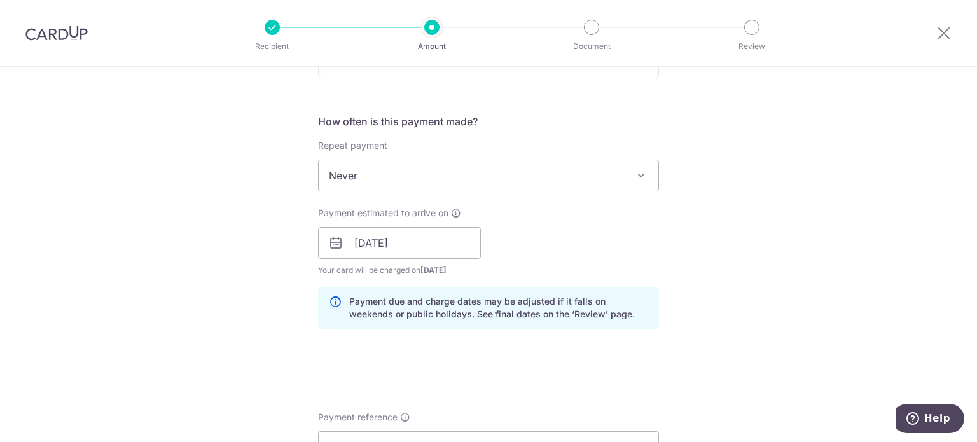
click at [823, 259] on div "Tell us more about your payment Enter payment amount SGD 1,165.33 1165.33 GST (…" at bounding box center [488, 265] width 977 height 1289
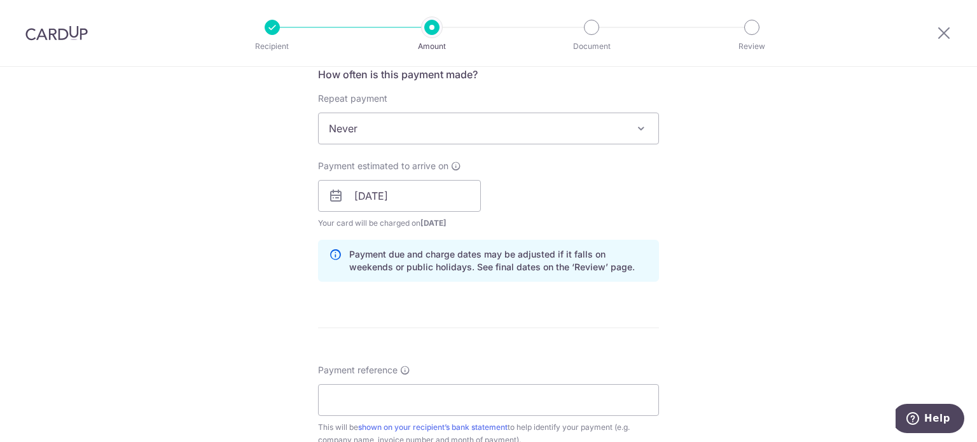
scroll to position [636, 0]
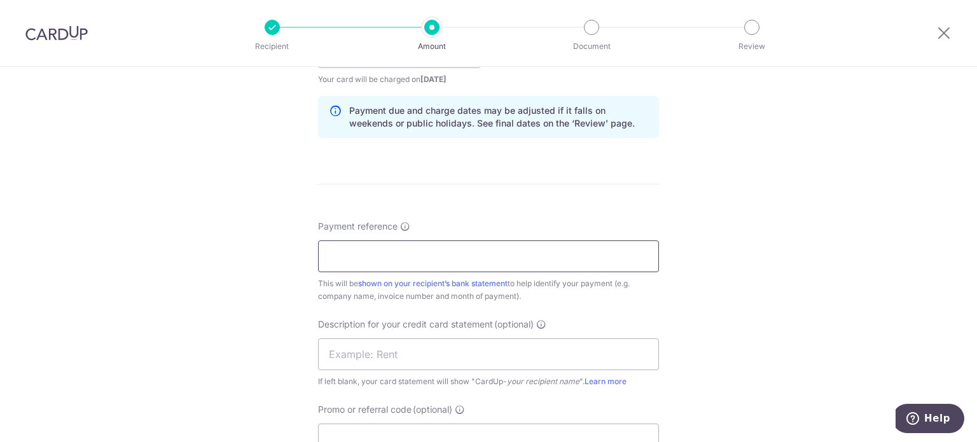
click at [488, 261] on input "Payment reference" at bounding box center [488, 257] width 341 height 32
click at [373, 252] on input "Alfa SOA [DATE] Kin Vet" at bounding box center [488, 257] width 341 height 32
drag, startPoint x: 457, startPoint y: 253, endPoint x: 162, endPoint y: 253, distance: 294.6
click at [162, 253] on div "Tell us more about your payment Enter payment amount SGD 1,165.33 1165.33 GST (…" at bounding box center [488, 75] width 977 height 1289
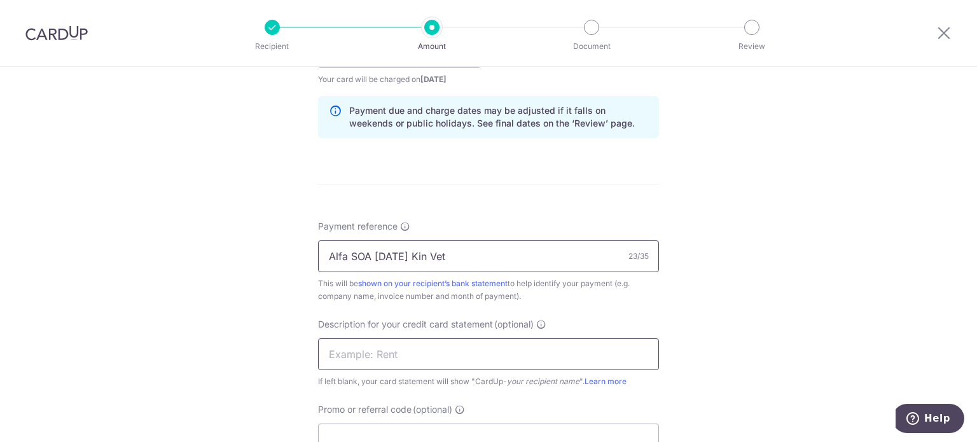
type input "Alfa SOA [DATE] Kin Vet"
click at [398, 351] on input "text" at bounding box center [488, 355] width 341 height 32
paste input "Alfa SOA [DATE]"
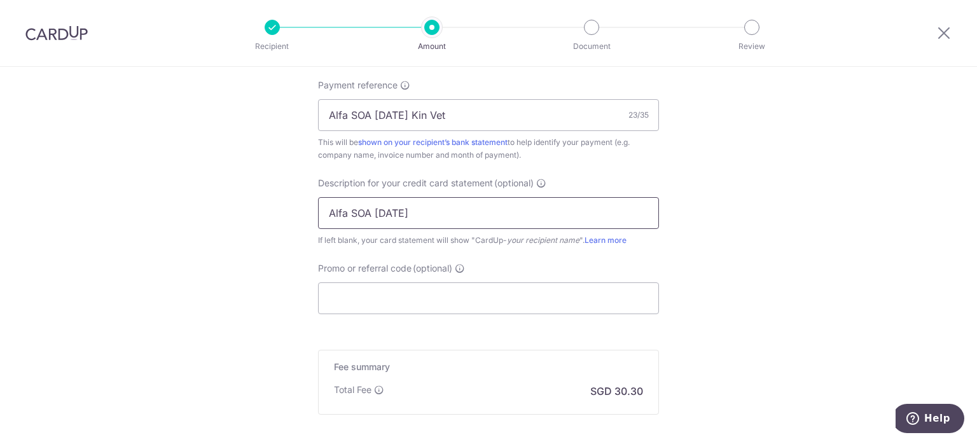
scroll to position [827, 0]
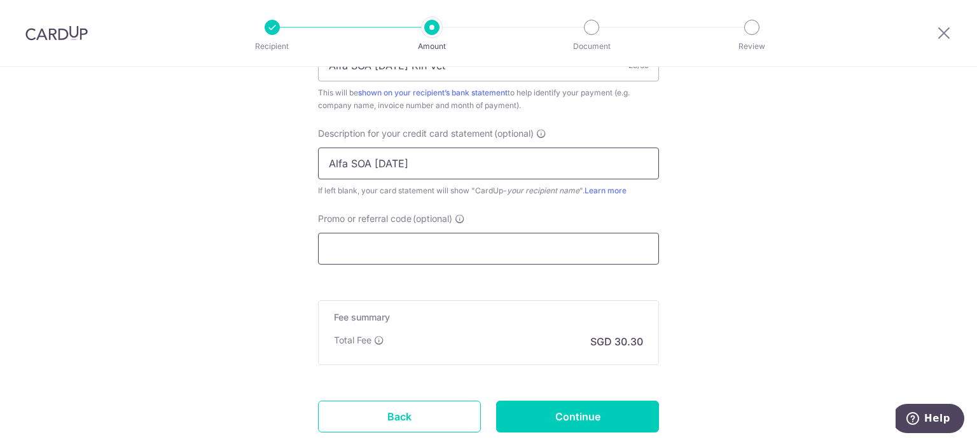
type input "Alfa SOA [DATE]"
click at [382, 261] on input "Promo or referral code (optional)" at bounding box center [488, 249] width 341 height 32
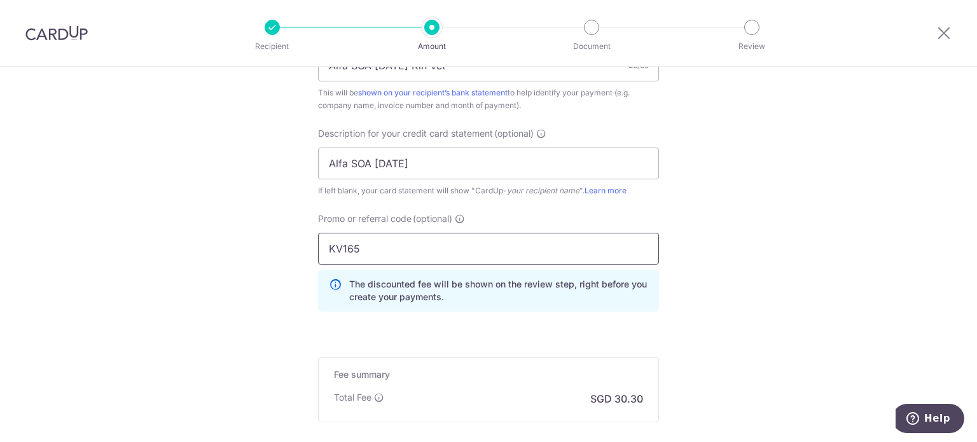
type input "KV165"
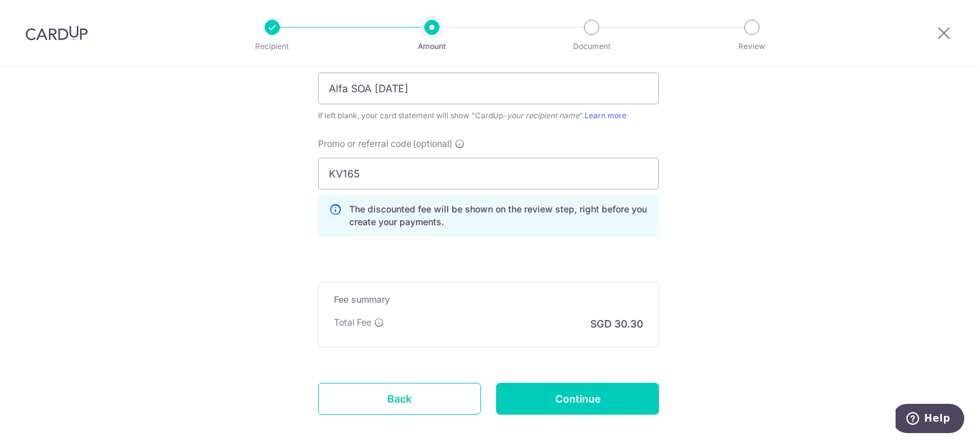
scroll to position [968, 0]
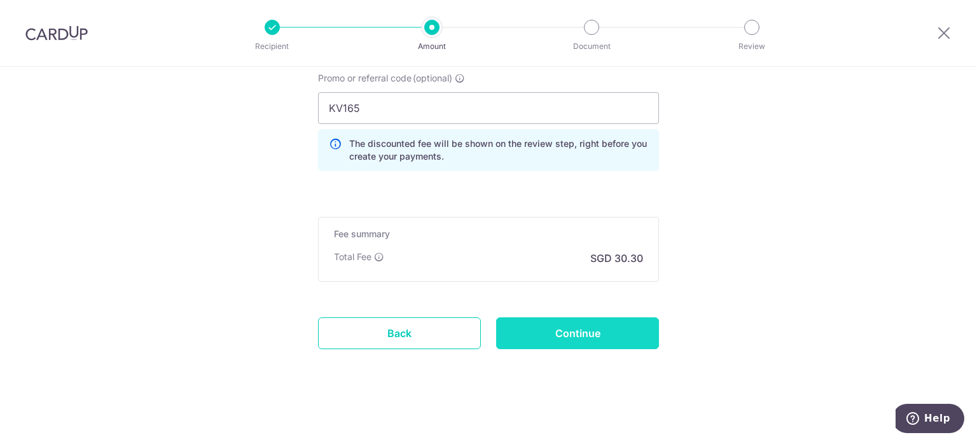
click at [587, 335] on input "Continue" at bounding box center [577, 334] width 163 height 32
type input "Create Schedule"
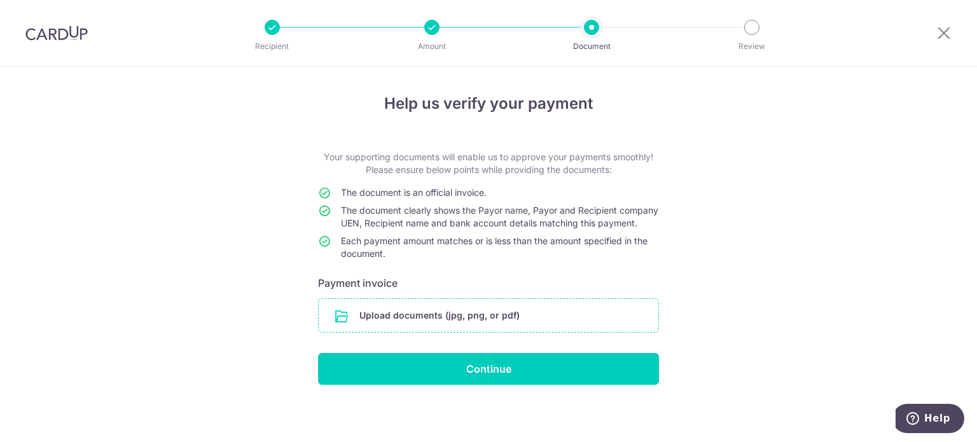
click at [586, 332] on input "file" at bounding box center [489, 315] width 340 height 33
click at [512, 326] on input "file" at bounding box center [489, 315] width 340 height 33
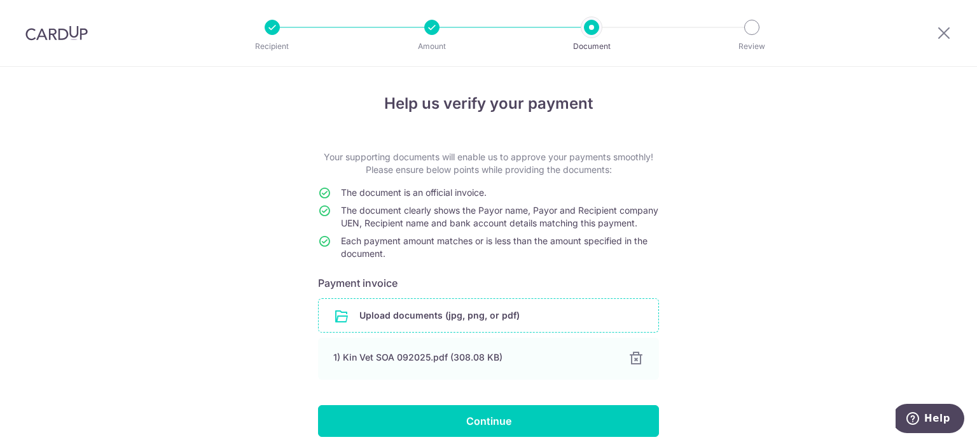
click at [941, 166] on div "Help us verify your payment Your supporting documents will enable us to approve…" at bounding box center [488, 282] width 977 height 430
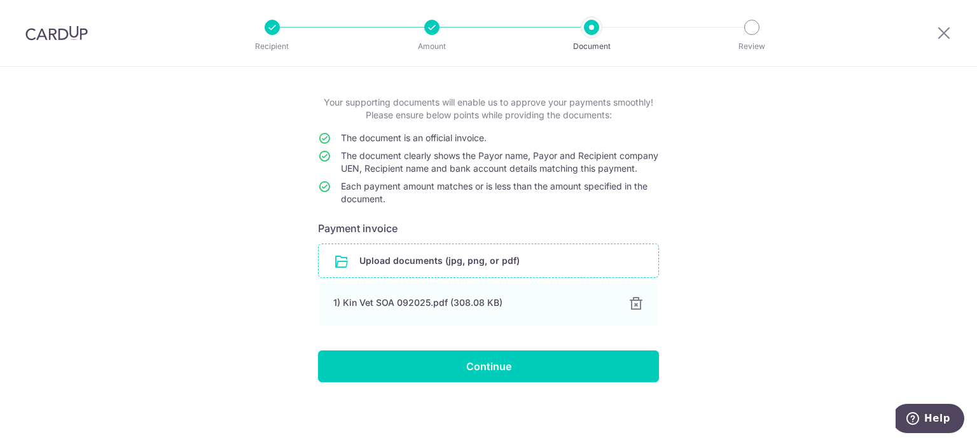
scroll to position [66, 0]
drag, startPoint x: 552, startPoint y: 366, endPoint x: 547, endPoint y: 360, distance: 7.7
click at [552, 366] on input "Continue" at bounding box center [488, 367] width 341 height 32
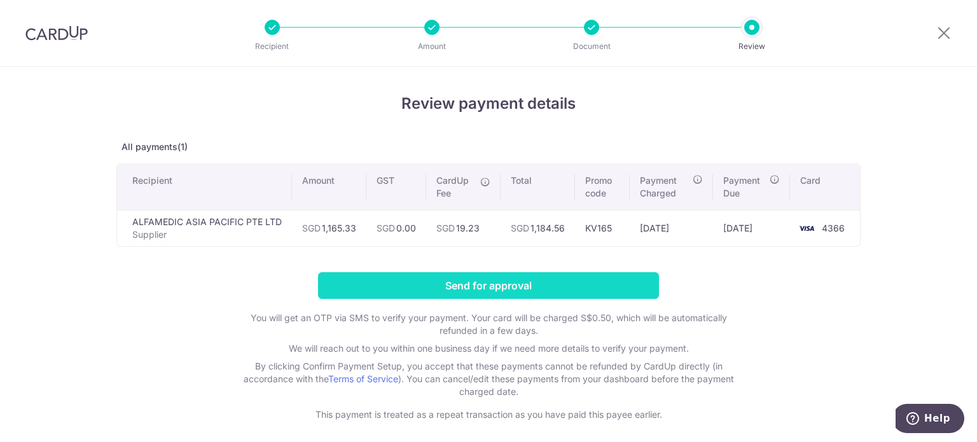
click at [527, 283] on input "Send for approval" at bounding box center [488, 285] width 341 height 27
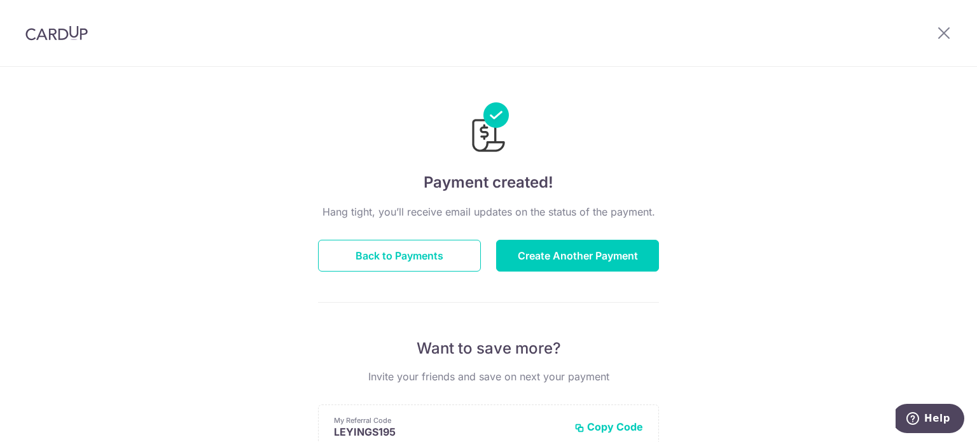
click at [883, 143] on div "Payment created! Hang tight, you’ll receive email updates on the status of the …" at bounding box center [488, 407] width 977 height 680
click at [936, 38] on div at bounding box center [944, 33] width 66 height 66
click at [944, 31] on icon at bounding box center [944, 33] width 15 height 16
